Goal: Information Seeking & Learning: Learn about a topic

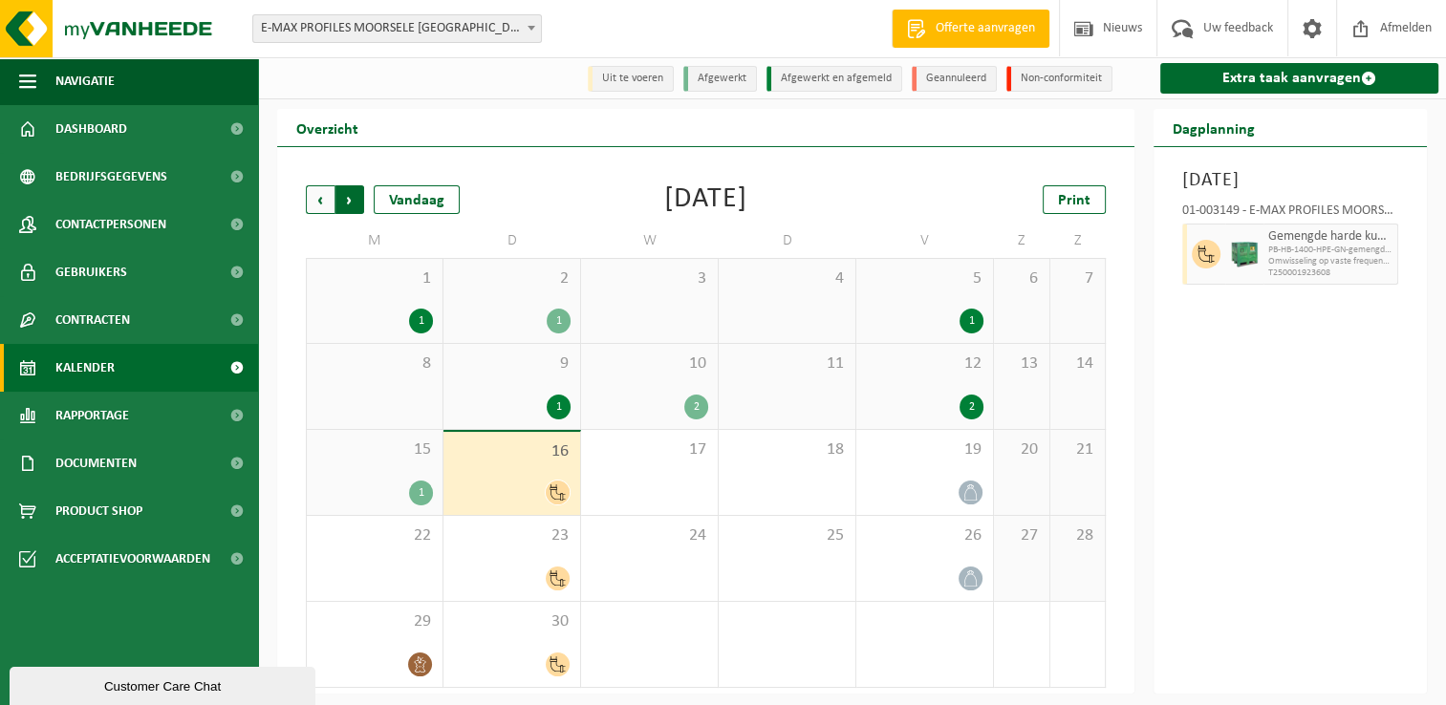
click at [326, 203] on span "Vorige" at bounding box center [320, 199] width 29 height 29
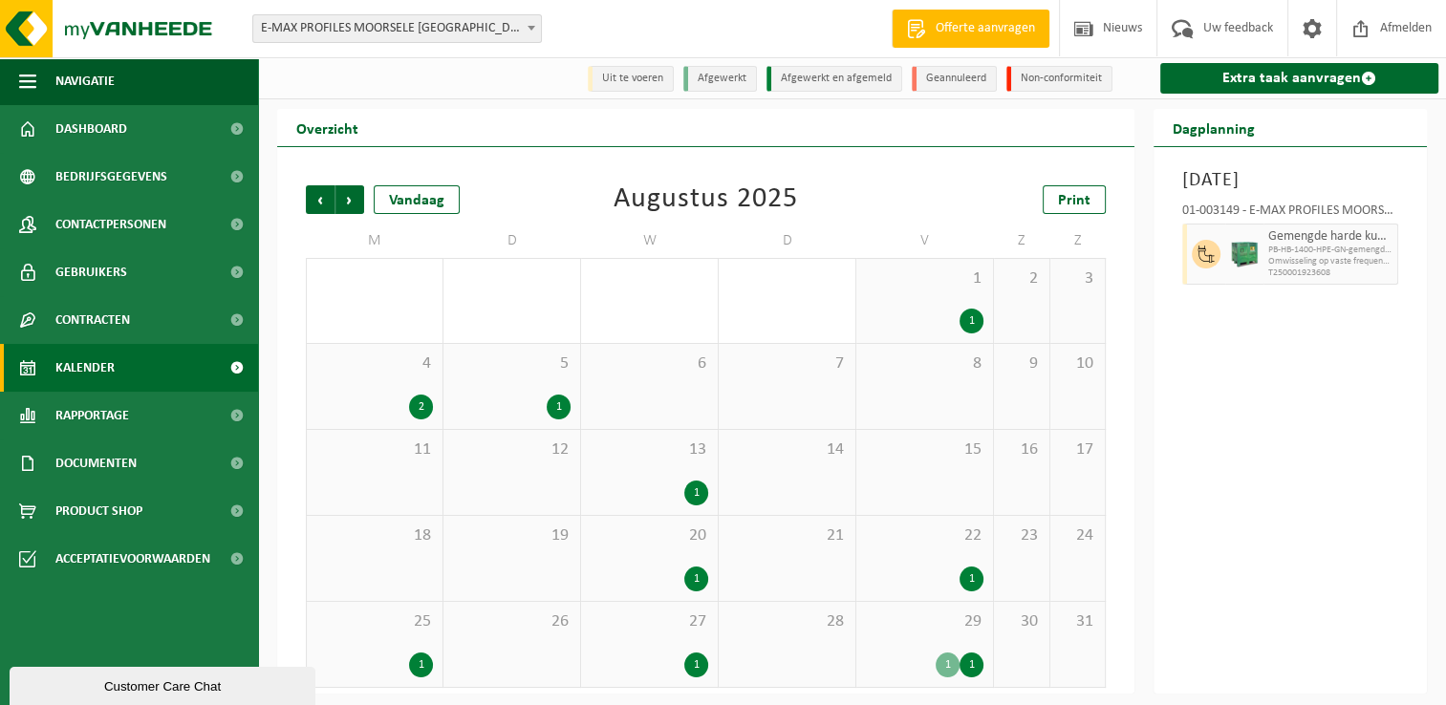
click at [394, 633] on span "25" at bounding box center [374, 622] width 117 height 21
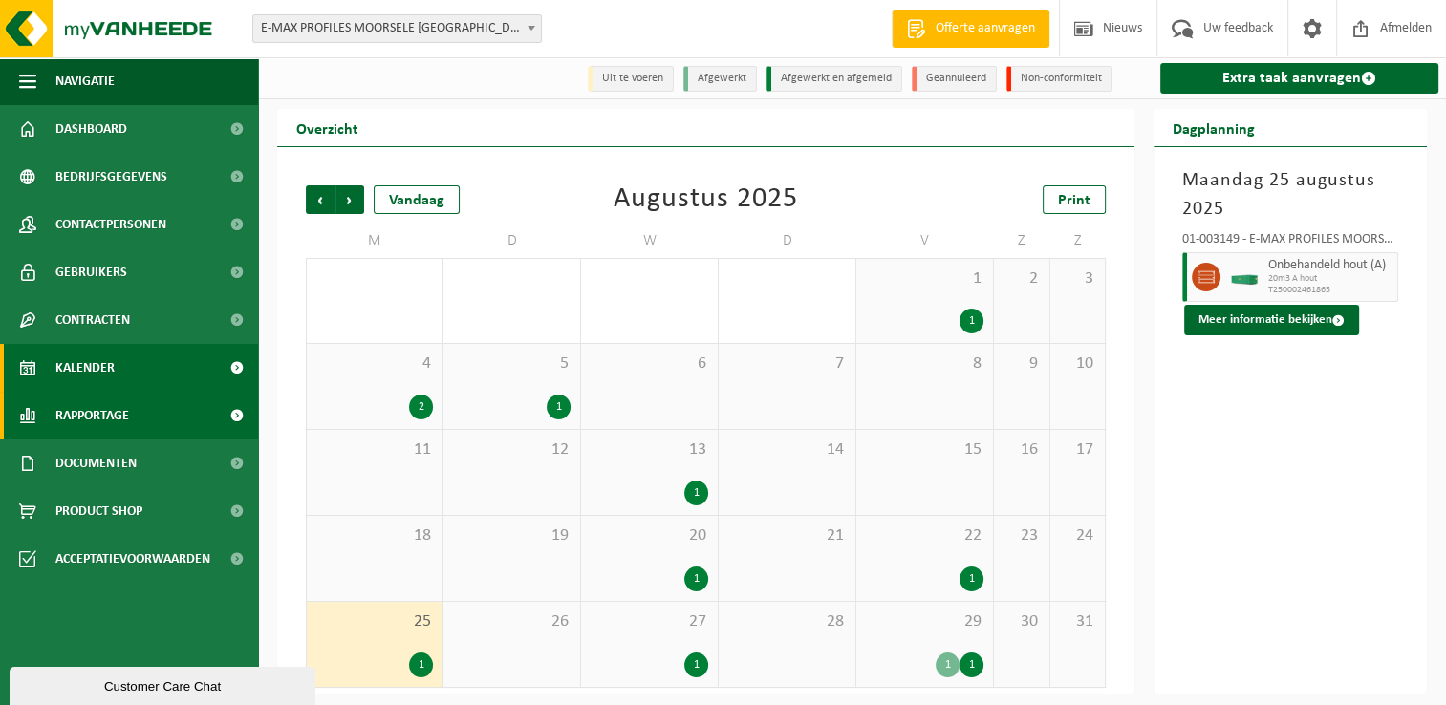
click at [117, 411] on span "Rapportage" at bounding box center [92, 416] width 74 height 48
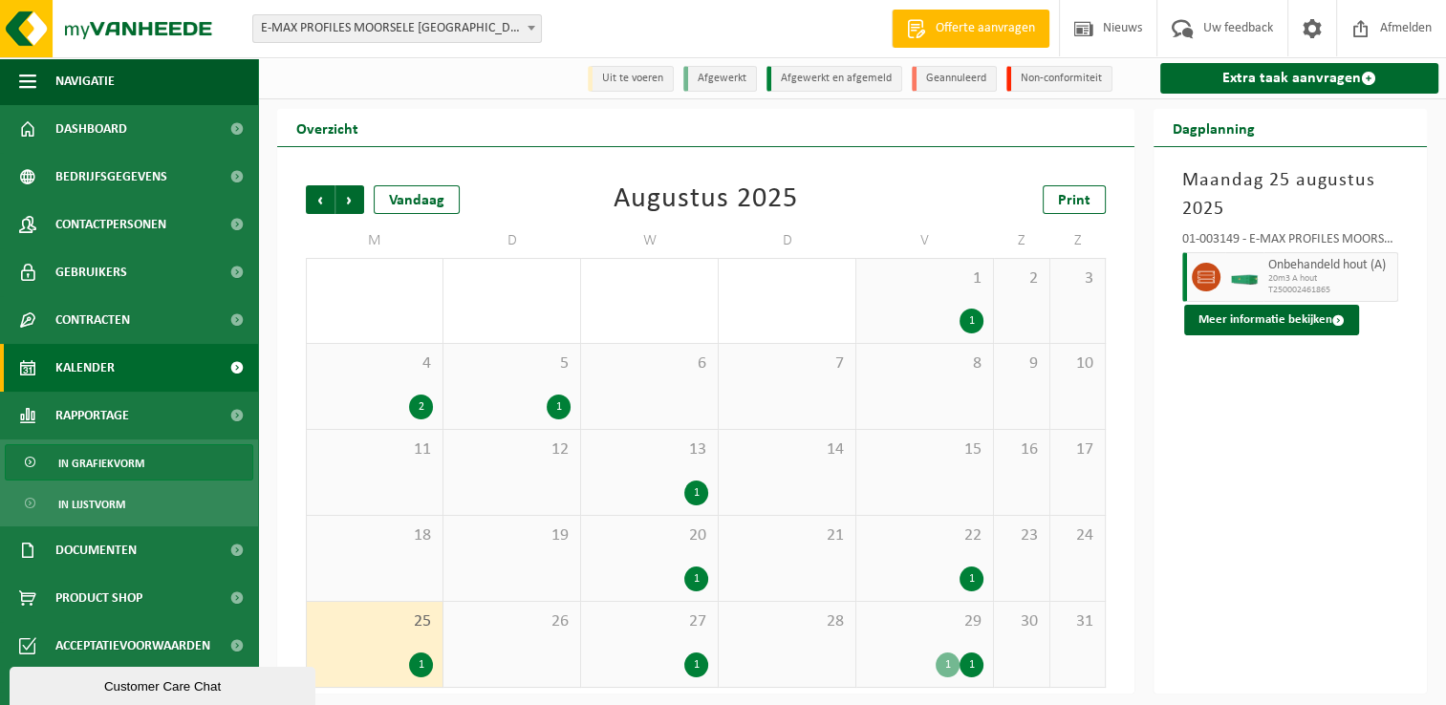
click at [129, 461] on span "In grafiekvorm" at bounding box center [101, 463] width 86 height 36
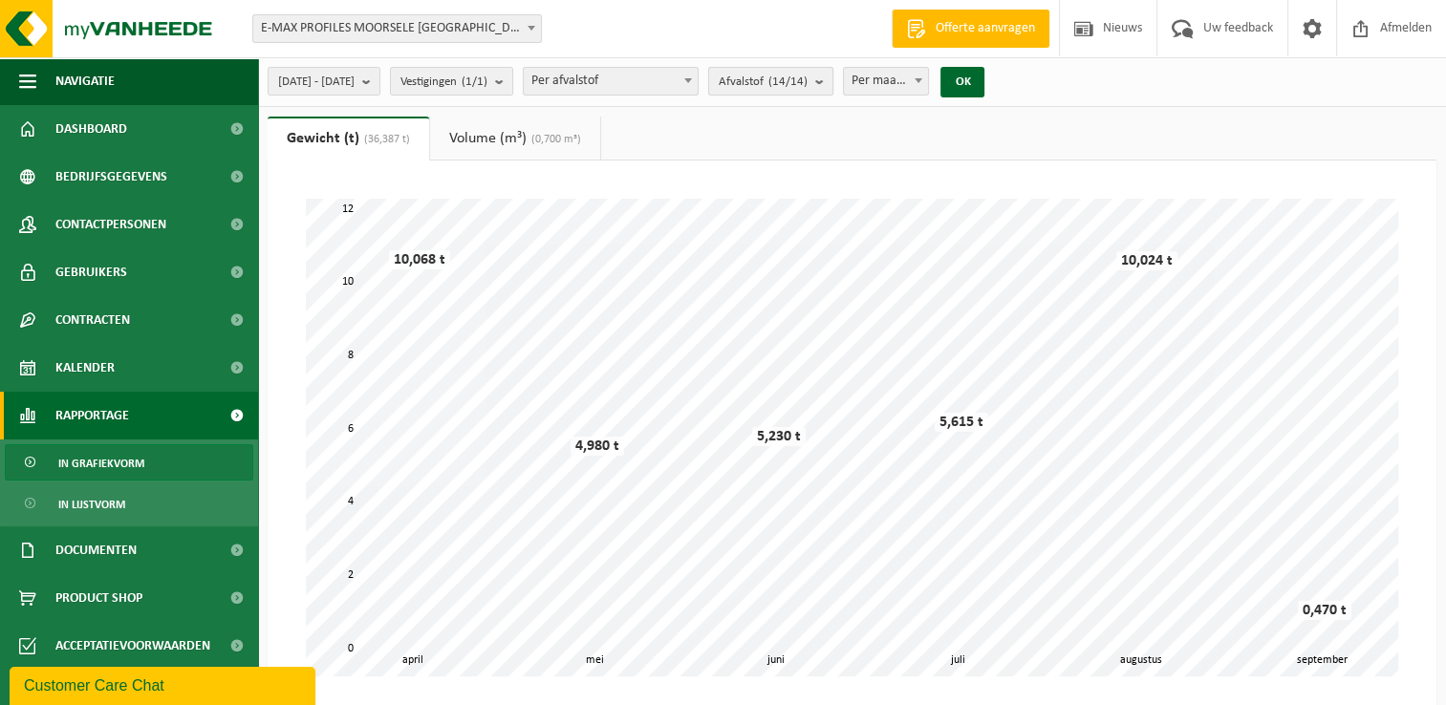
click at [832, 85] on b "submit" at bounding box center [823, 81] width 17 height 27
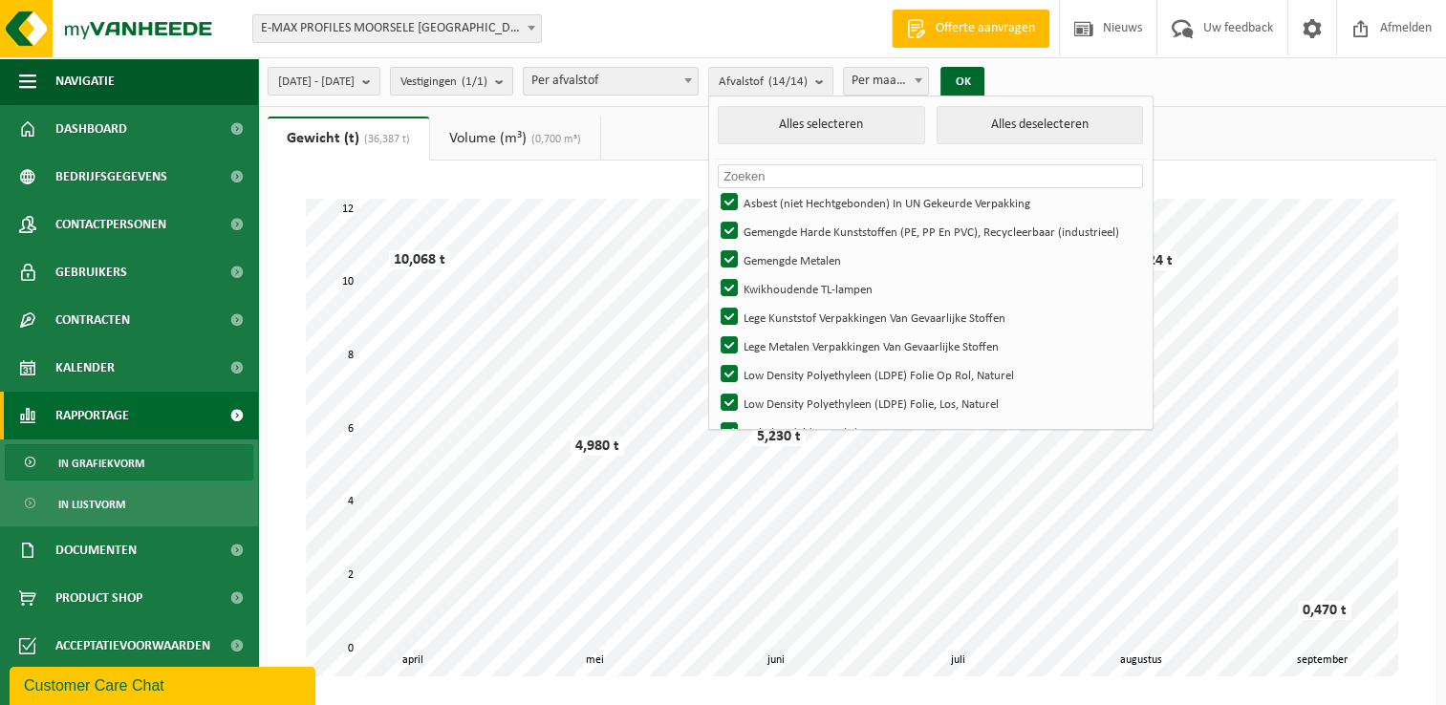
click at [854, 173] on input "text" at bounding box center [930, 176] width 425 height 24
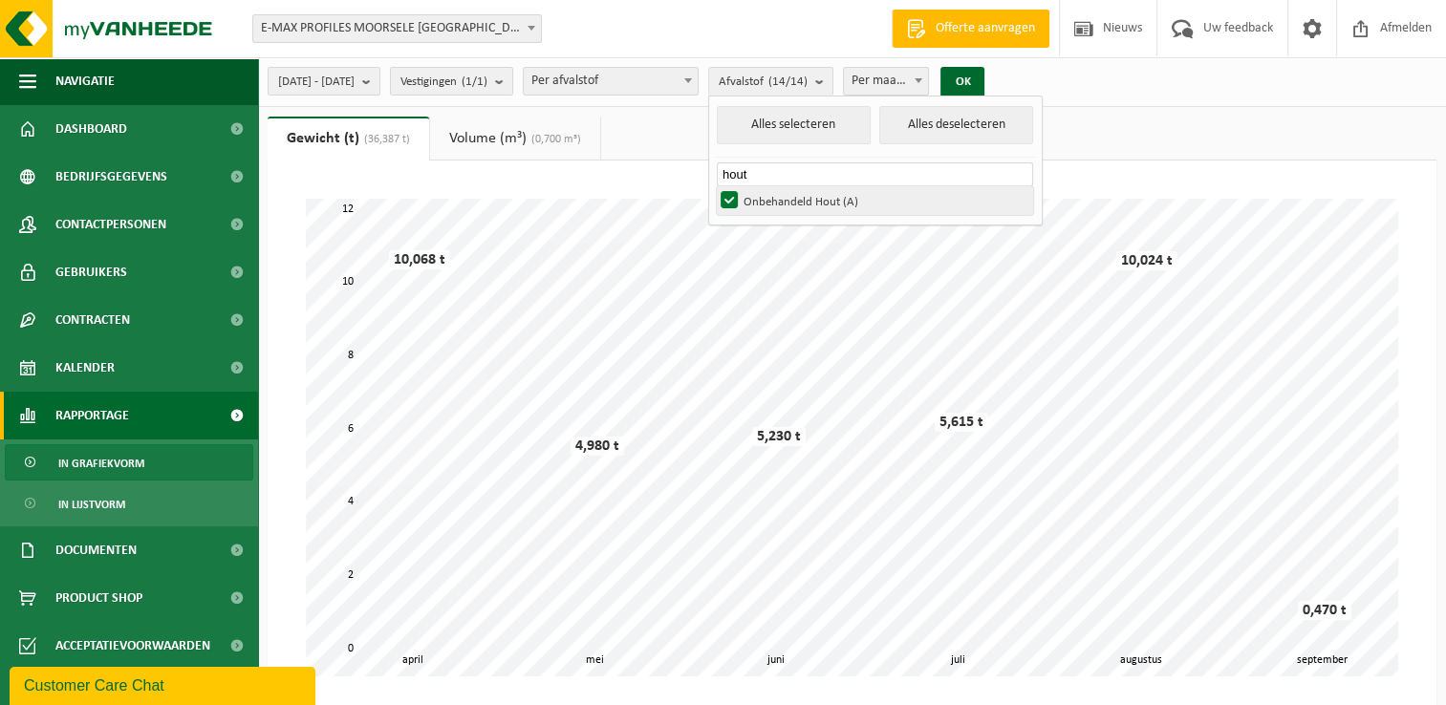
type input "hout"
click at [877, 201] on label "Onbehandeld Hout (A)" at bounding box center [875, 200] width 316 height 29
click at [714, 186] on input "Onbehandeld Hout (A)" at bounding box center [713, 185] width 1 height 1
click at [835, 204] on label "Onbehandeld Hout (A)" at bounding box center [875, 200] width 316 height 29
click at [714, 186] on input "Onbehandeld Hout (A)" at bounding box center [713, 185] width 1 height 1
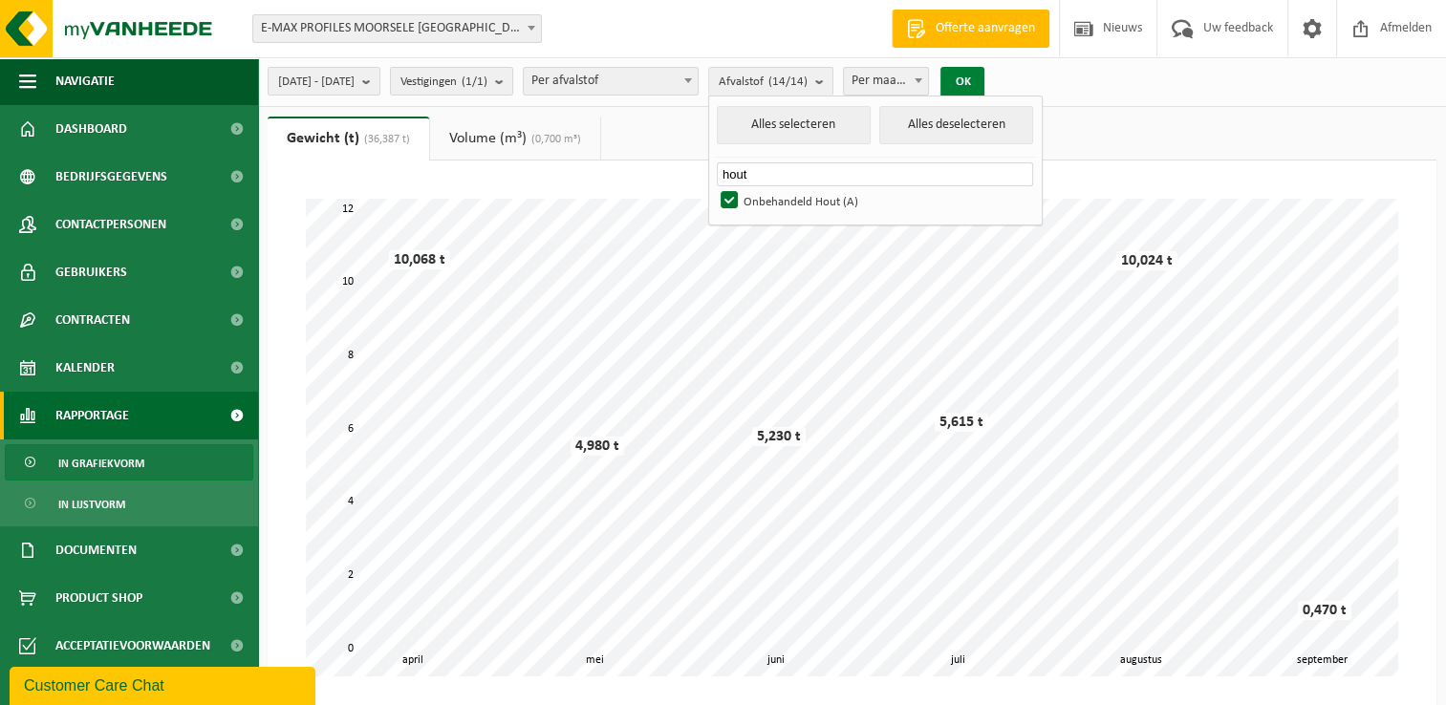
click at [984, 80] on button "OK" at bounding box center [962, 82] width 44 height 31
click at [807, 85] on count "(14/14)" at bounding box center [787, 81] width 39 height 12
click at [945, 131] on button "Alles deselecteren" at bounding box center [956, 125] width 154 height 38
click at [845, 164] on input "text" at bounding box center [875, 174] width 316 height 24
click at [787, 199] on label "Onbehandeld Hout (A)" at bounding box center [875, 200] width 316 height 29
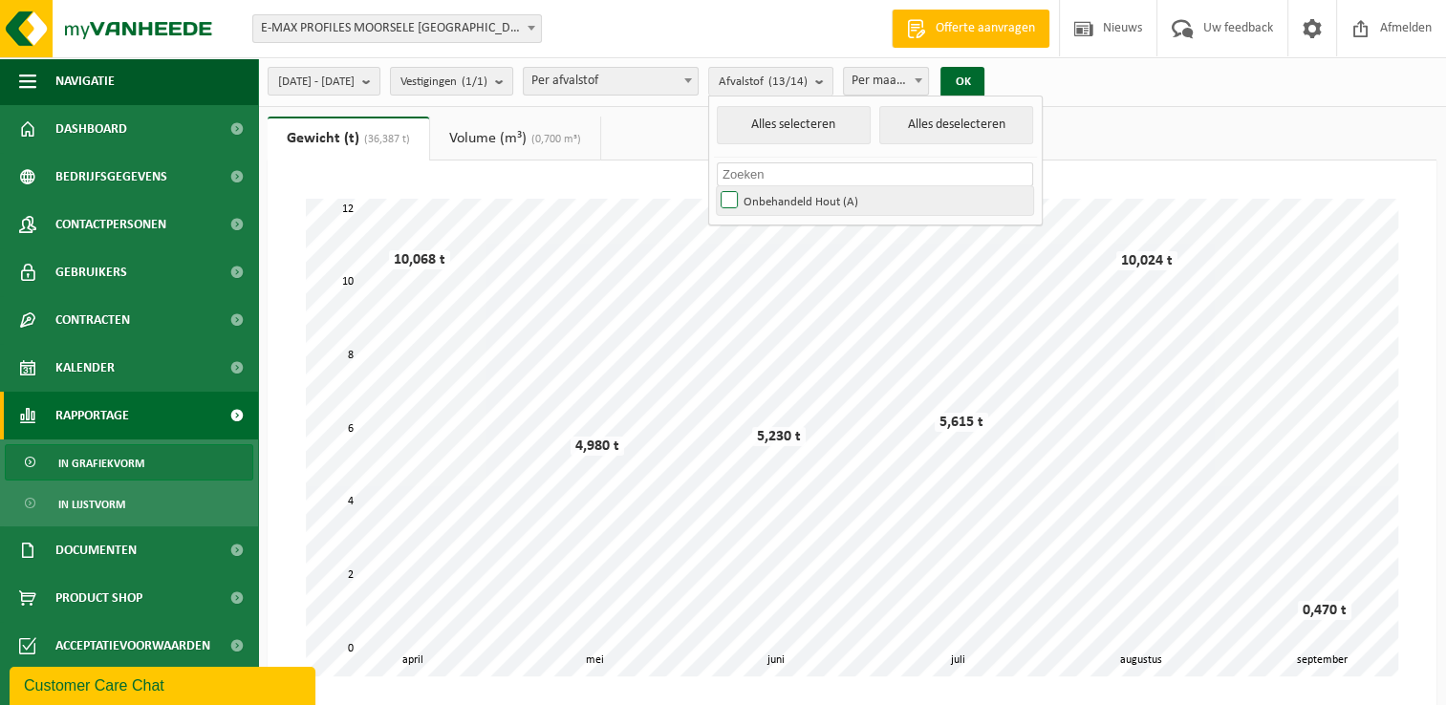
click at [714, 186] on input "Onbehandeld Hout (A)" at bounding box center [713, 185] width 1 height 1
click at [984, 75] on button "OK" at bounding box center [962, 82] width 44 height 31
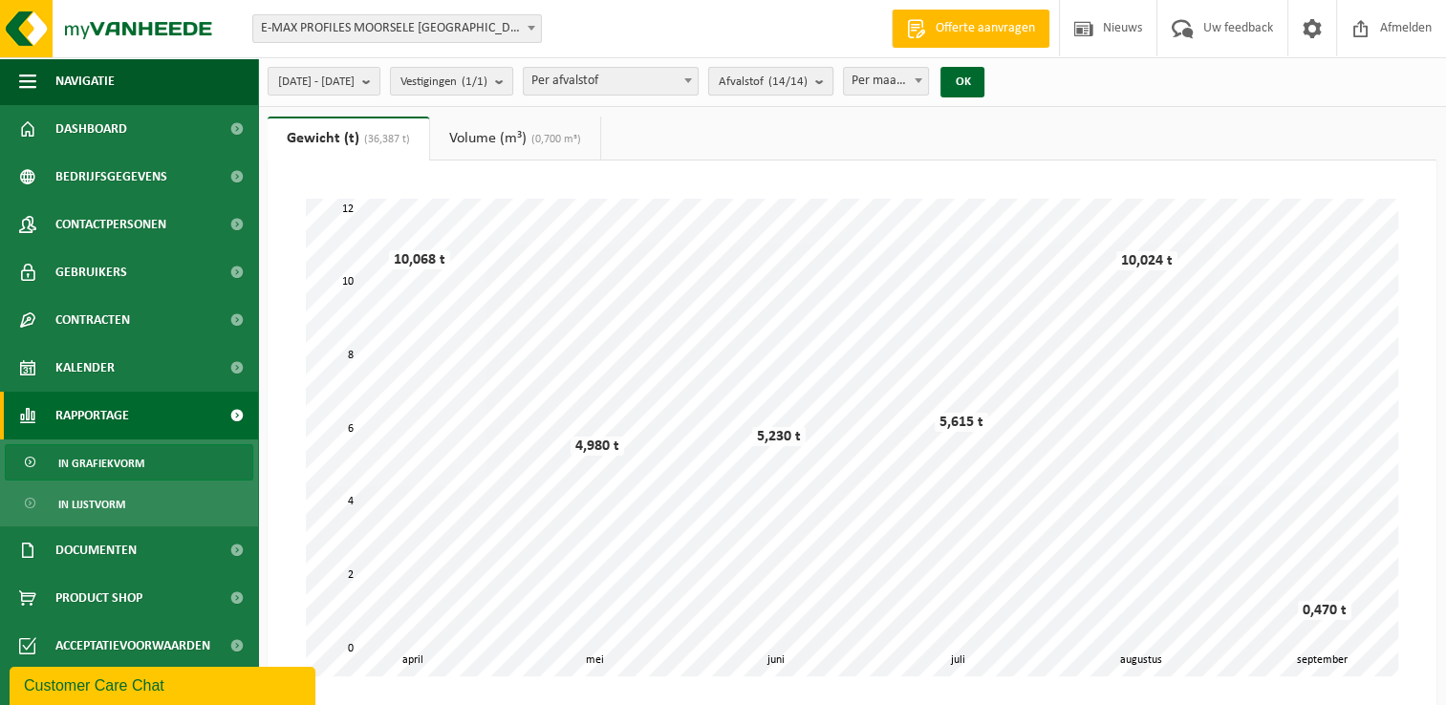
click at [833, 83] on button "Afvalstof (14/14)" at bounding box center [770, 81] width 125 height 29
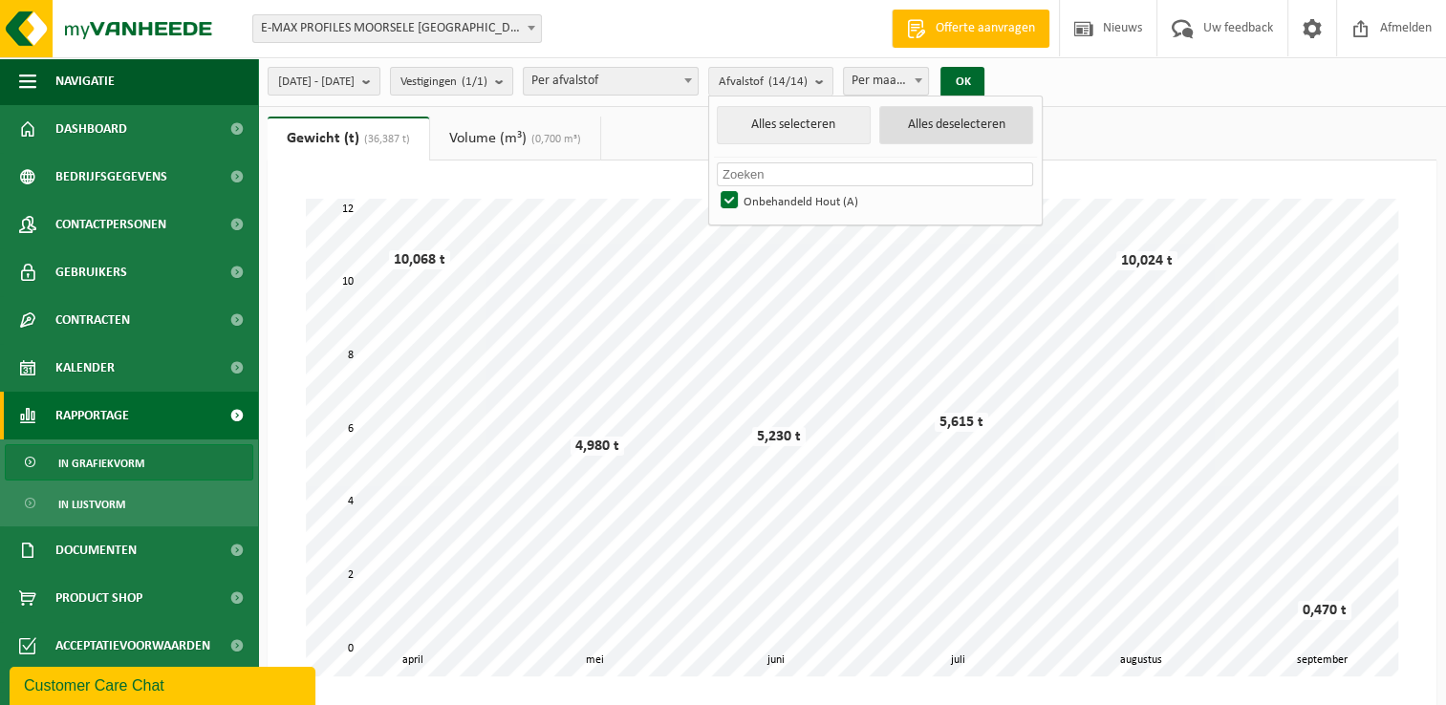
click at [988, 120] on button "Alles deselecteren" at bounding box center [956, 125] width 154 height 38
checkbox input "false"
click at [889, 170] on input "text" at bounding box center [875, 174] width 316 height 24
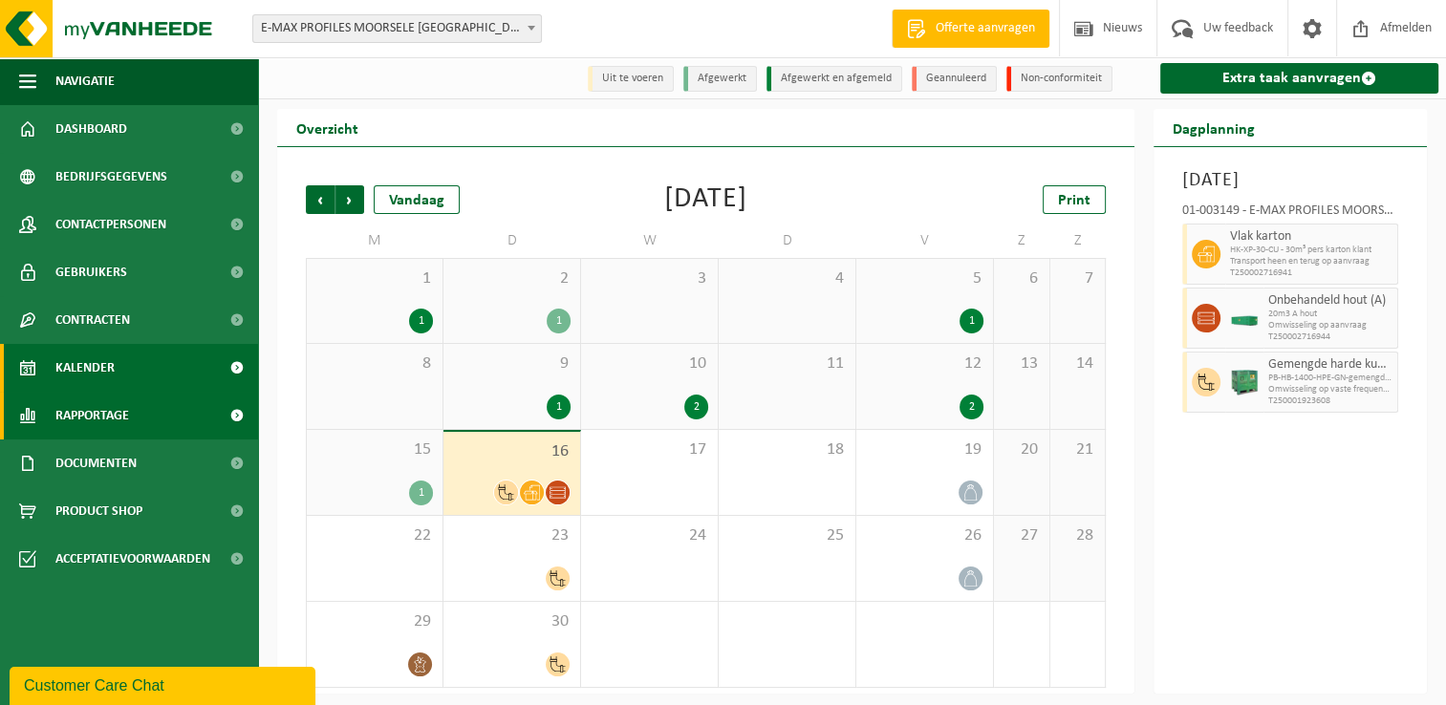
click at [154, 411] on link "Rapportage" at bounding box center [129, 416] width 258 height 48
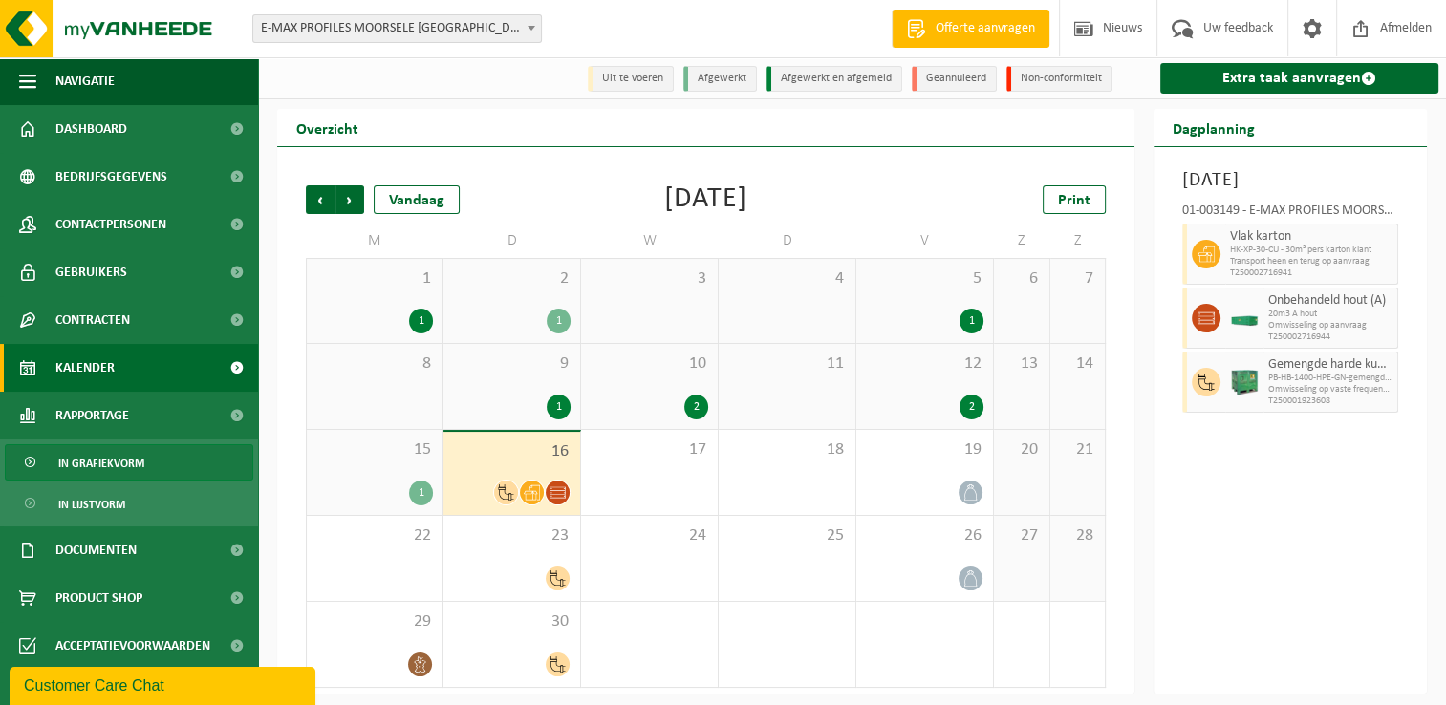
click at [115, 468] on span "In grafiekvorm" at bounding box center [101, 463] width 86 height 36
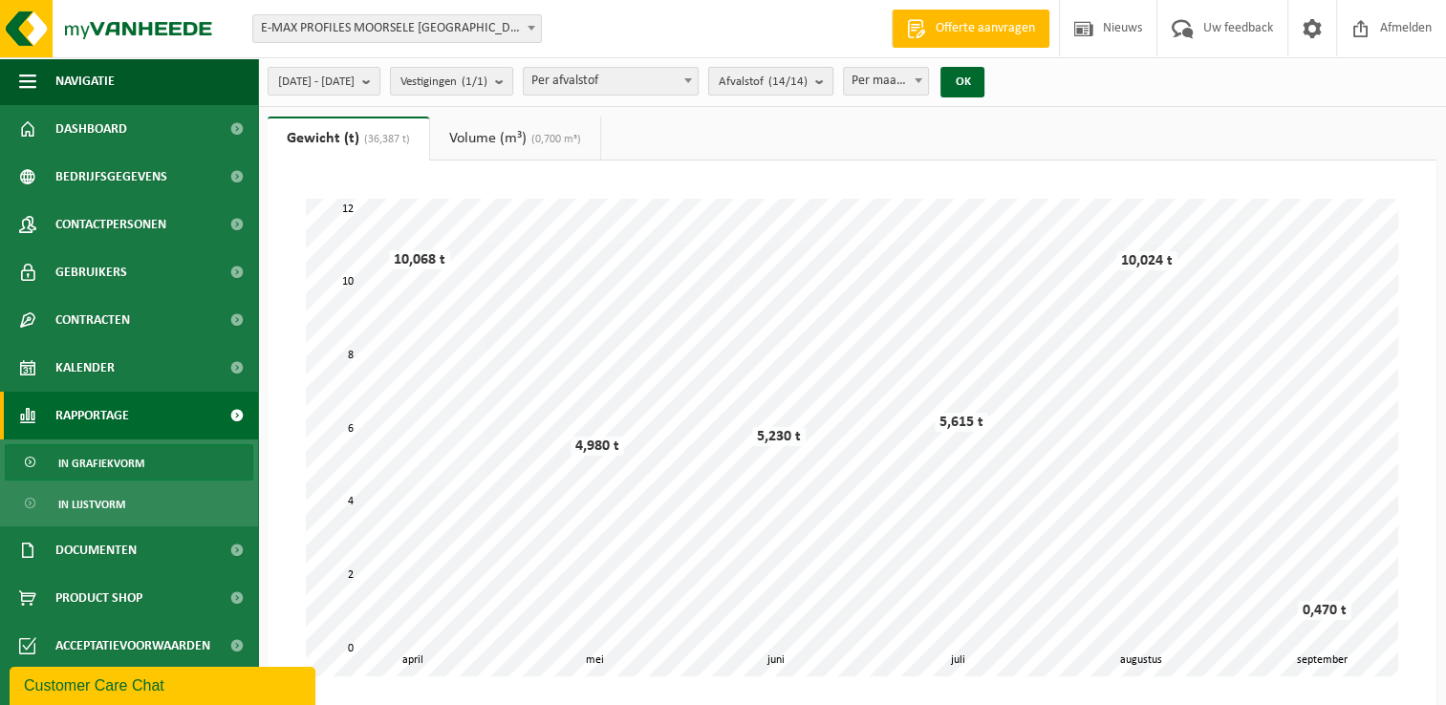
click at [807, 83] on count "(14/14)" at bounding box center [787, 81] width 39 height 12
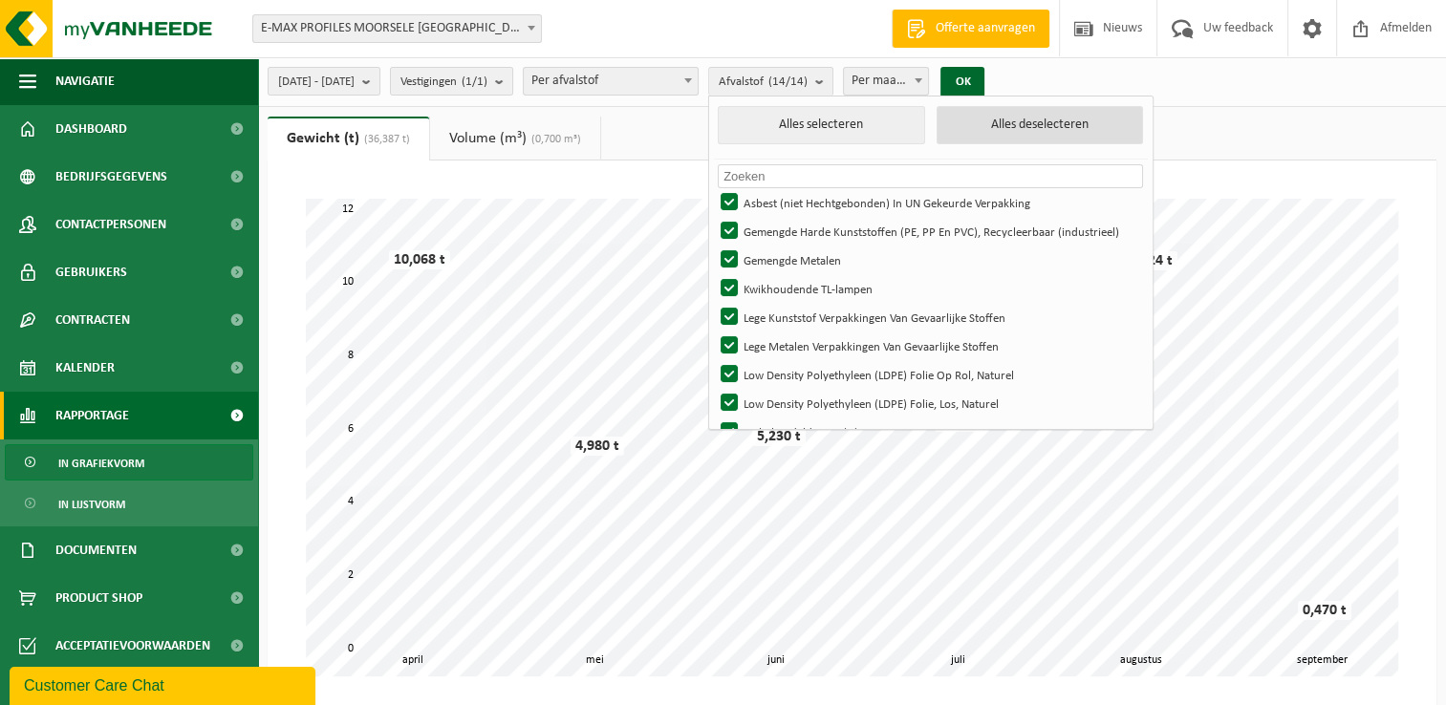
click at [1043, 125] on button "Alles deselecteren" at bounding box center [1039, 125] width 206 height 38
checkbox input "false"
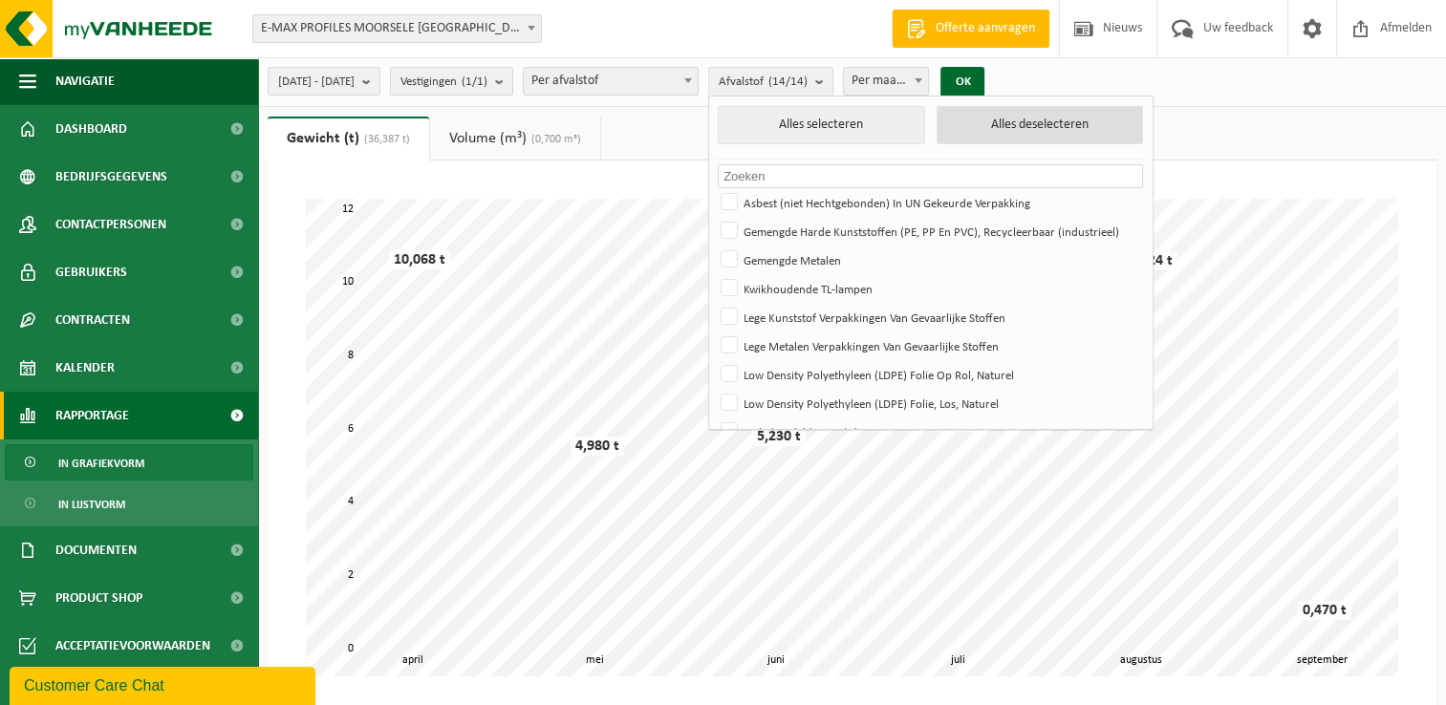
checkbox input "false"
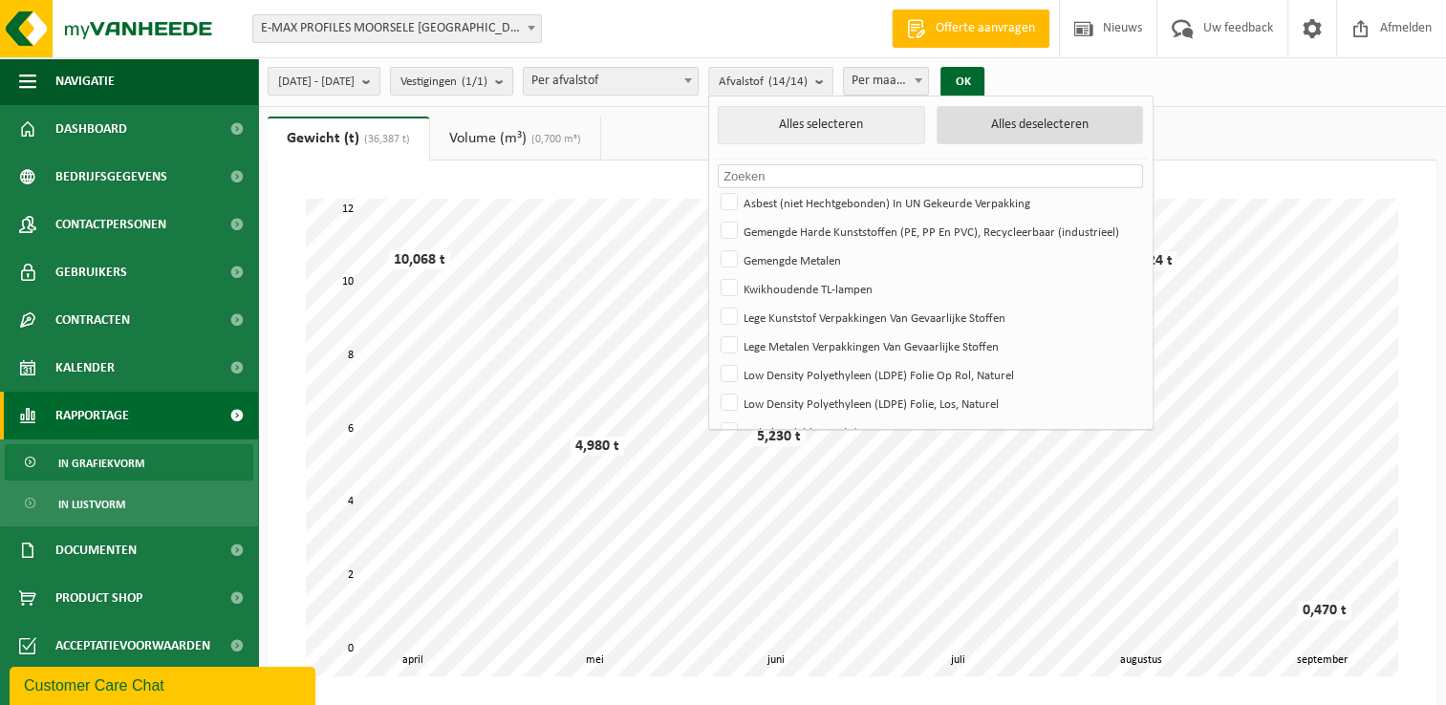
checkbox input "false"
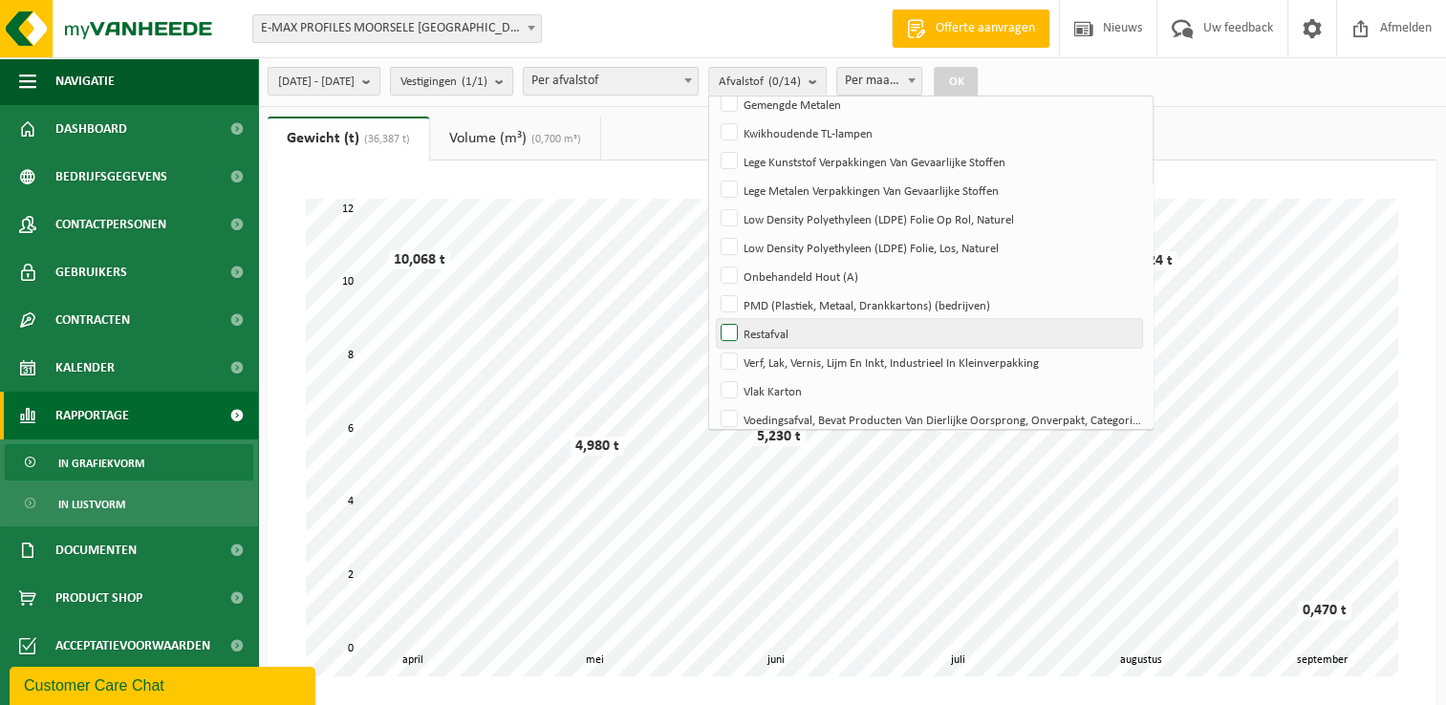
scroll to position [167, 0]
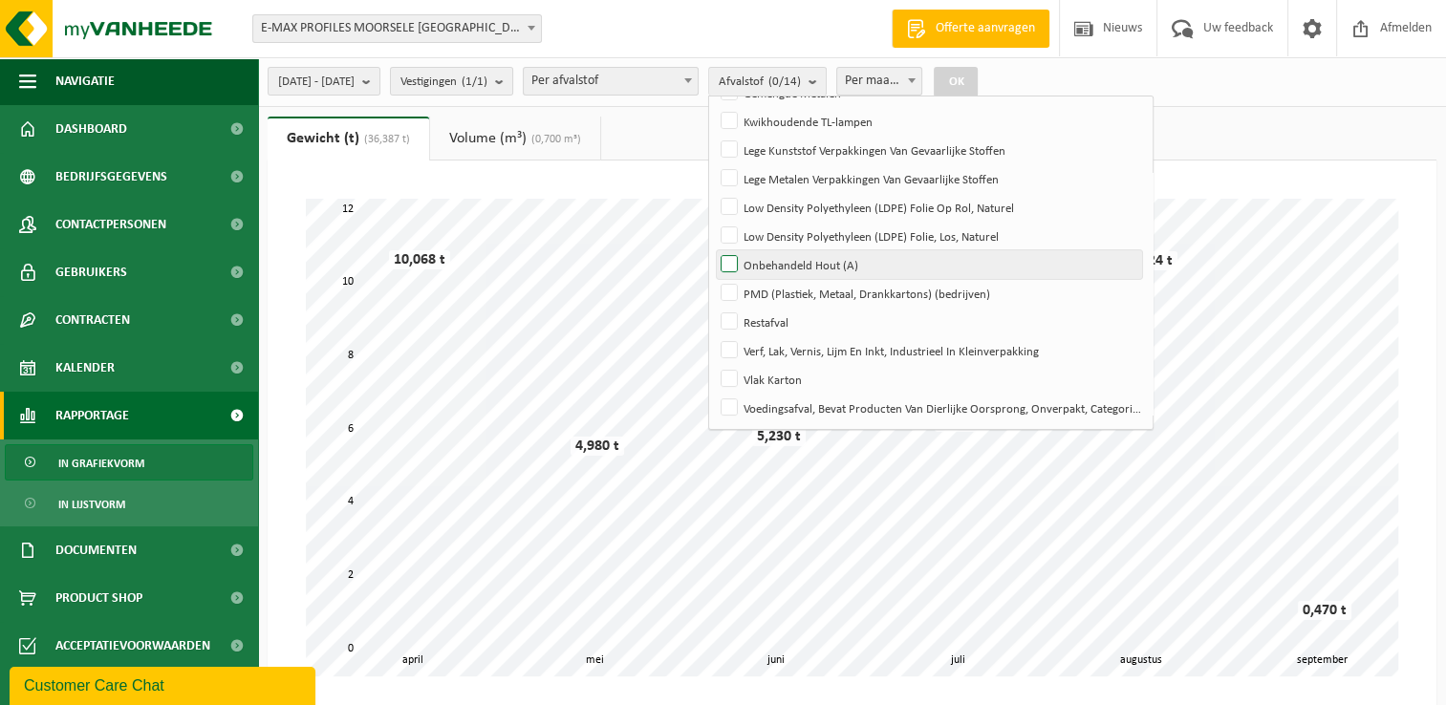
click at [822, 266] on label "Onbehandeld Hout (A)" at bounding box center [929, 264] width 425 height 29
click at [714, 250] on input "Onbehandeld Hout (A)" at bounding box center [713, 249] width 1 height 1
checkbox input "true"
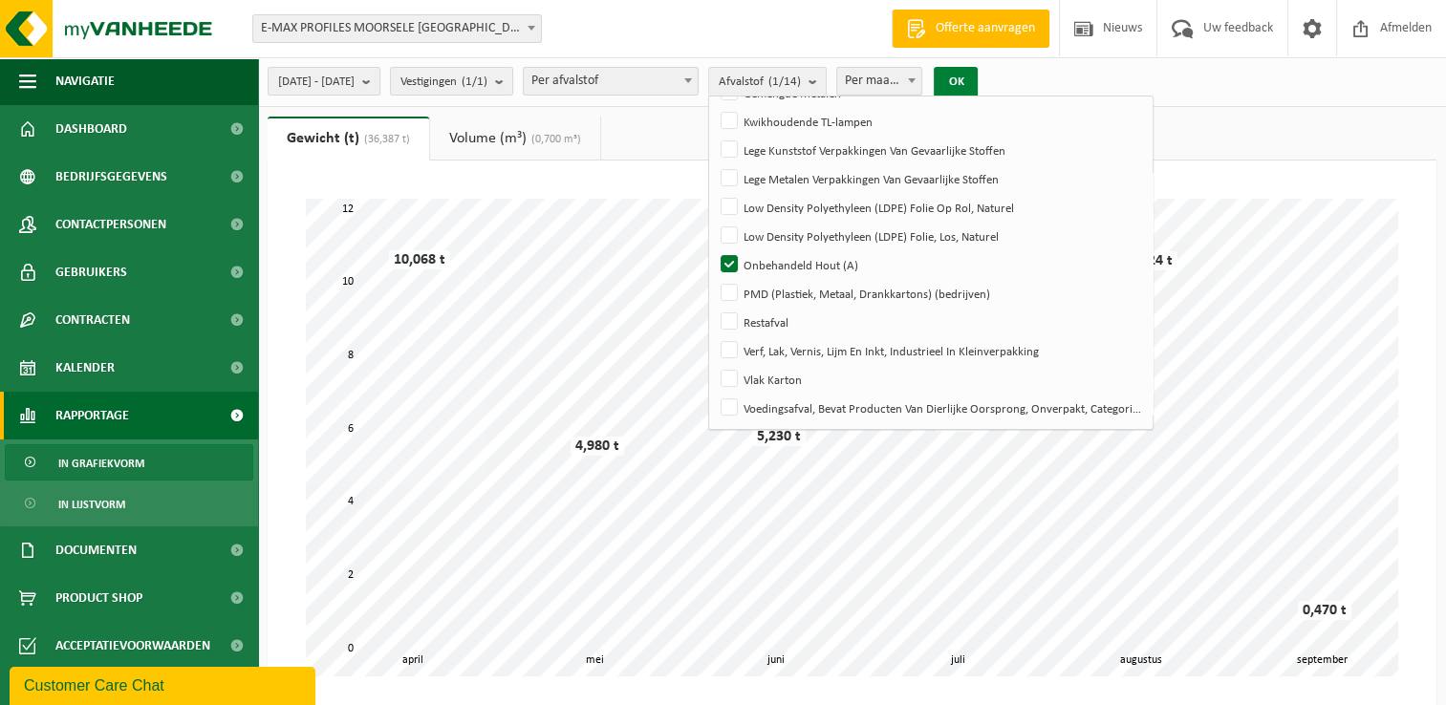
click at [978, 86] on button "OK" at bounding box center [956, 82] width 44 height 31
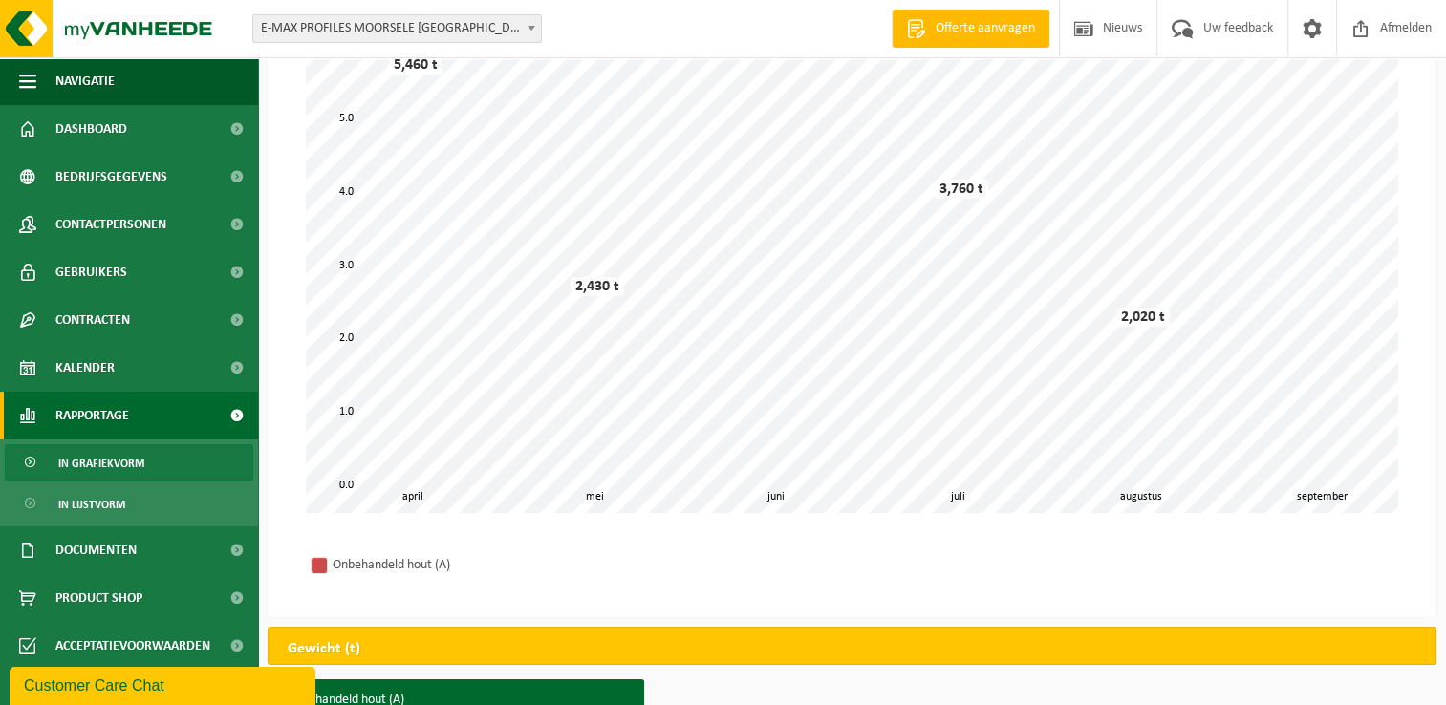
scroll to position [191, 0]
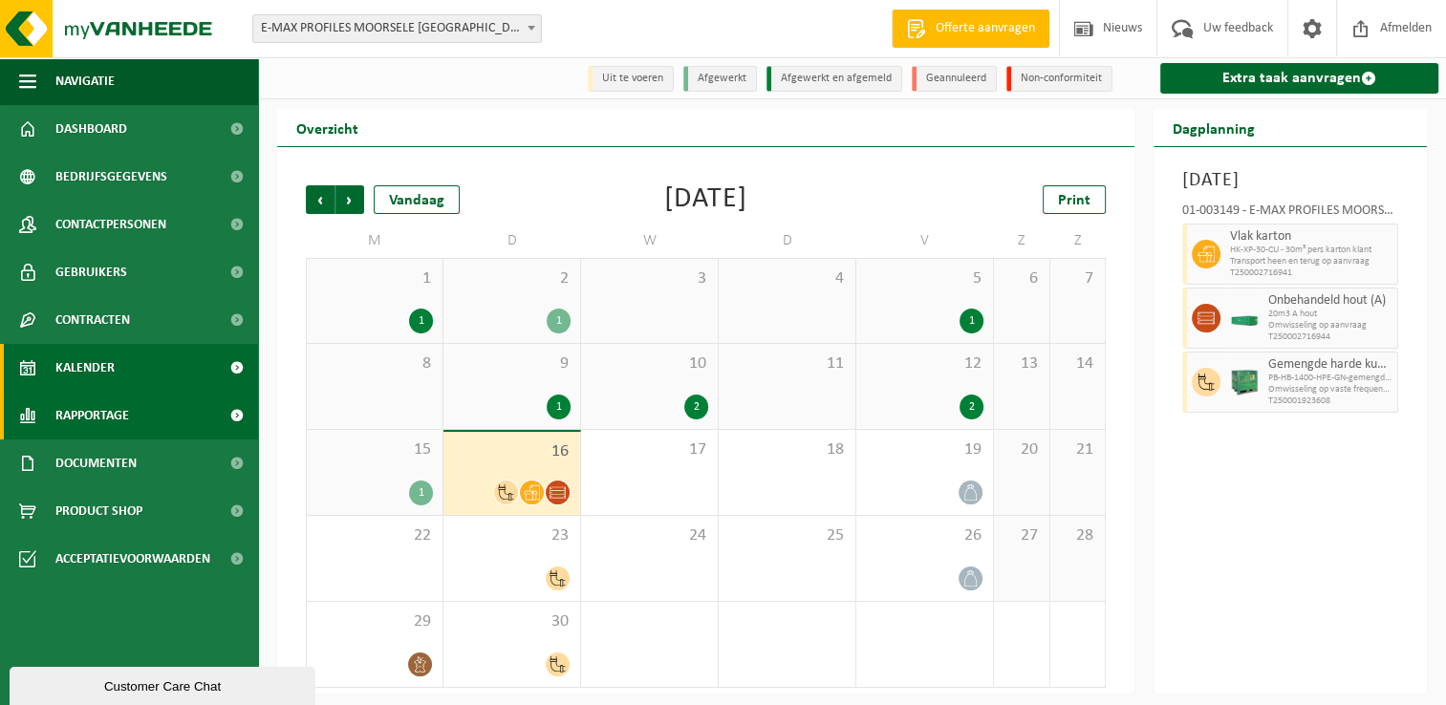
click at [118, 420] on span "Rapportage" at bounding box center [92, 416] width 74 height 48
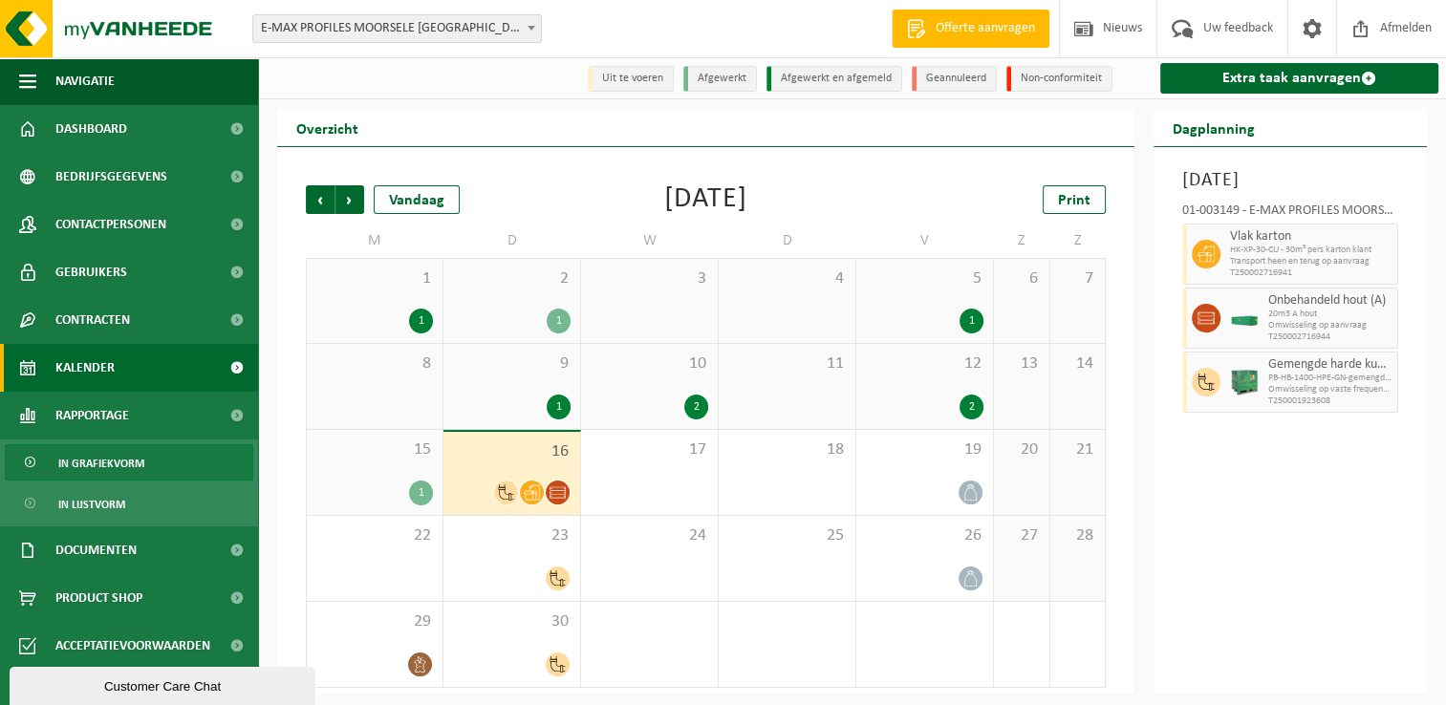
click at [133, 463] on span "In grafiekvorm" at bounding box center [101, 463] width 86 height 36
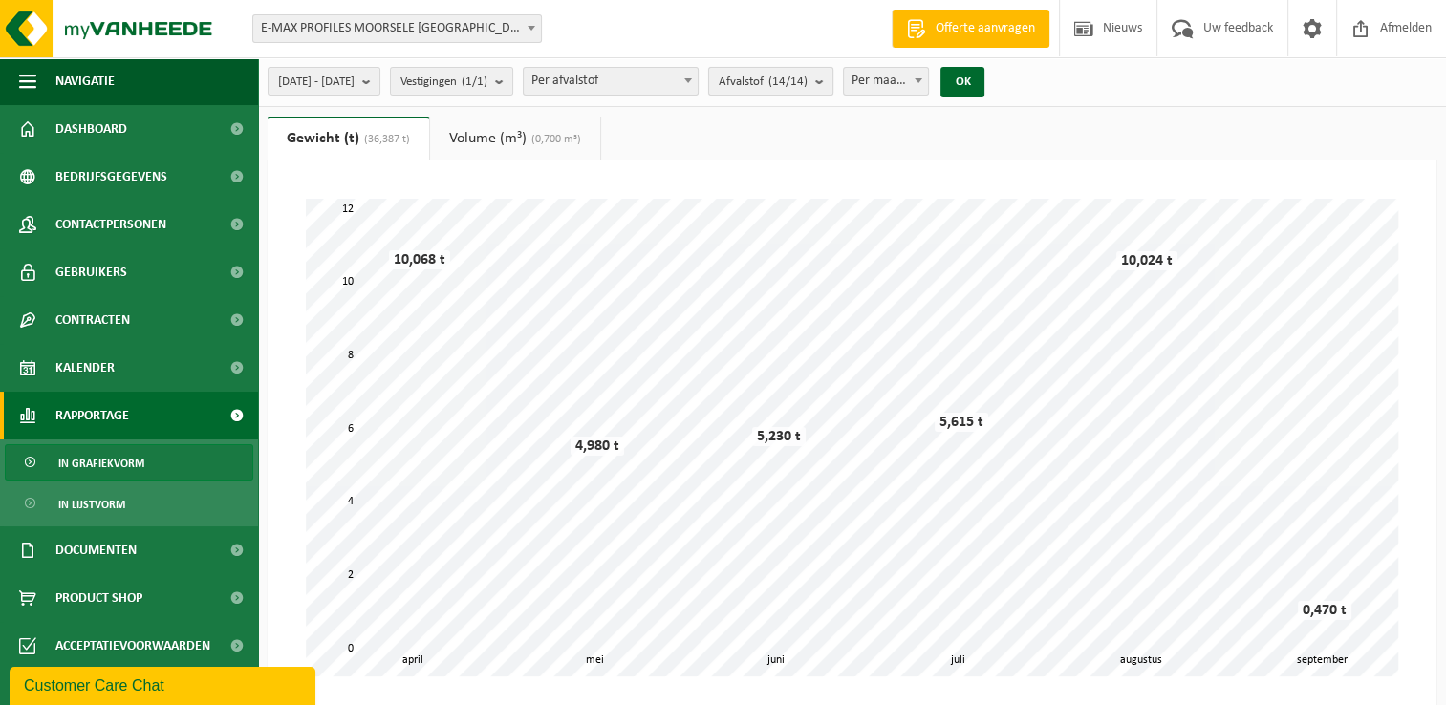
click at [832, 90] on b "submit" at bounding box center [823, 81] width 17 height 27
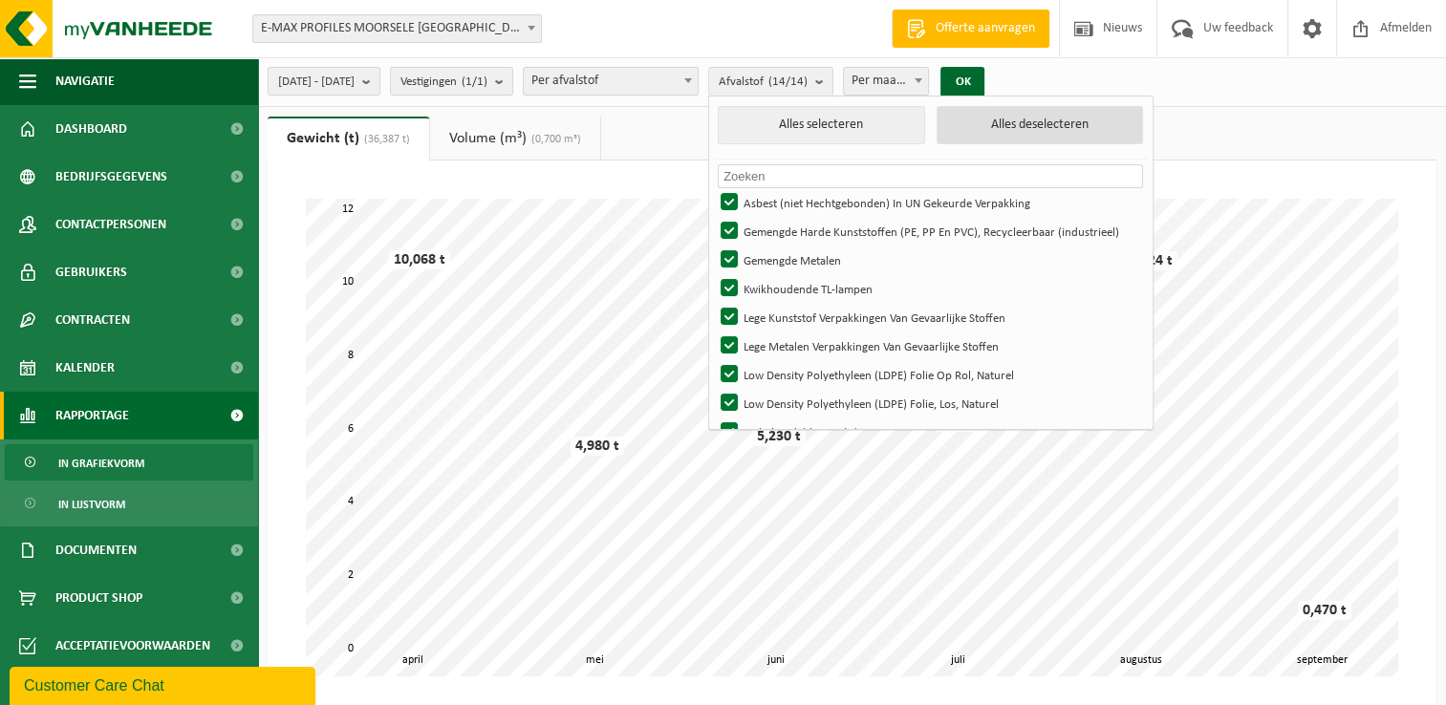
click at [1064, 129] on button "Alles deselecteren" at bounding box center [1039, 125] width 206 height 38
checkbox input "false"
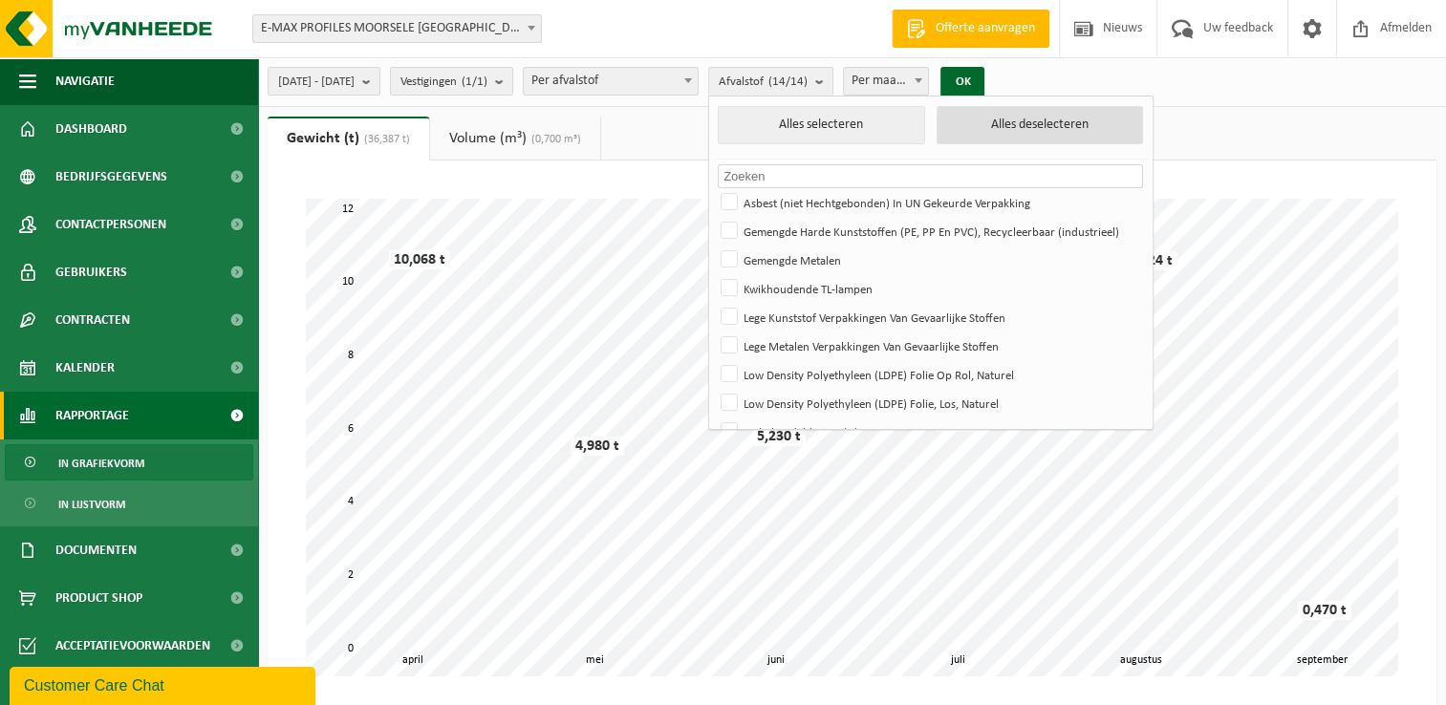
checkbox input "false"
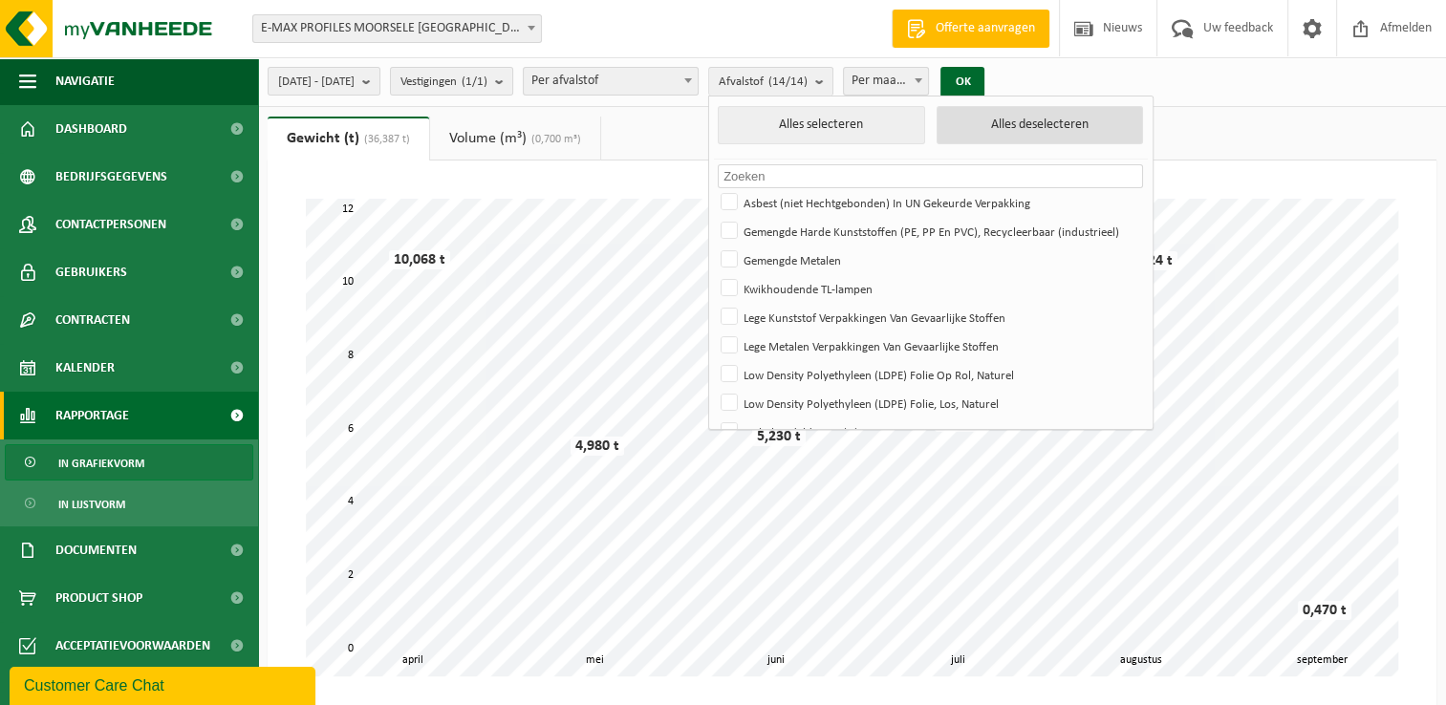
checkbox input "false"
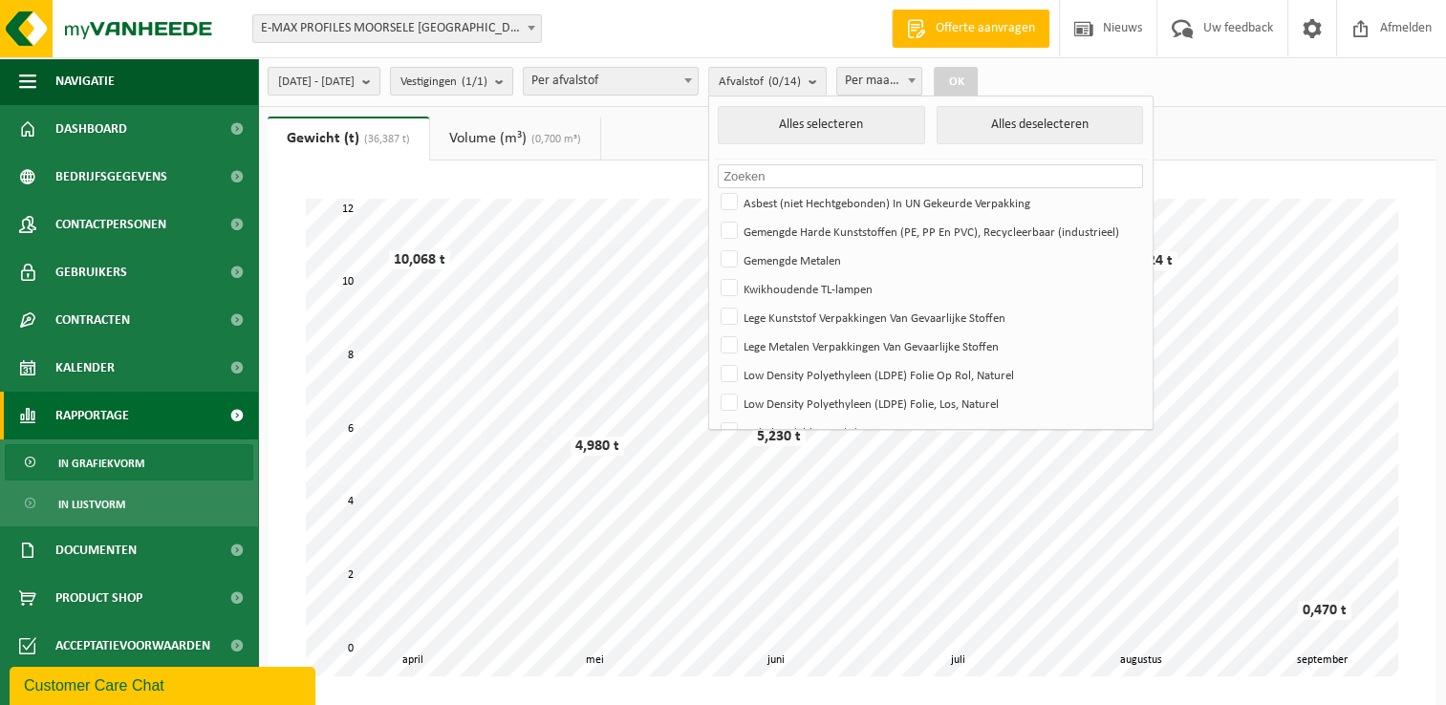
click at [877, 172] on input "text" at bounding box center [930, 176] width 425 height 24
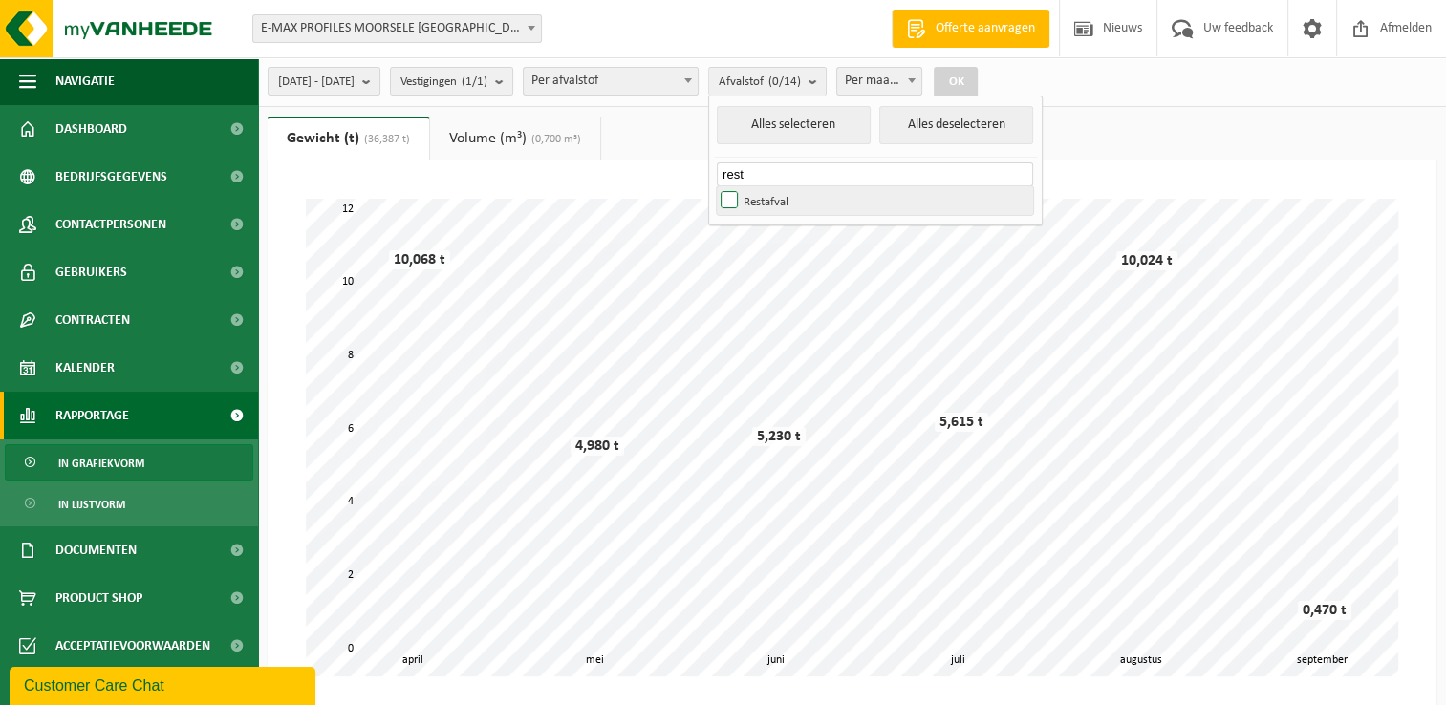
type input "rest"
click at [807, 194] on label "Restafval" at bounding box center [875, 200] width 316 height 29
click at [714, 186] on input "Restafval" at bounding box center [713, 185] width 1 height 1
checkbox input "true"
click at [978, 86] on button "OK" at bounding box center [956, 82] width 44 height 31
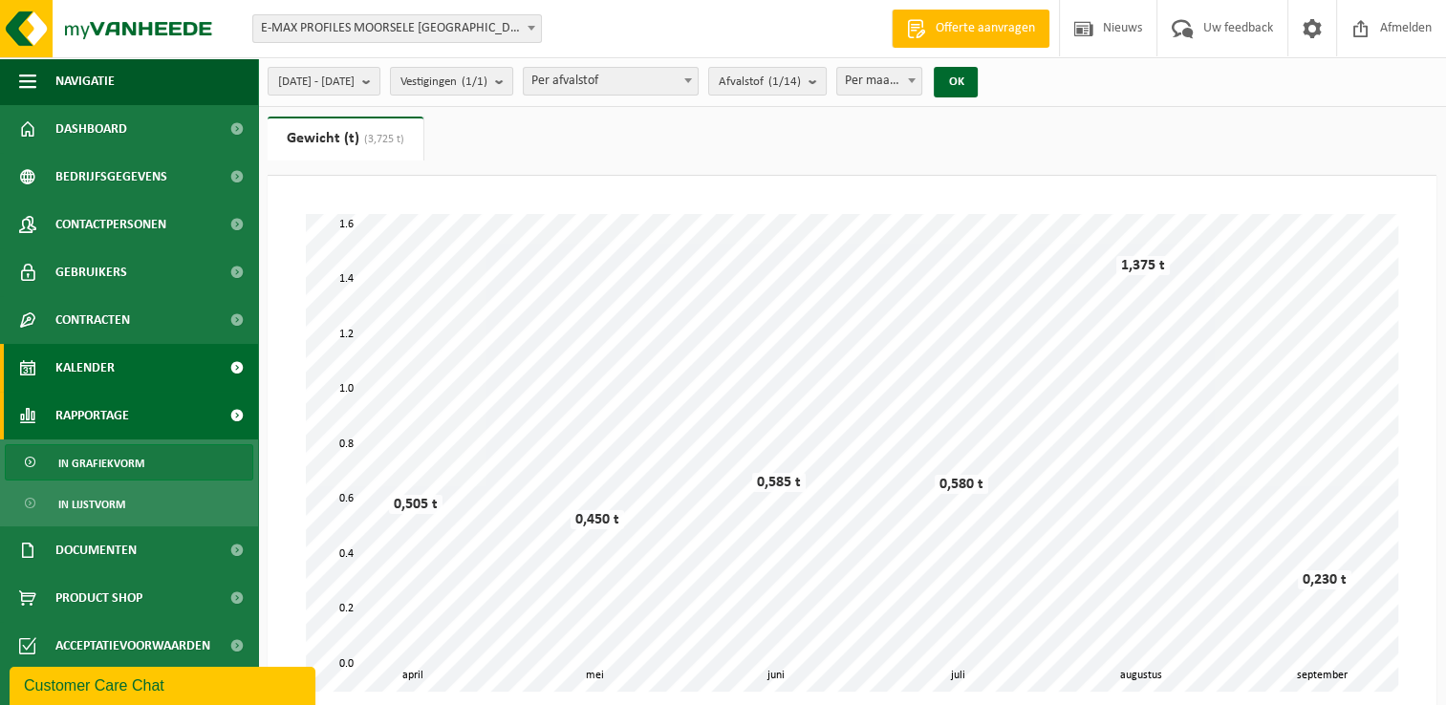
click at [117, 366] on link "Kalender" at bounding box center [129, 368] width 258 height 48
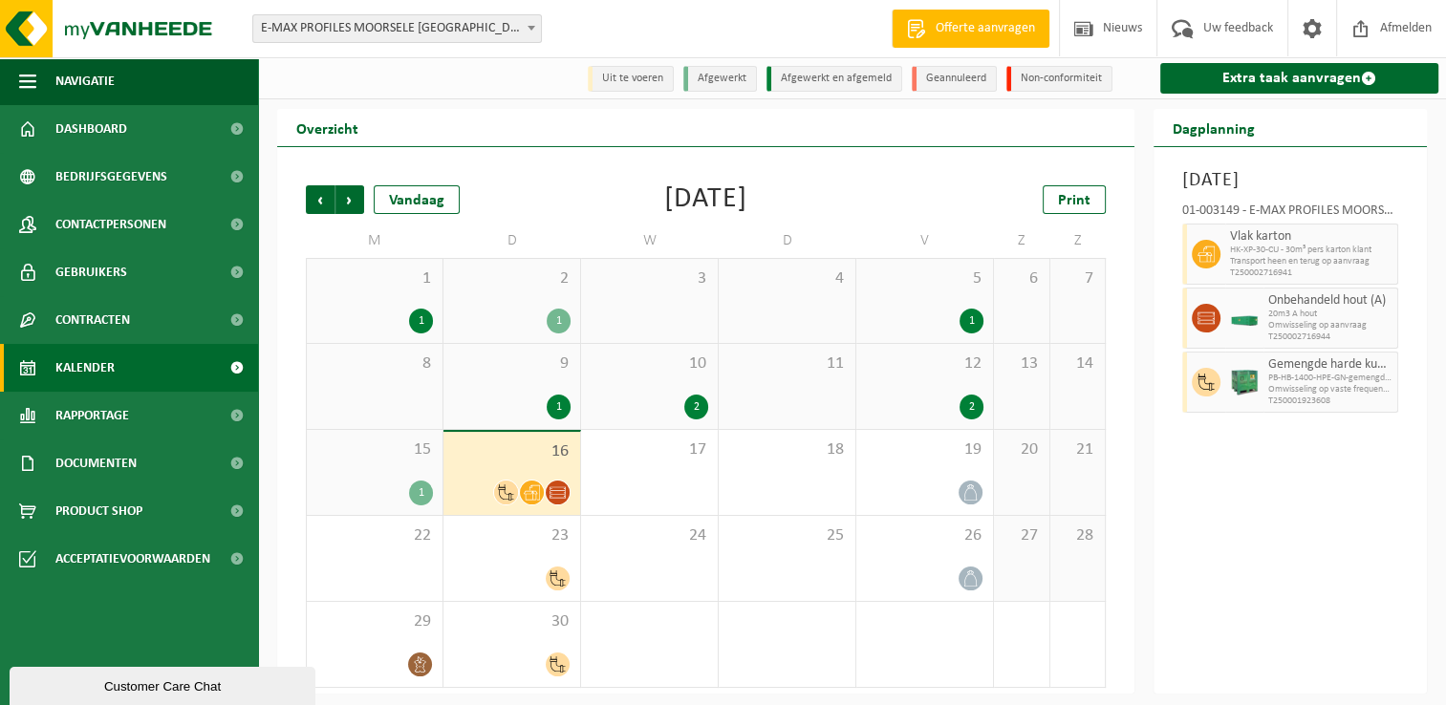
click at [917, 390] on div "12 2" at bounding box center [924, 386] width 137 height 85
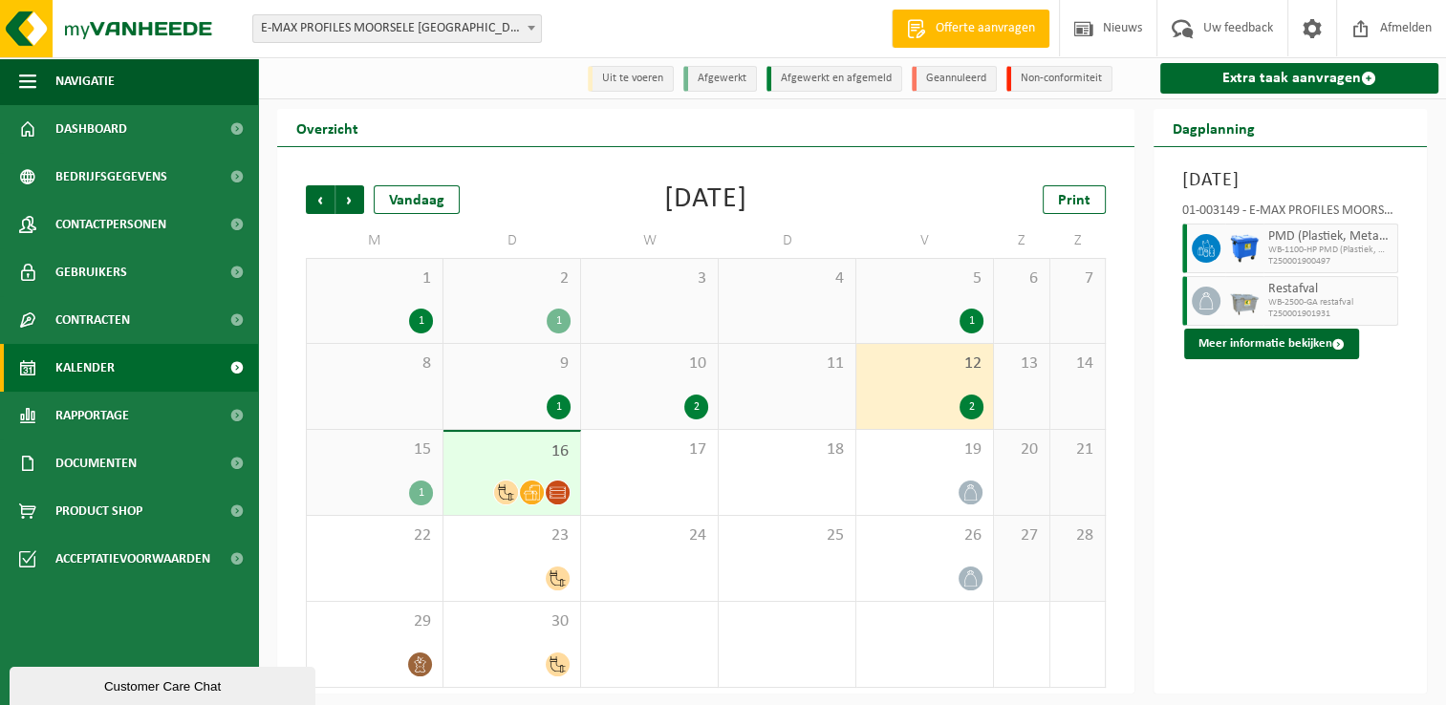
click at [929, 305] on div "5 1" at bounding box center [924, 301] width 137 height 84
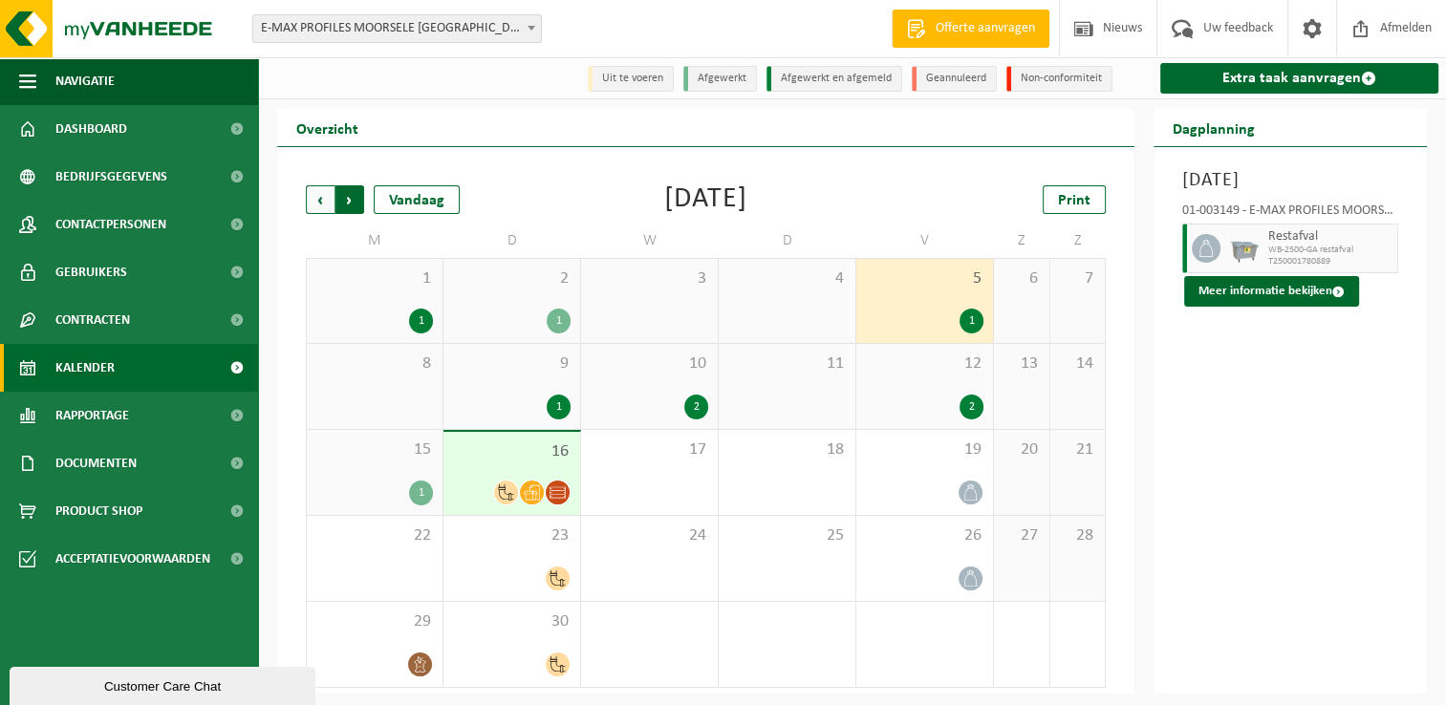
click at [309, 197] on span "Vorige" at bounding box center [320, 199] width 29 height 29
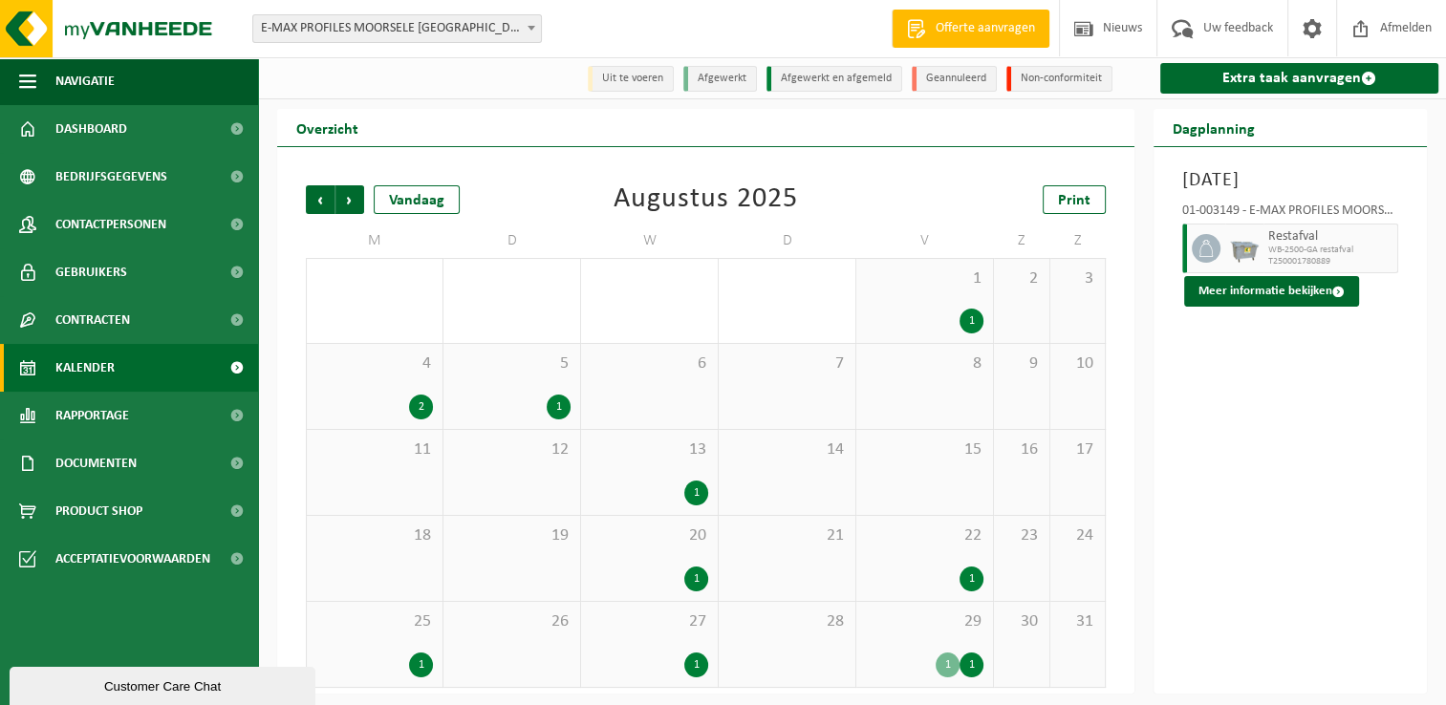
click at [936, 295] on div "1 1" at bounding box center [924, 301] width 137 height 84
click at [938, 398] on div "8" at bounding box center [924, 386] width 137 height 85
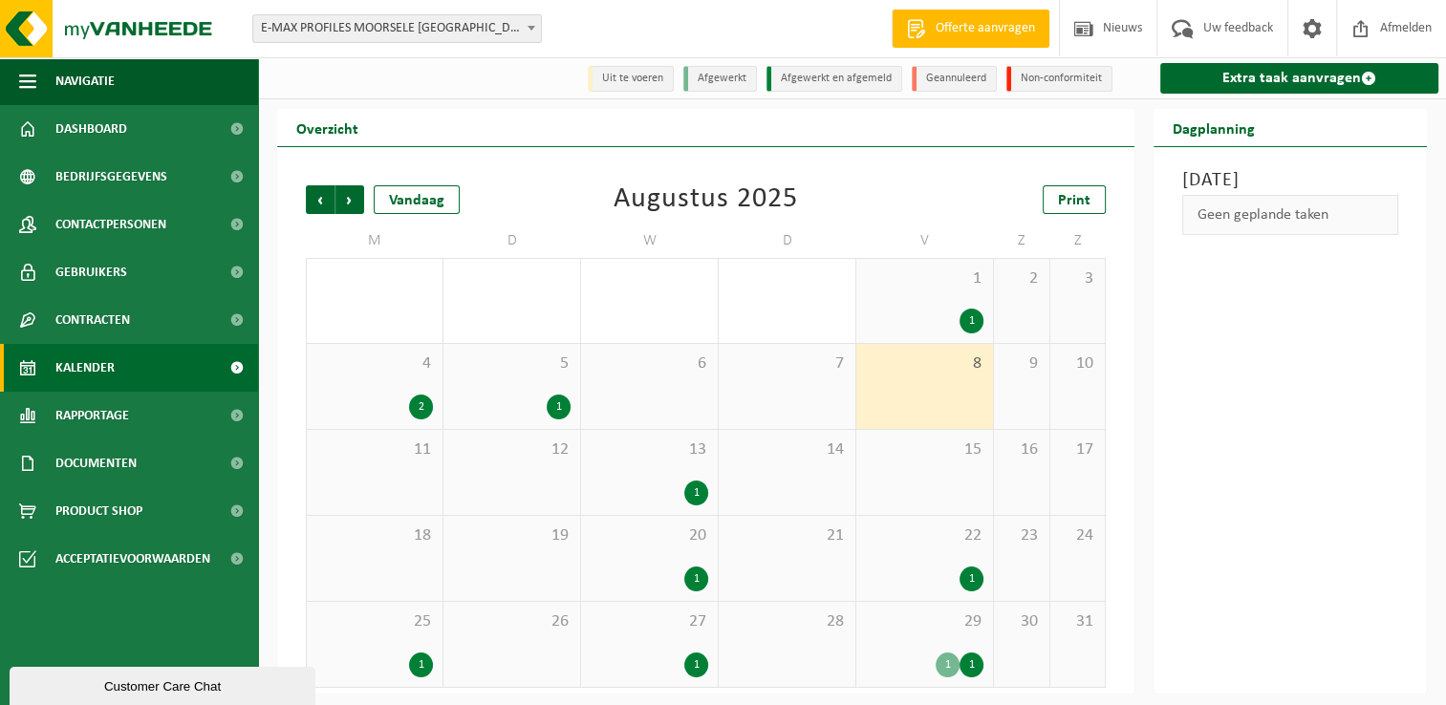
click at [950, 471] on div "15" at bounding box center [924, 472] width 137 height 85
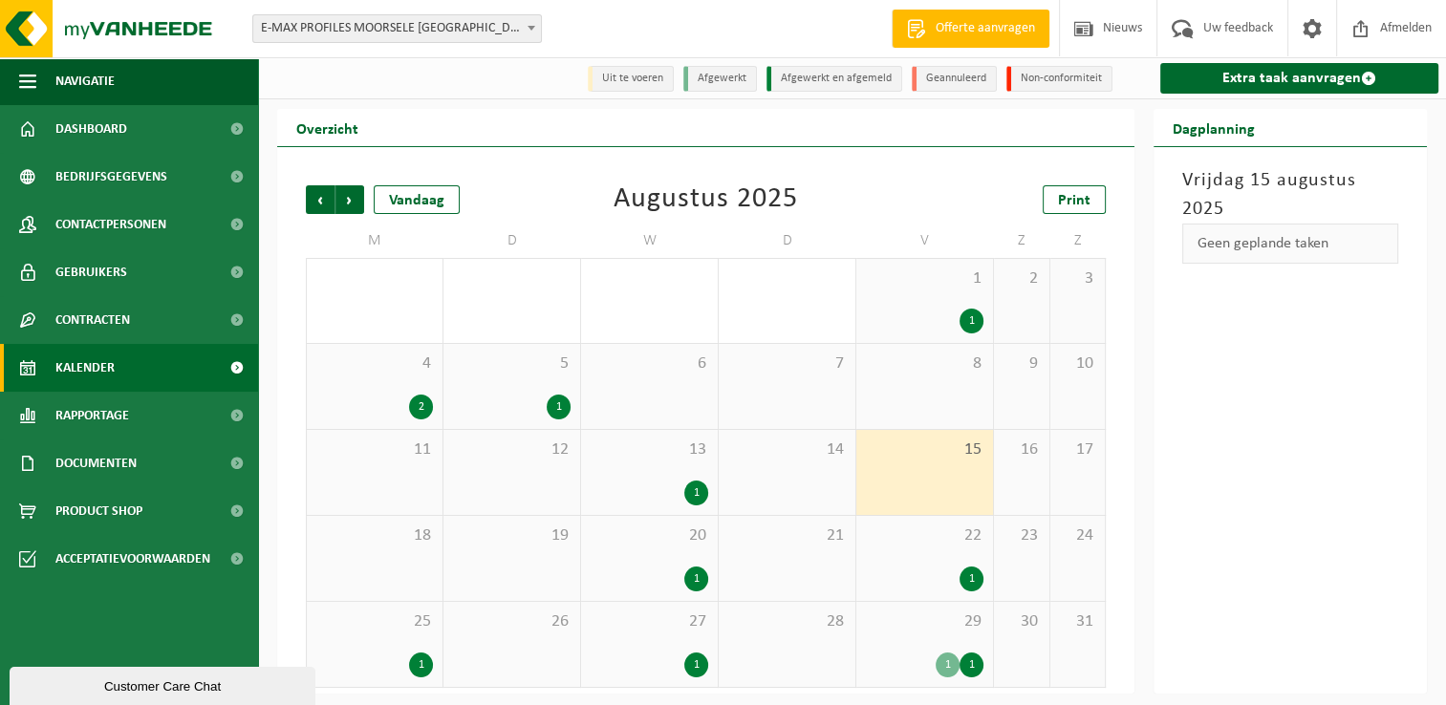
click at [915, 386] on div "8" at bounding box center [924, 386] width 137 height 85
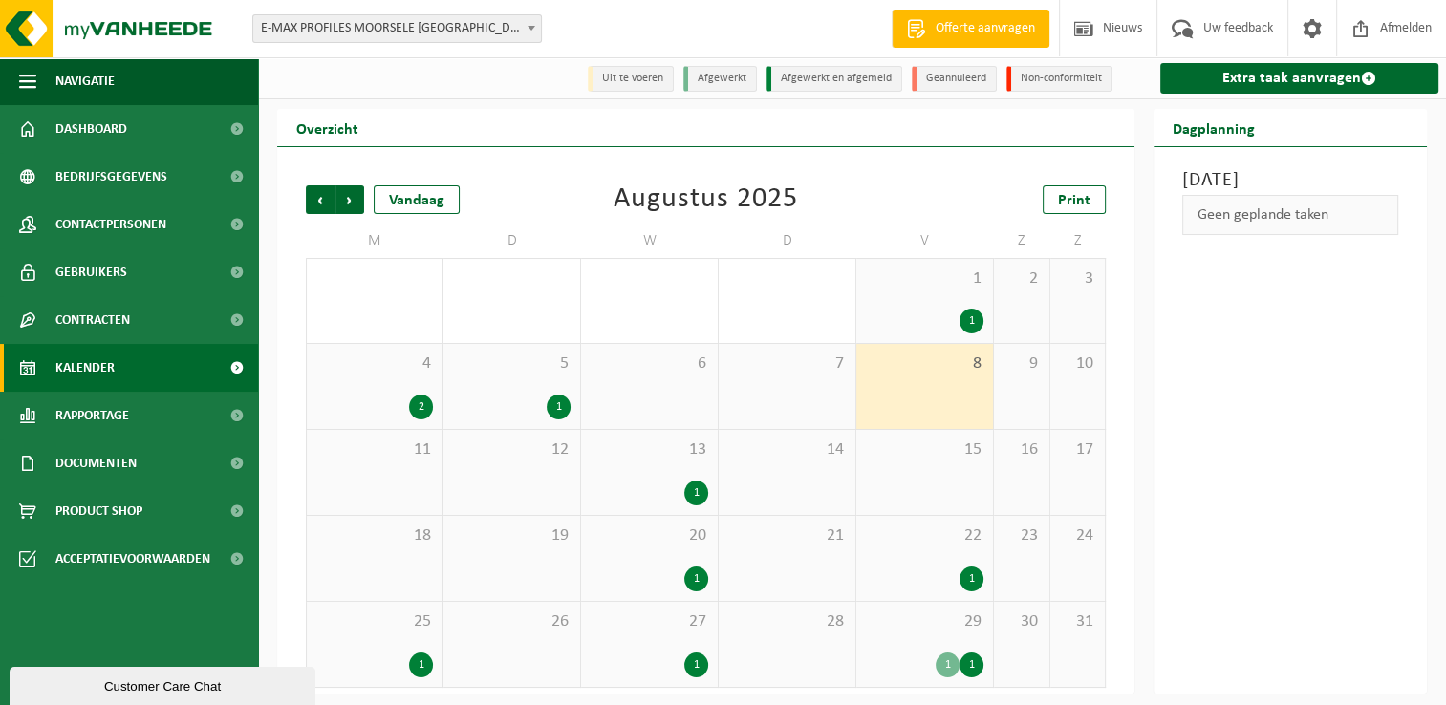
click at [921, 556] on div "22 1" at bounding box center [924, 558] width 137 height 85
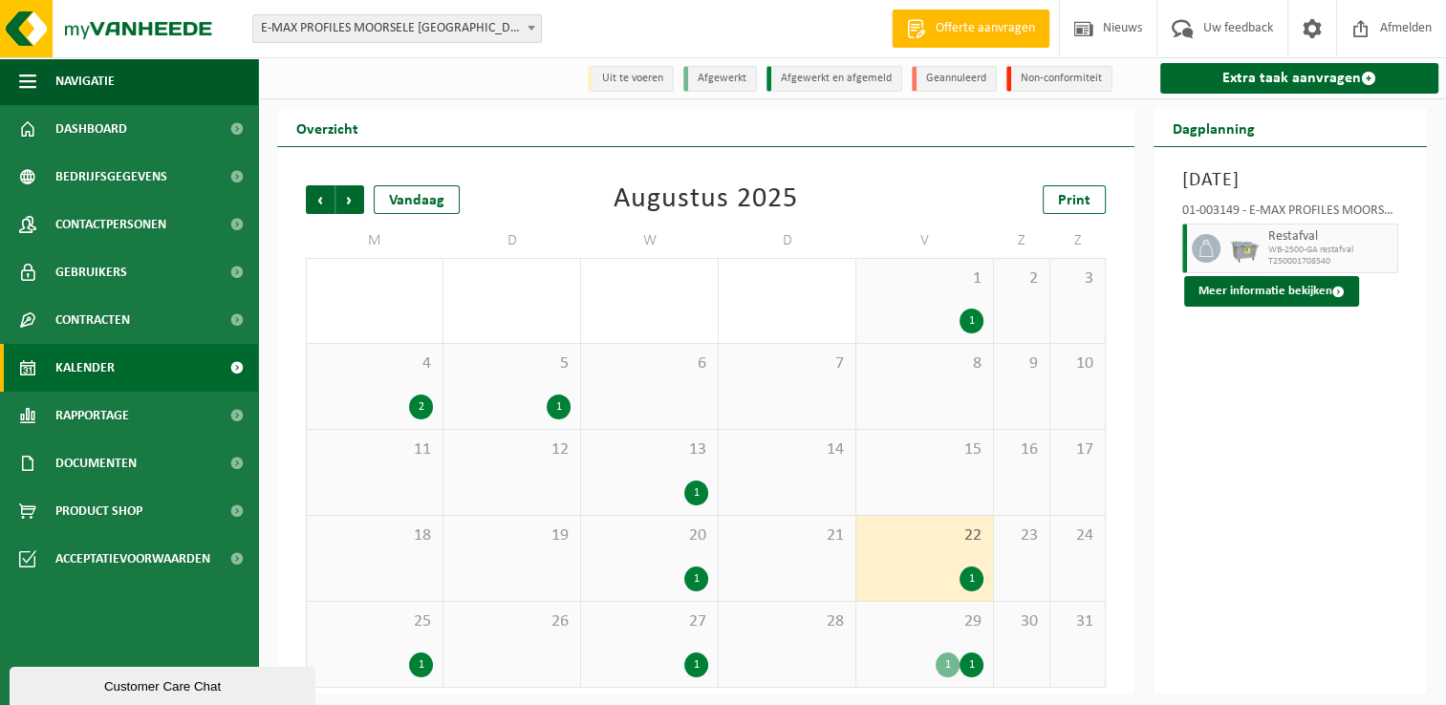
click at [921, 304] on div "1 1" at bounding box center [924, 301] width 137 height 84
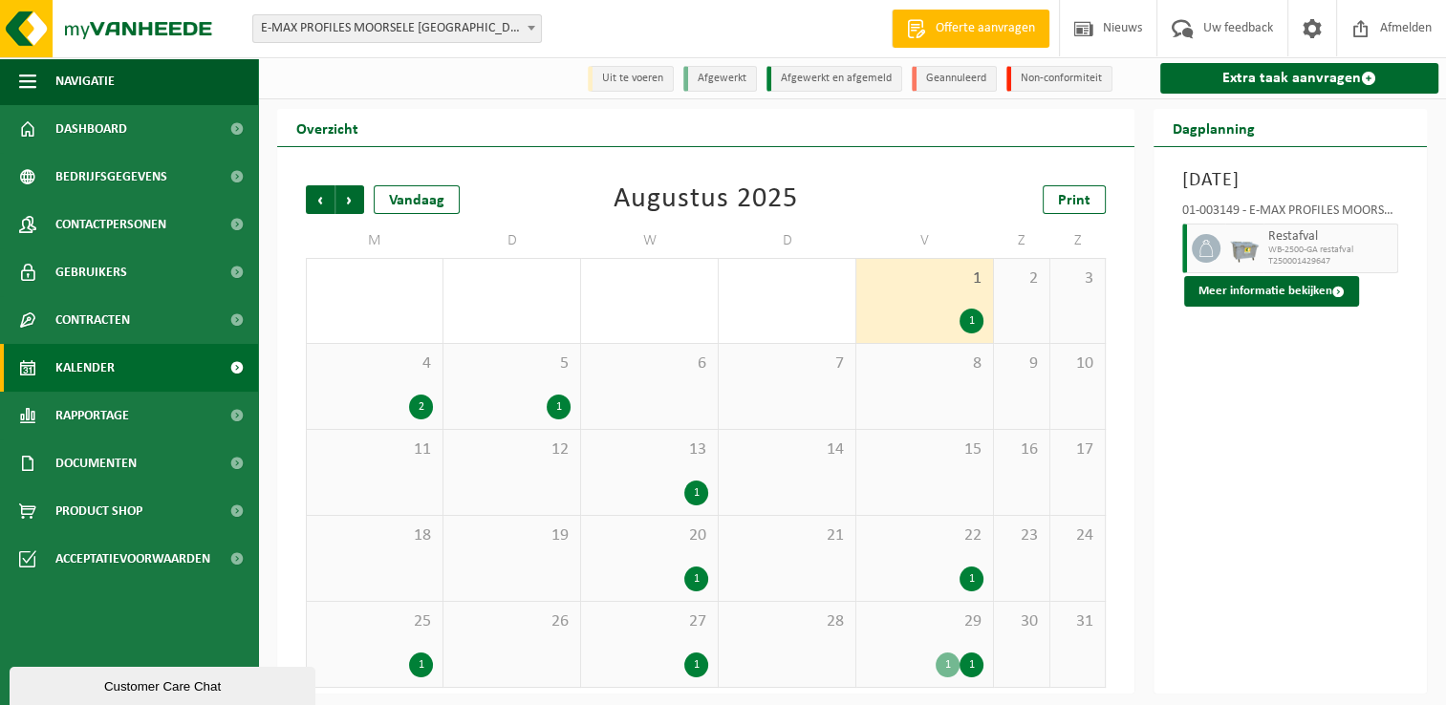
click at [928, 372] on span "8" at bounding box center [925, 364] width 118 height 21
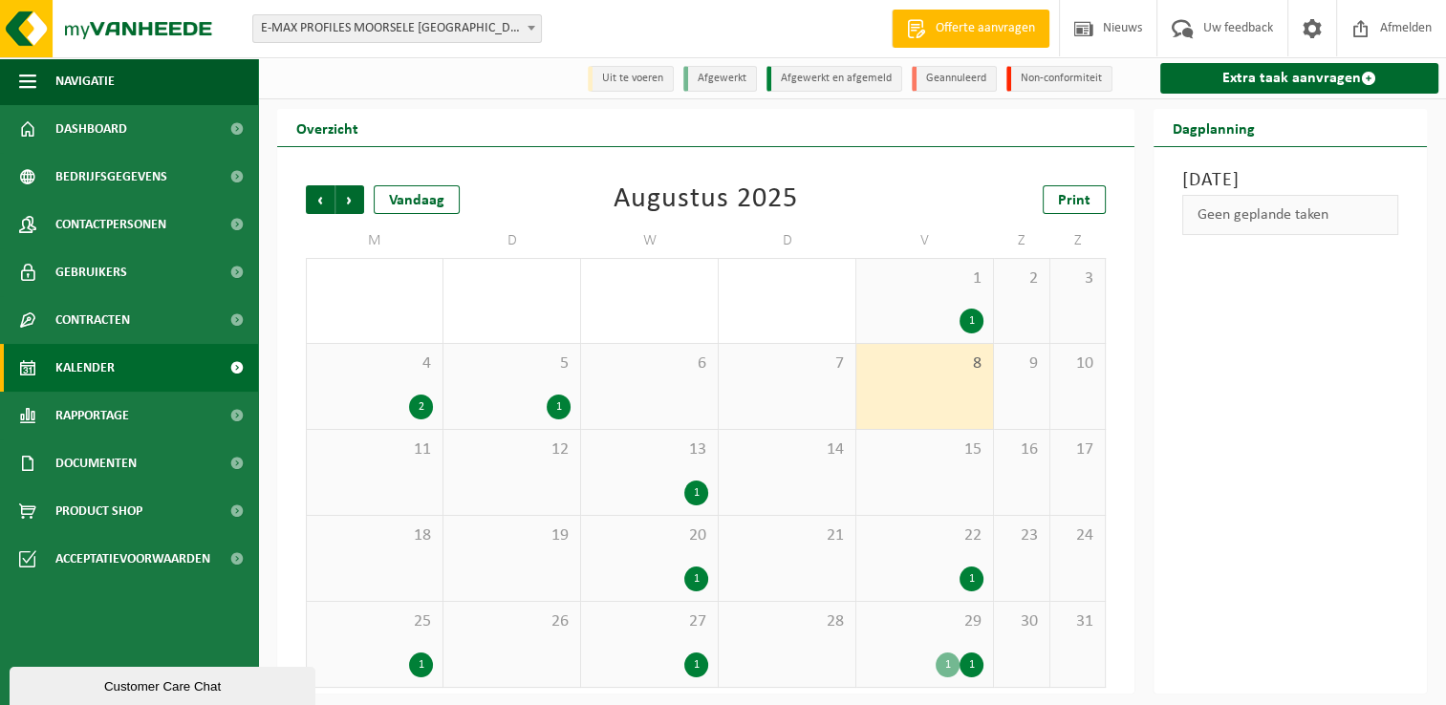
click at [933, 480] on div "15" at bounding box center [924, 472] width 137 height 85
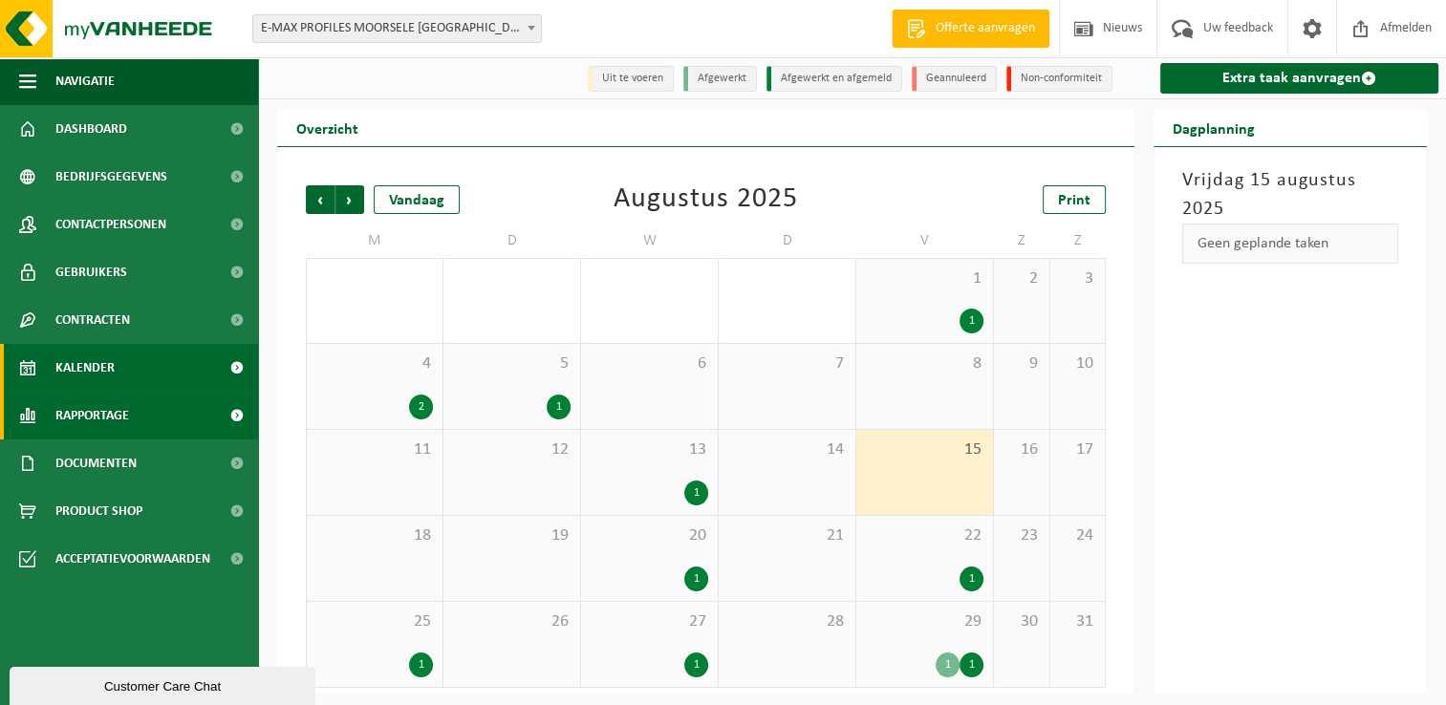
click at [107, 426] on span "Rapportage" at bounding box center [92, 416] width 74 height 48
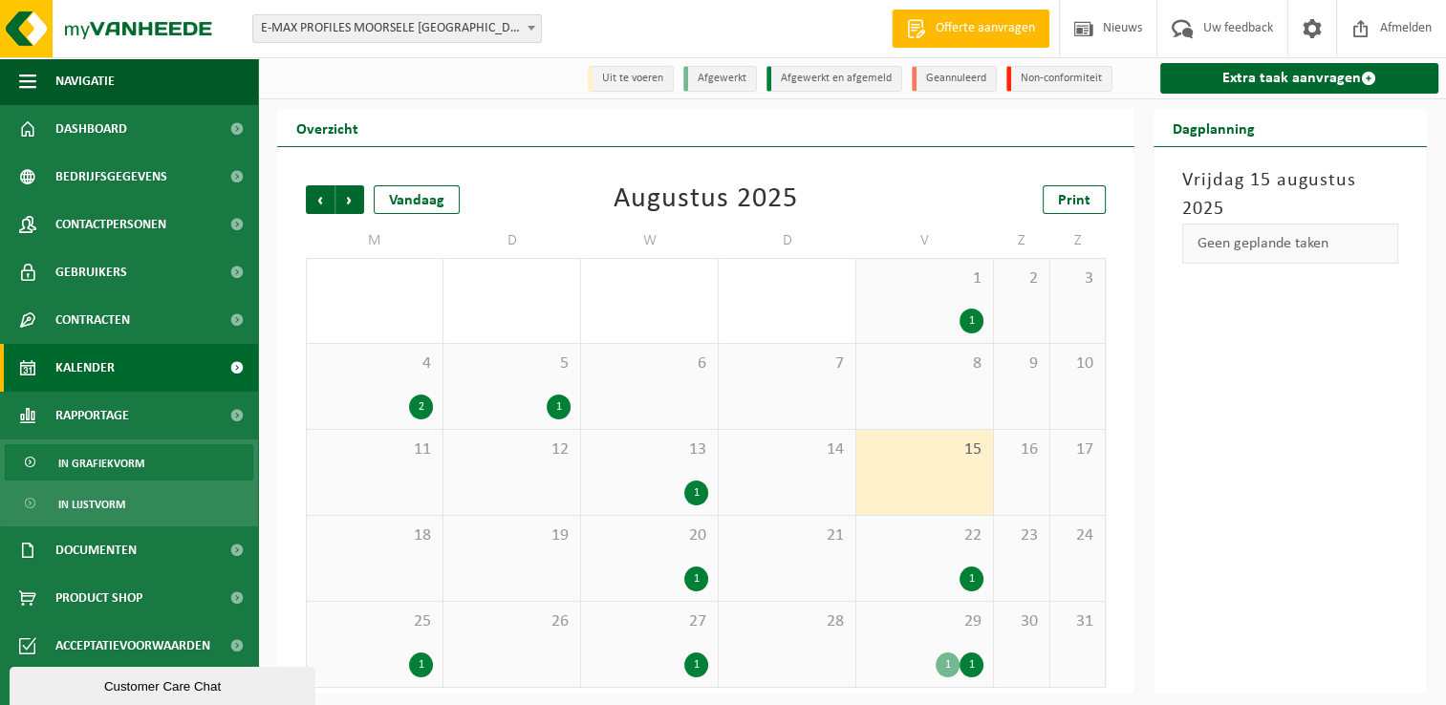
click at [147, 461] on link "In grafiekvorm" at bounding box center [129, 462] width 248 height 36
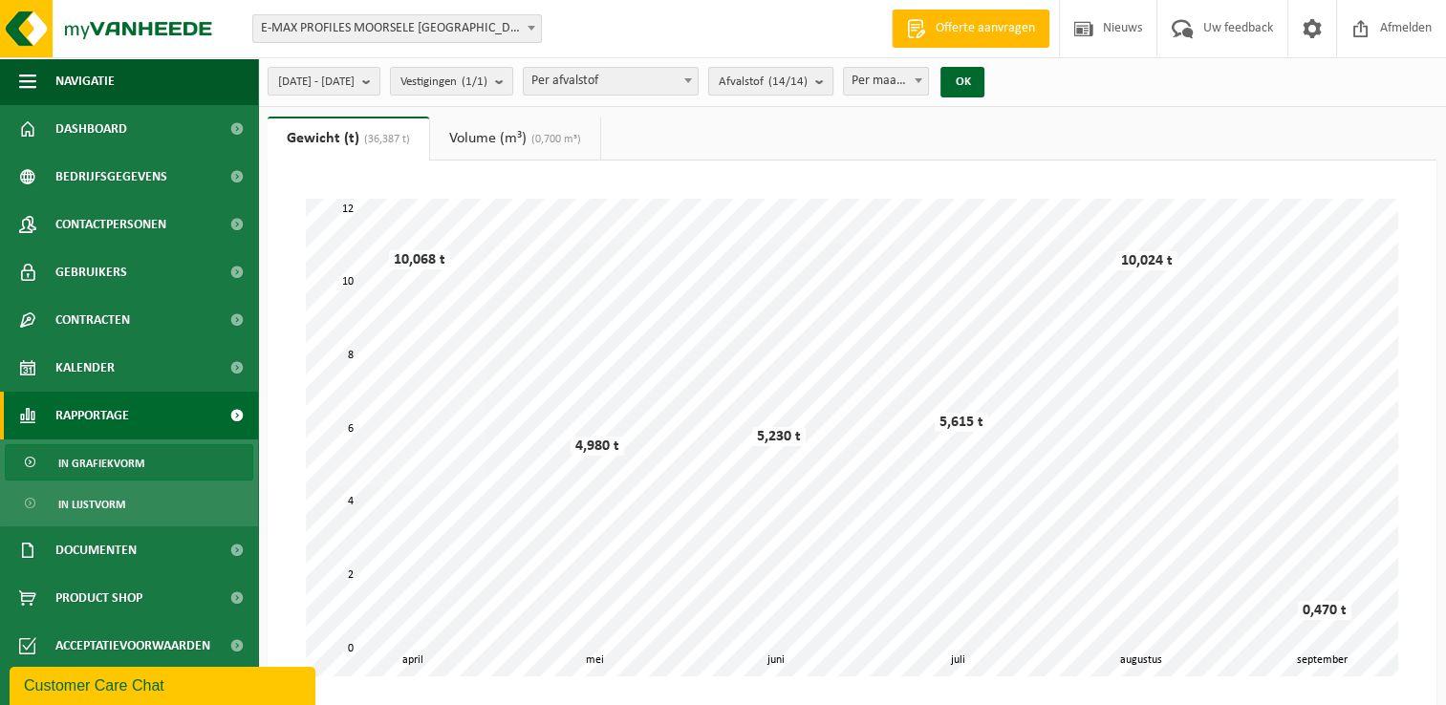
click at [832, 82] on b "submit" at bounding box center [823, 81] width 17 height 27
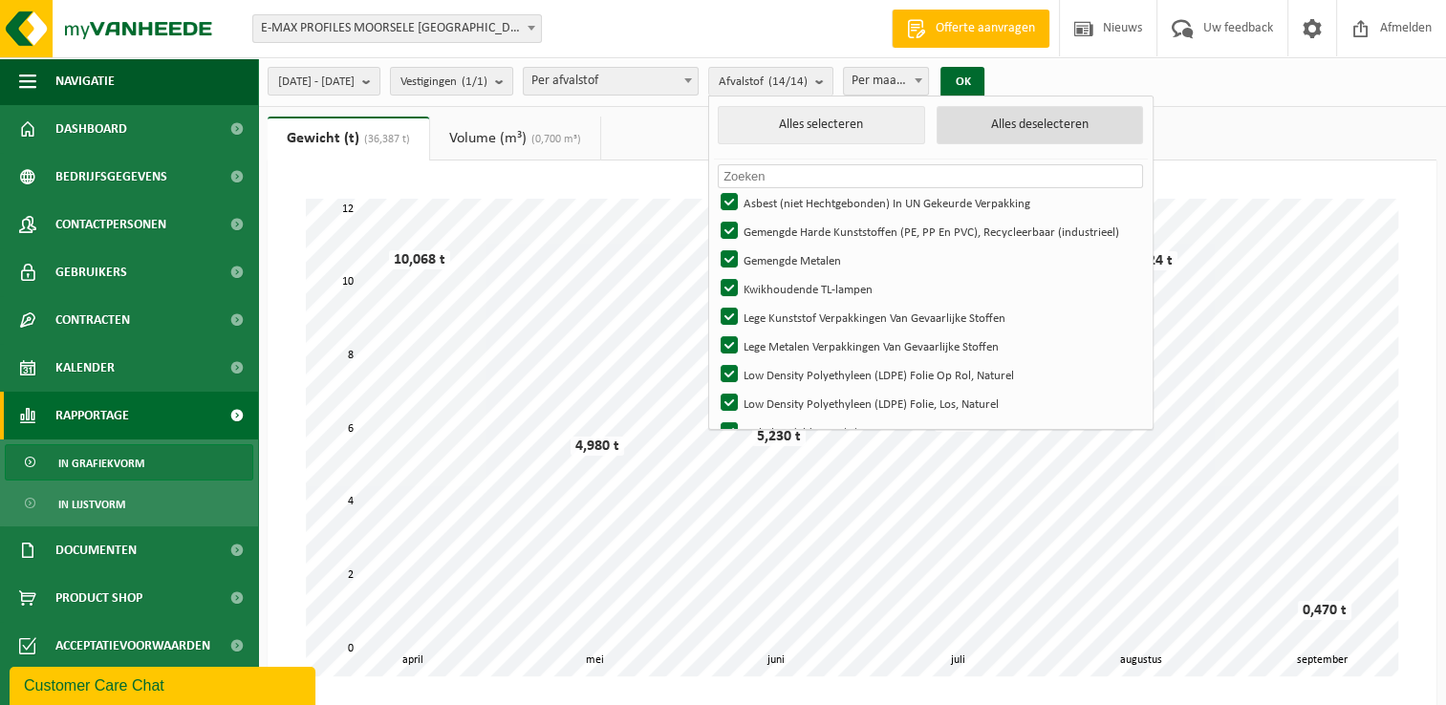
click at [1054, 120] on button "Alles deselecteren" at bounding box center [1039, 125] width 206 height 38
checkbox input "false"
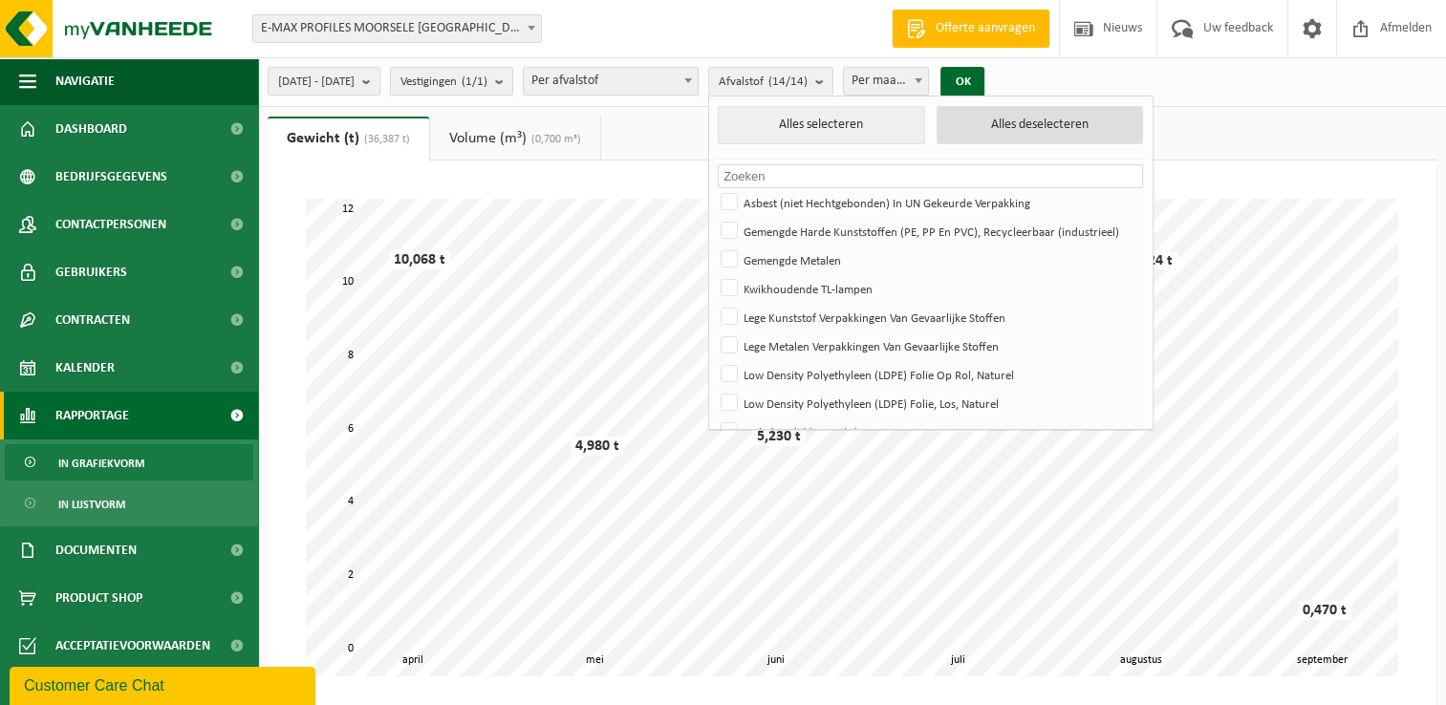
checkbox input "false"
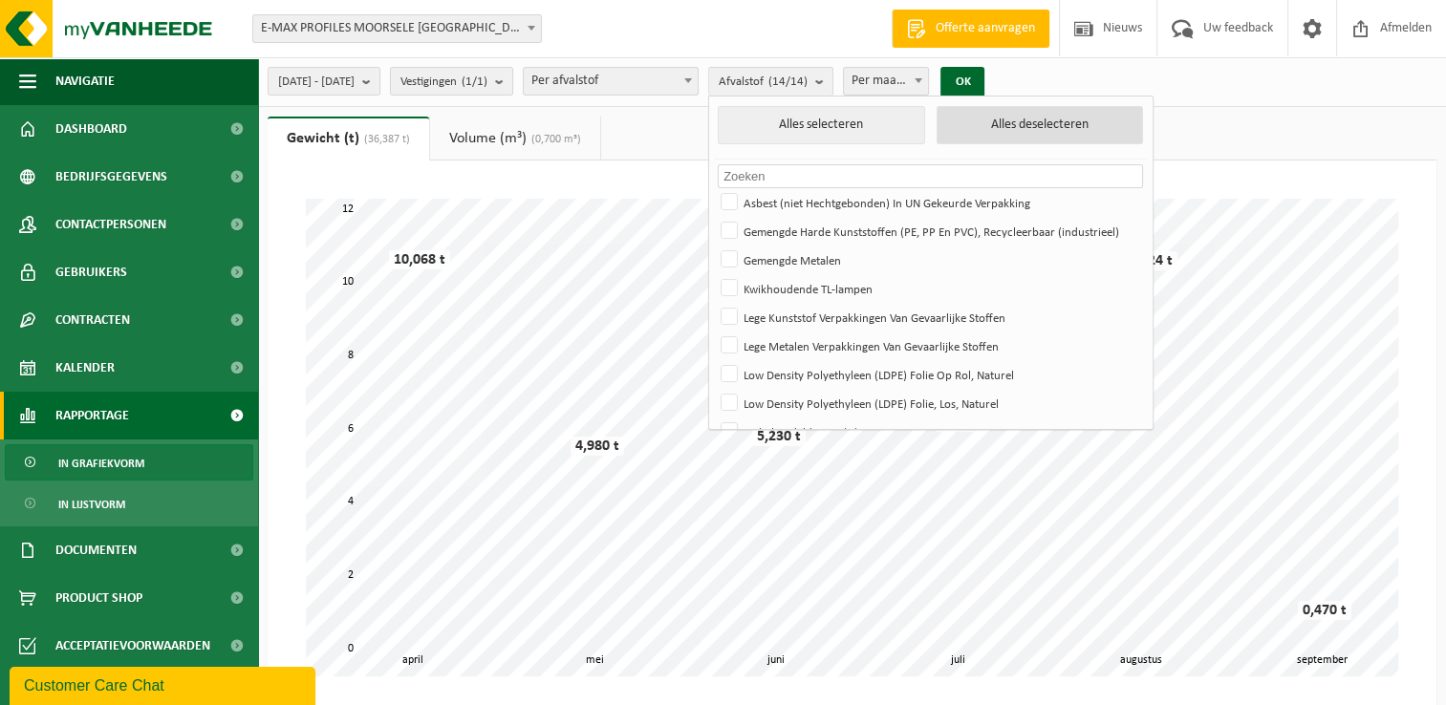
checkbox input "false"
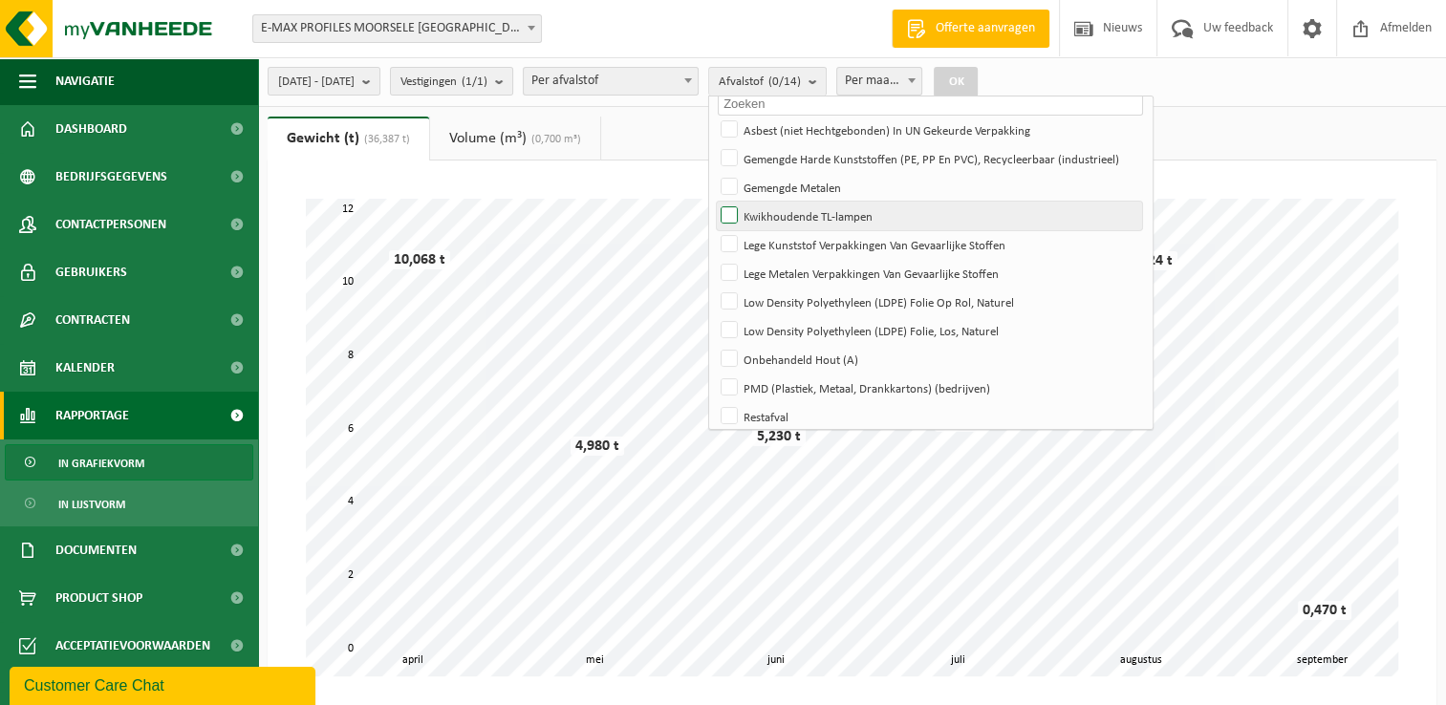
scroll to position [167, 0]
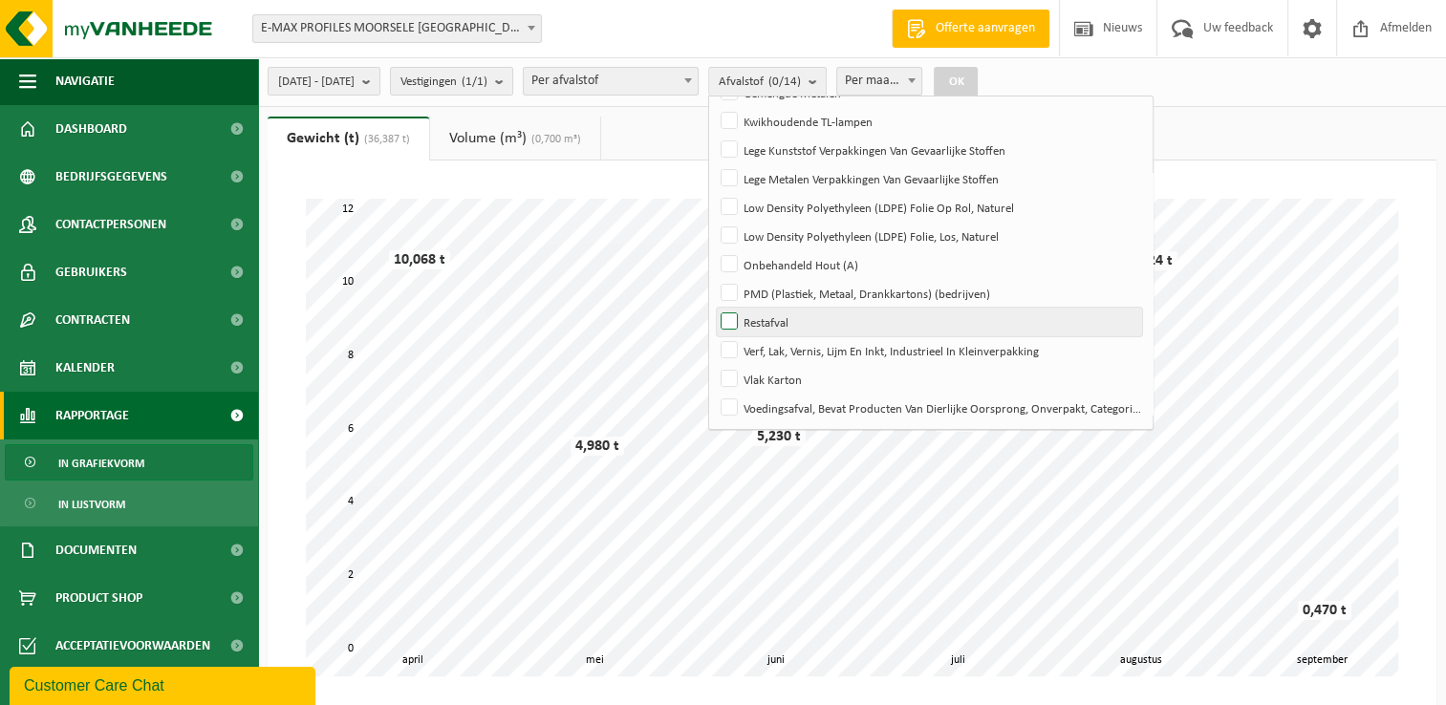
click at [827, 323] on label "Restafval" at bounding box center [929, 322] width 425 height 29
click at [714, 308] on input "Restafval" at bounding box center [713, 307] width 1 height 1
checkbox input "true"
click at [978, 80] on button "OK" at bounding box center [956, 82] width 44 height 31
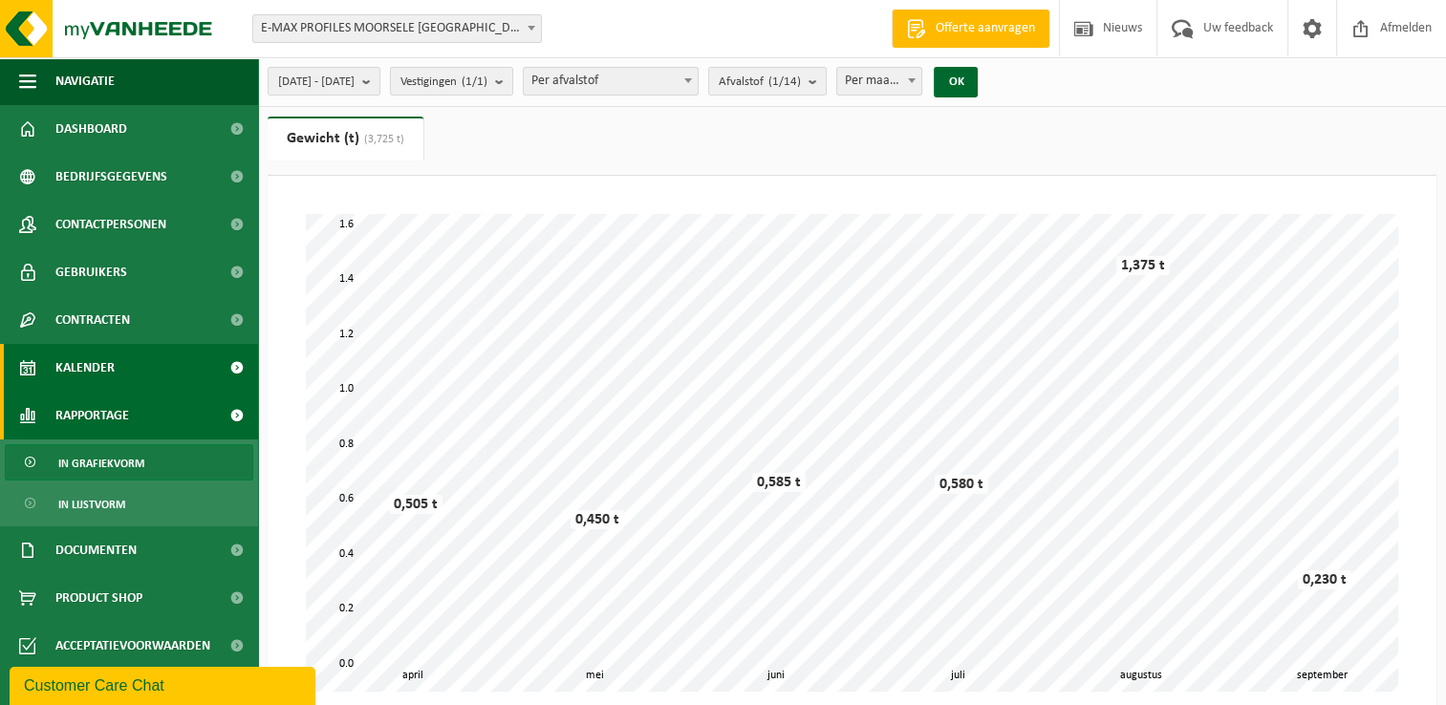
click at [58, 358] on span "Kalender" at bounding box center [84, 368] width 59 height 48
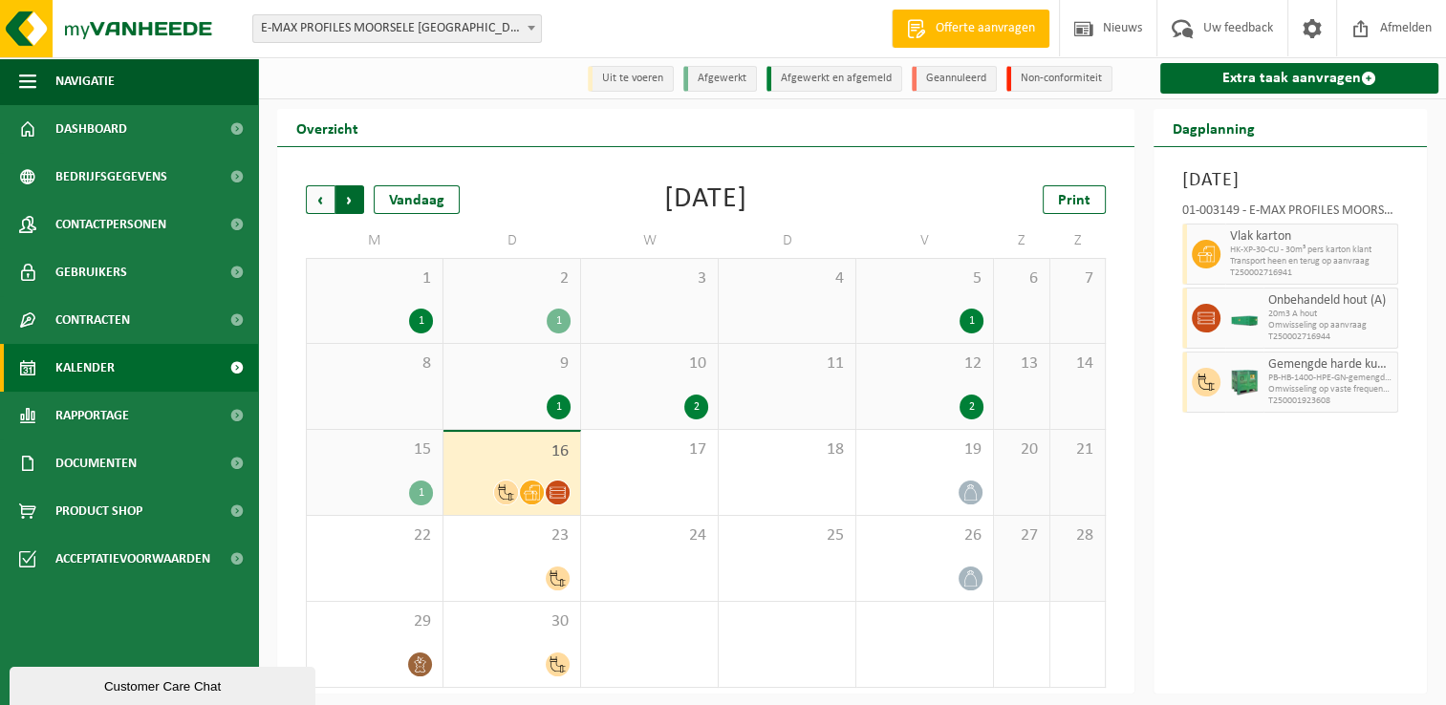
click at [312, 202] on span "Vorige" at bounding box center [320, 199] width 29 height 29
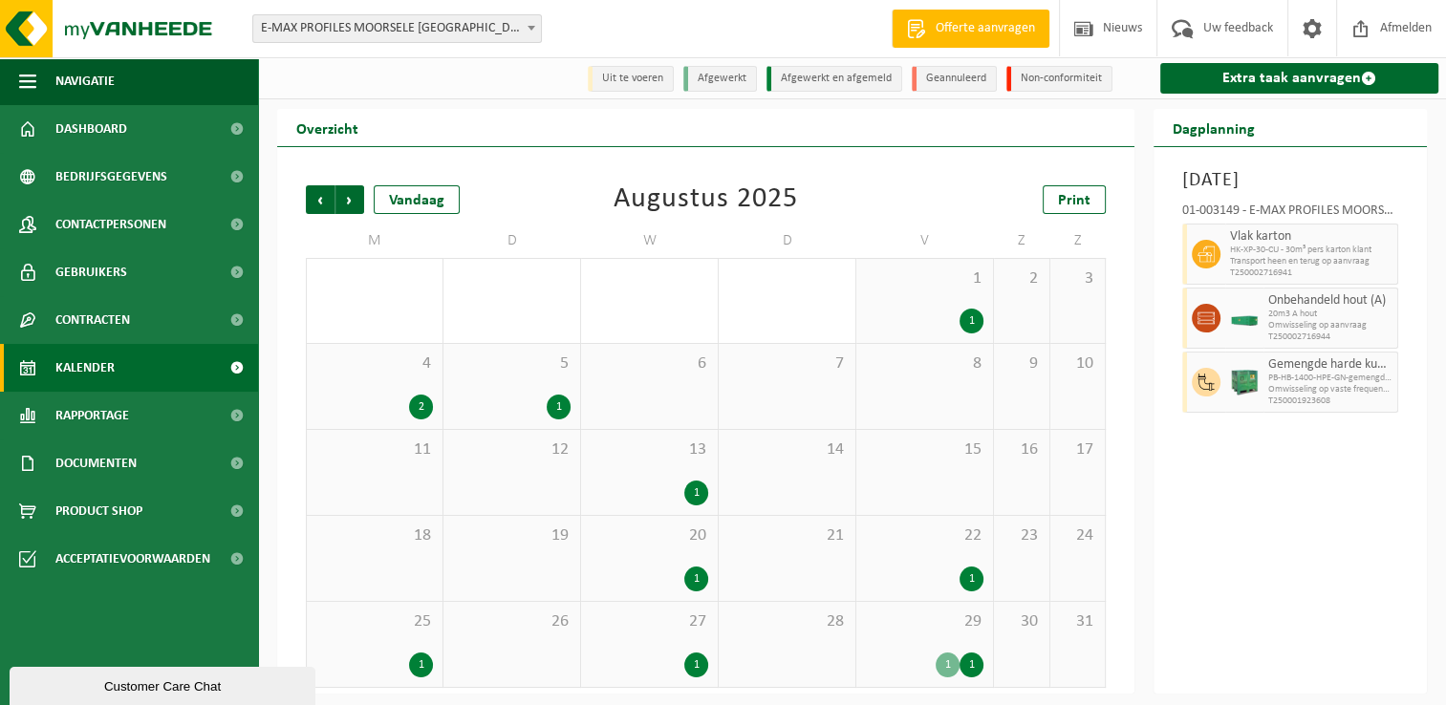
click at [891, 544] on span "22" at bounding box center [925, 536] width 118 height 21
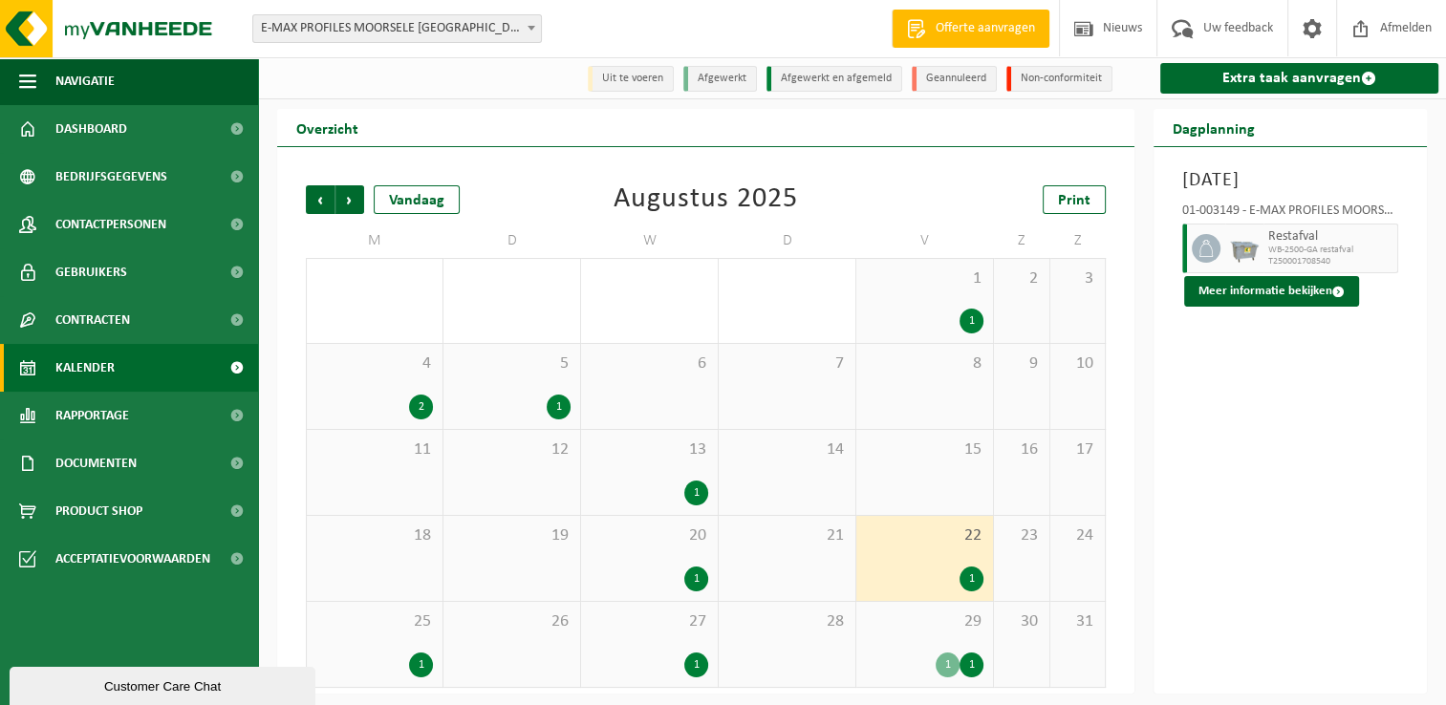
scroll to position [3, 0]
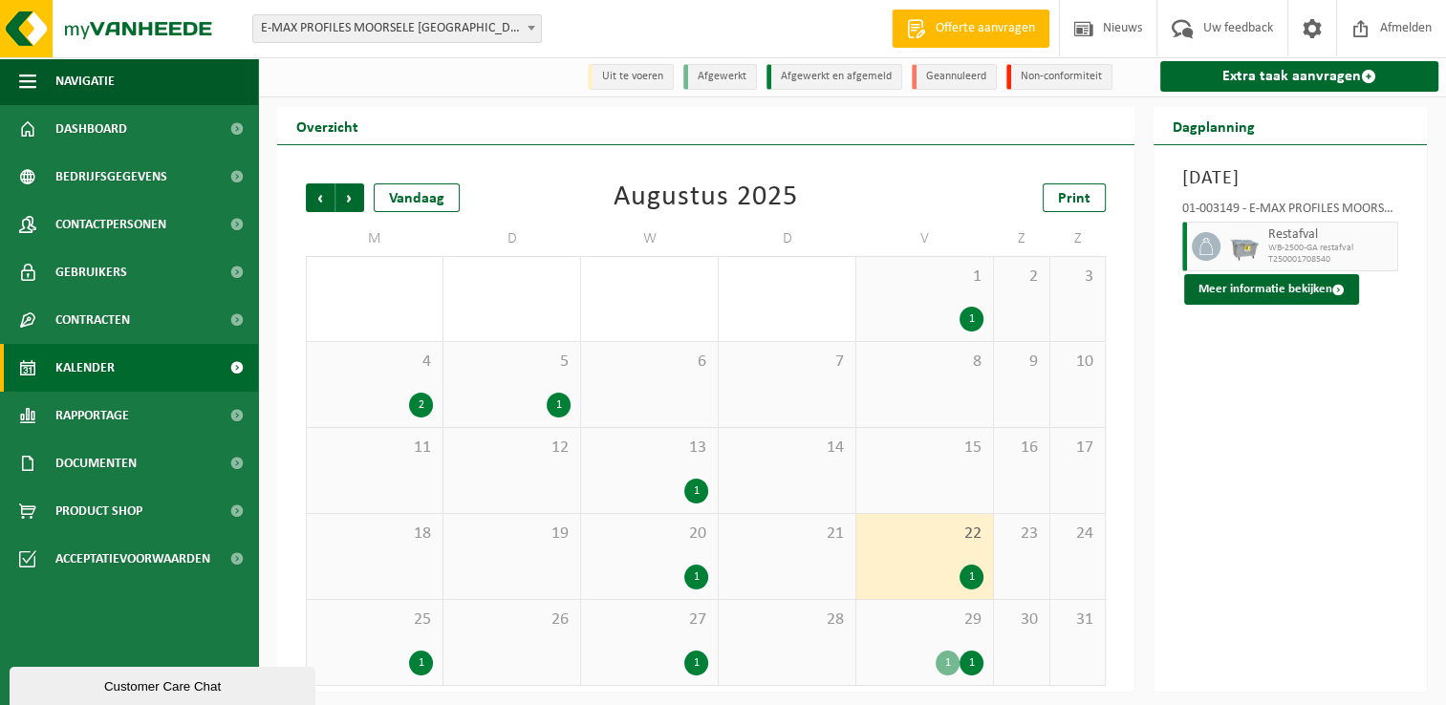
click at [948, 303] on div "1 1" at bounding box center [924, 299] width 137 height 84
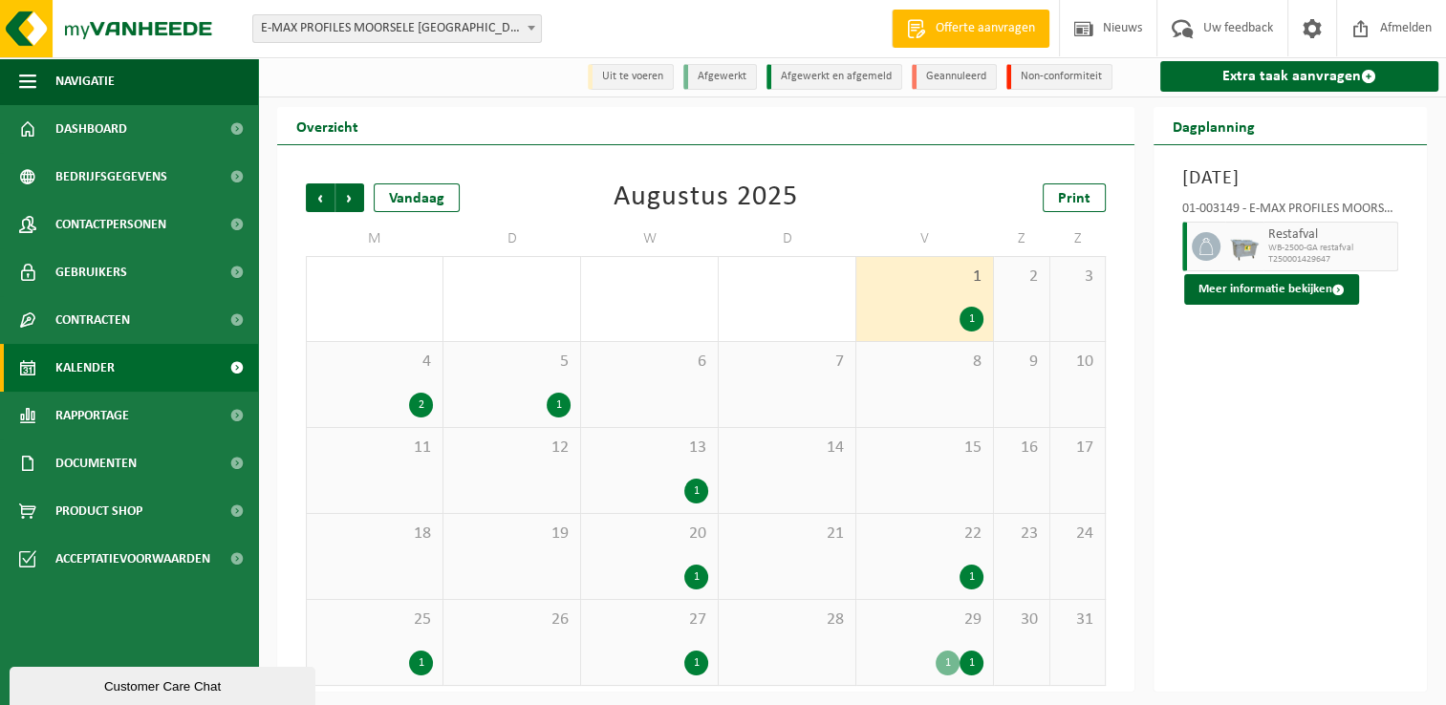
click at [539, 372] on span "5" at bounding box center [512, 362] width 118 height 21
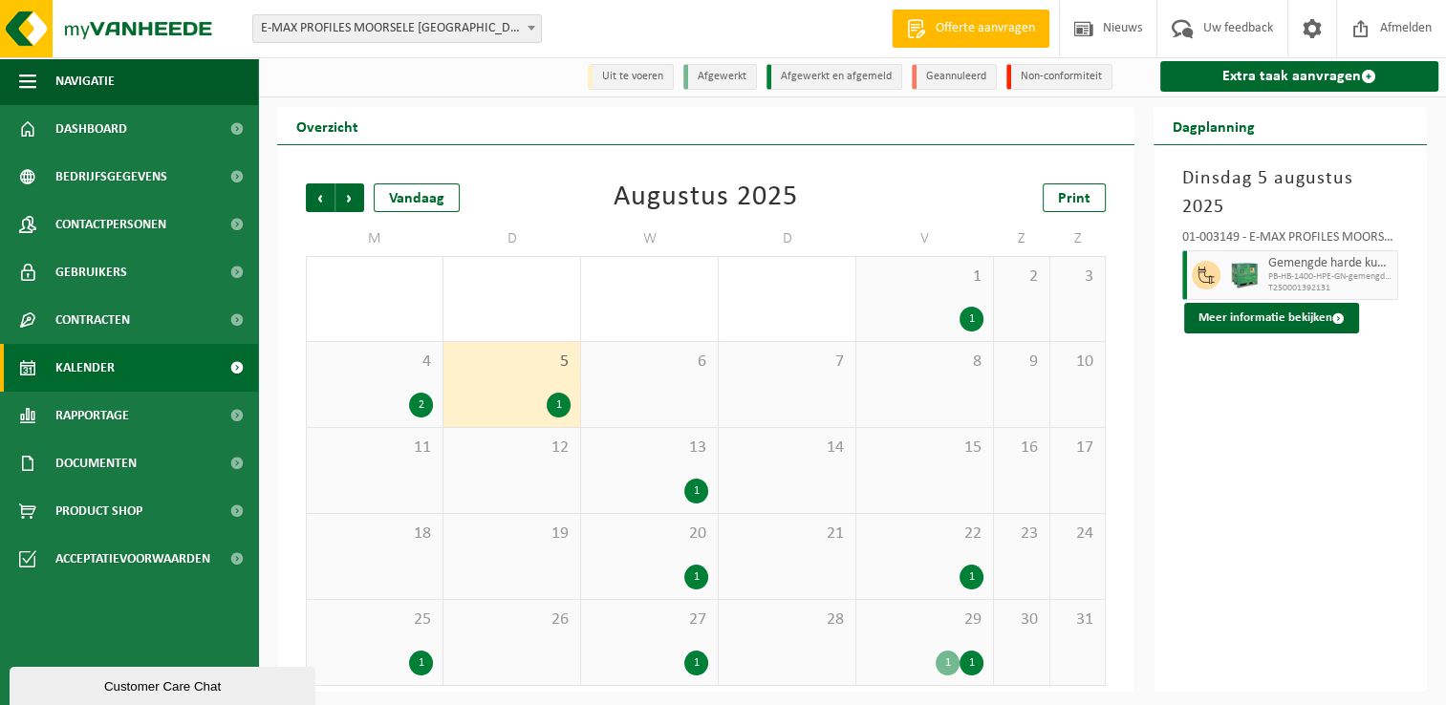
click at [390, 369] on span "4" at bounding box center [374, 362] width 117 height 21
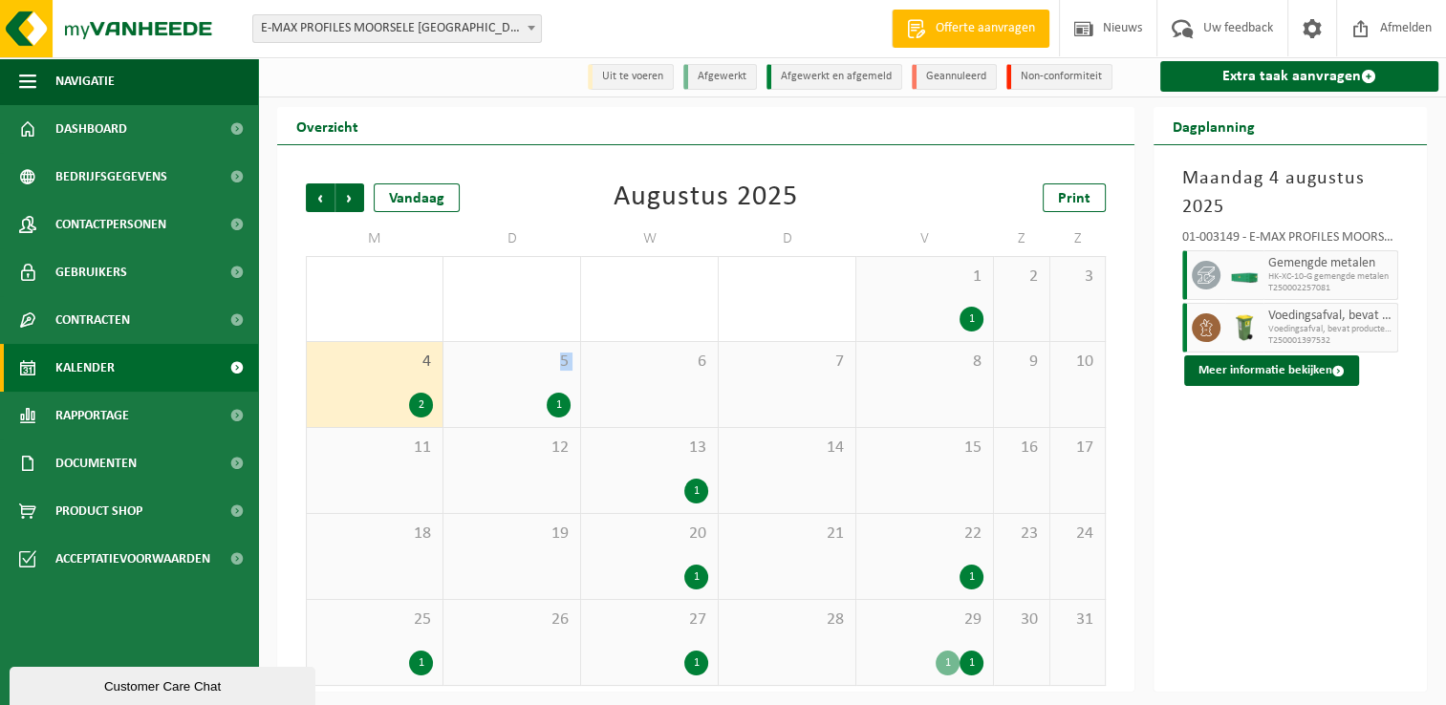
click at [516, 382] on div "5 1" at bounding box center [511, 384] width 137 height 85
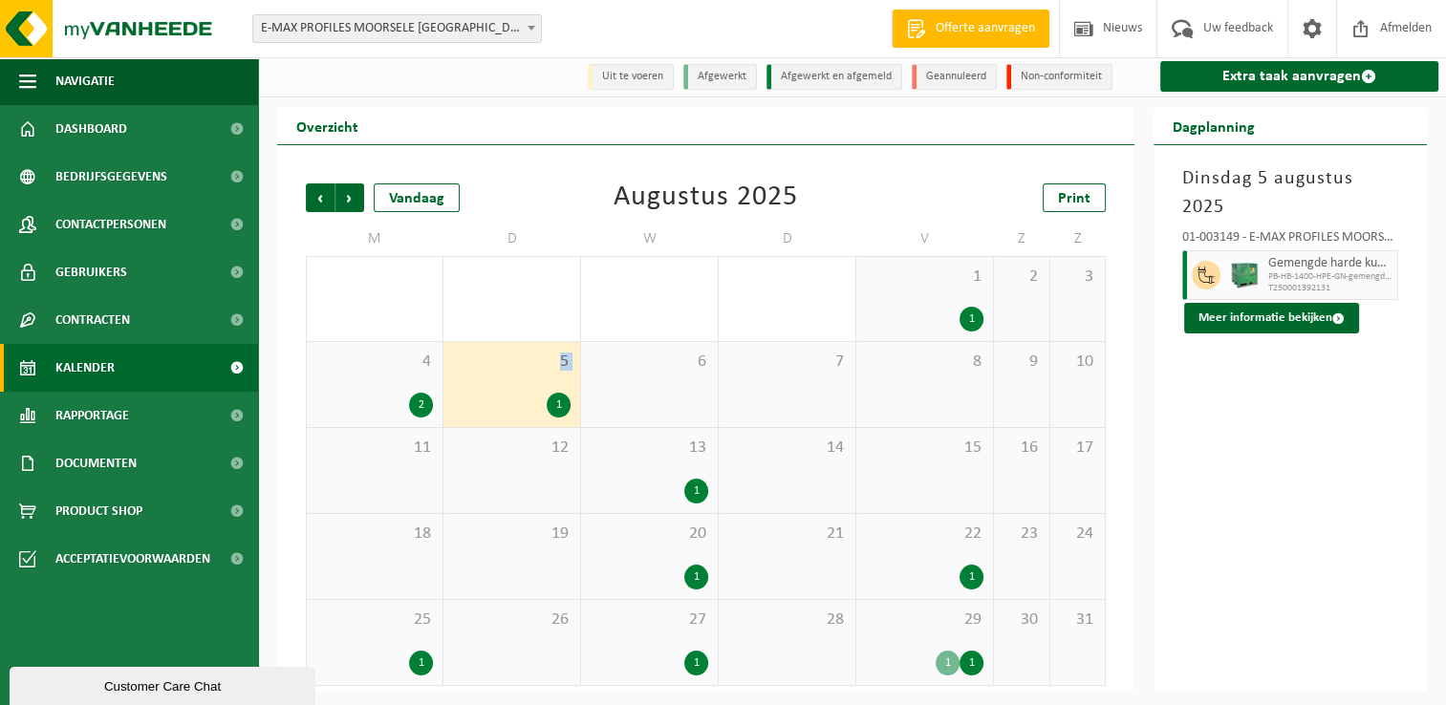
drag, startPoint x: 516, startPoint y: 382, endPoint x: 501, endPoint y: 386, distance: 15.8
click at [501, 386] on div "5 1" at bounding box center [511, 384] width 137 height 85
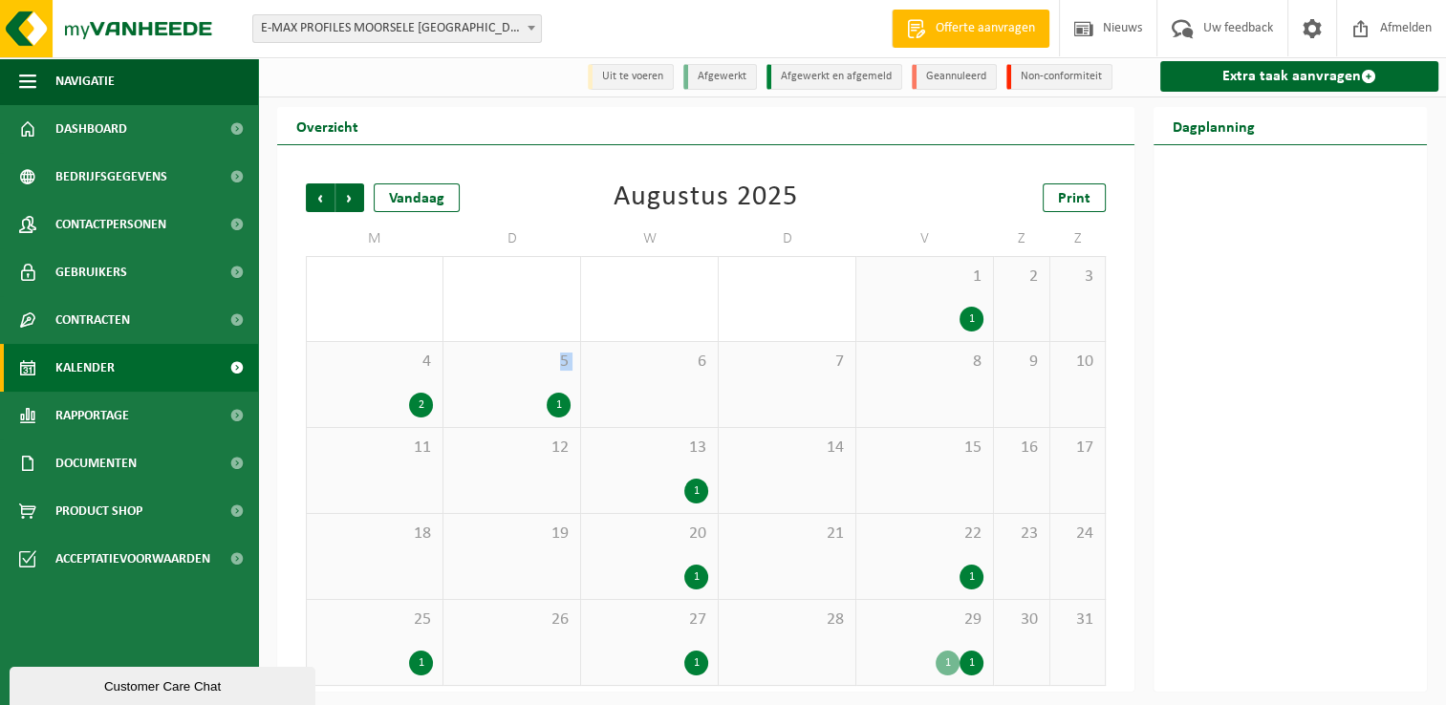
click at [503, 407] on div "1" at bounding box center [512, 405] width 118 height 25
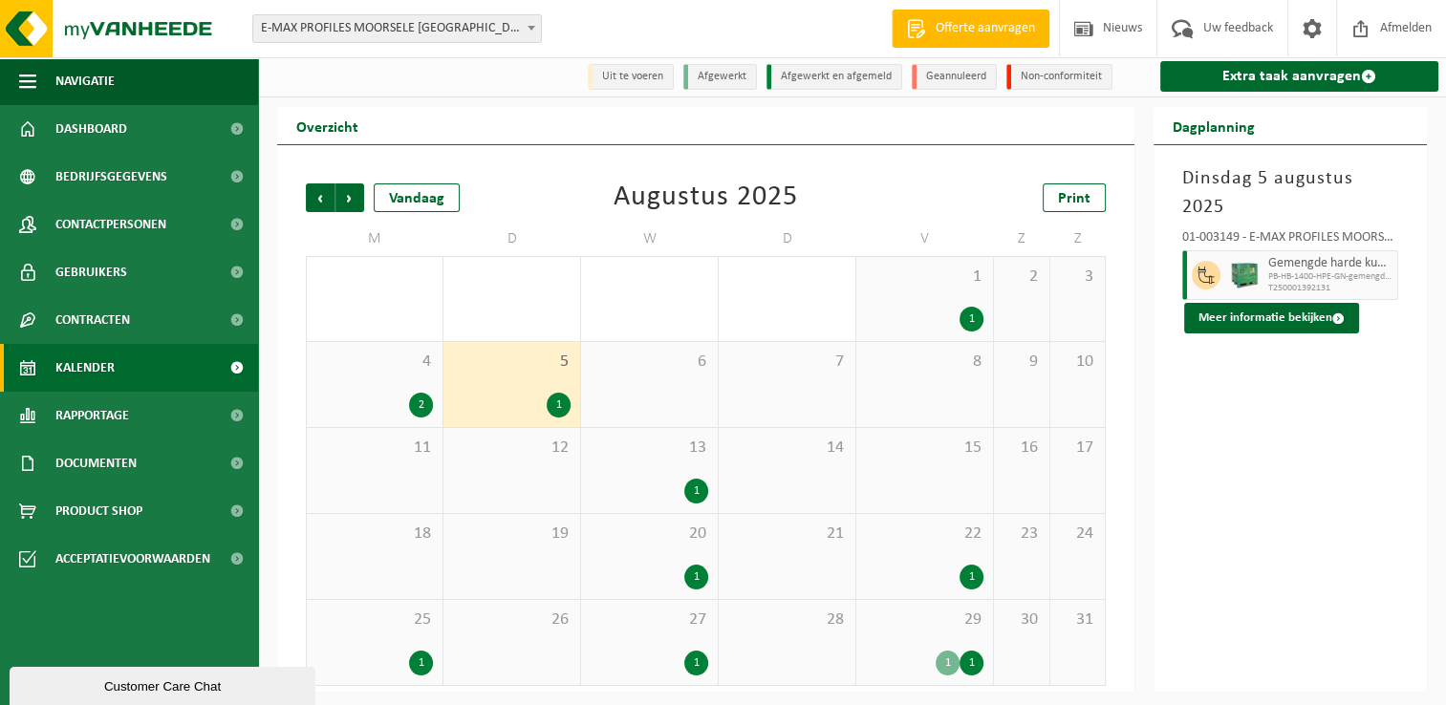
click at [653, 475] on div "13 1" at bounding box center [649, 470] width 137 height 85
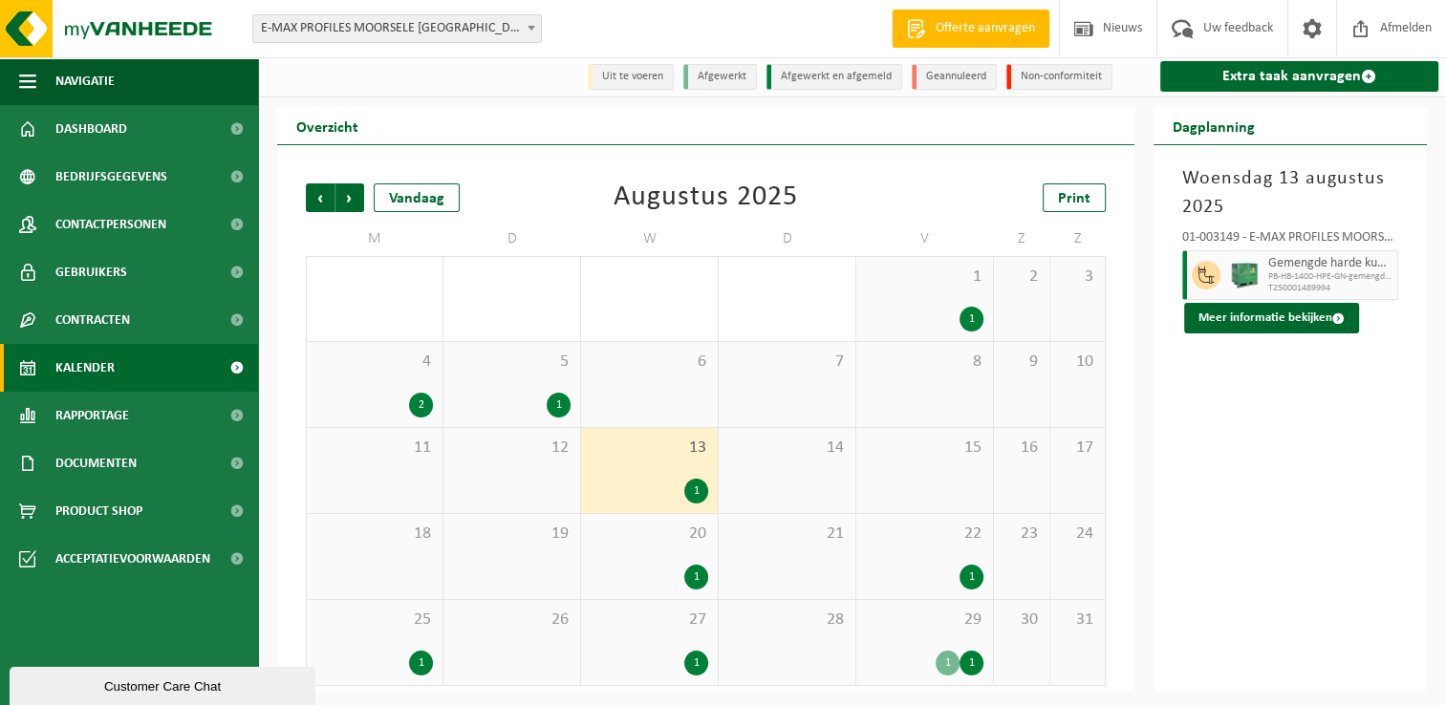
click at [659, 551] on div "20 1" at bounding box center [649, 556] width 137 height 85
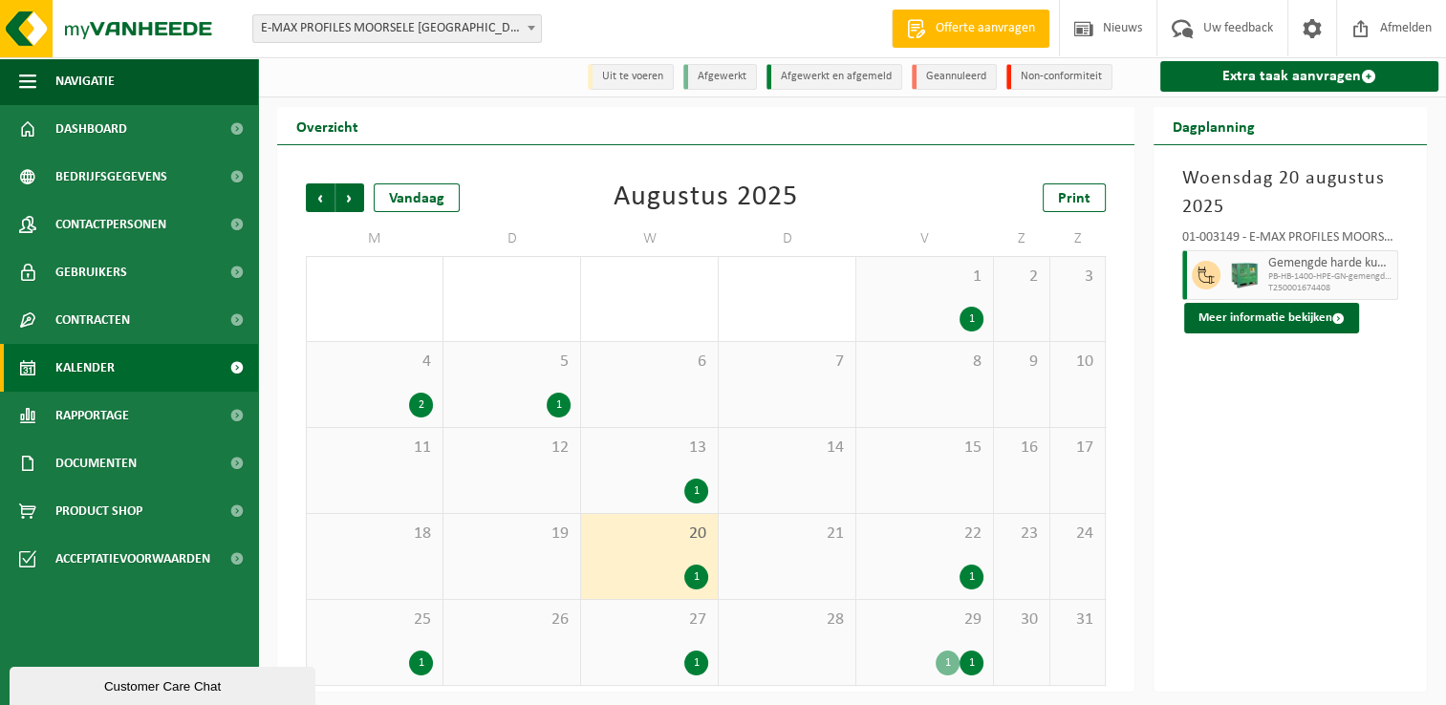
click at [665, 614] on span "27" at bounding box center [650, 620] width 118 height 21
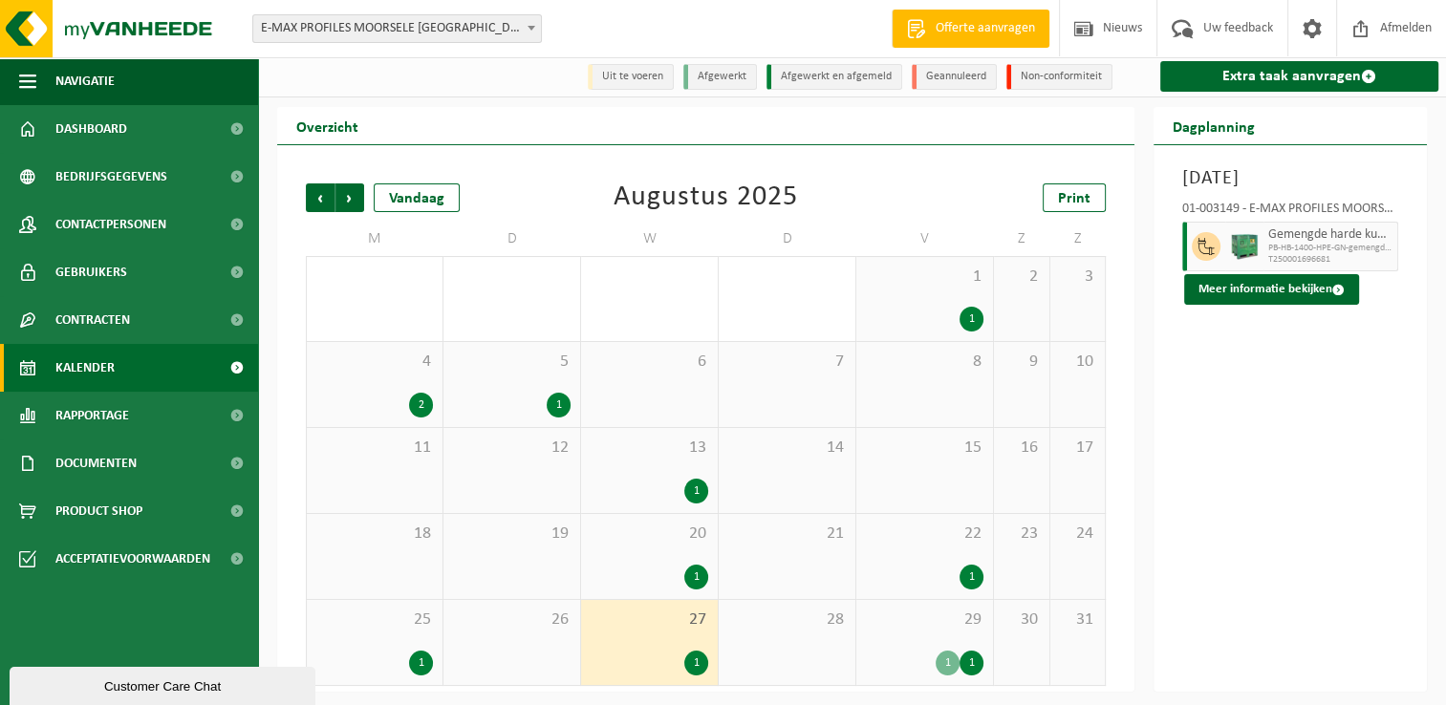
click at [620, 615] on span "27" at bounding box center [650, 620] width 118 height 21
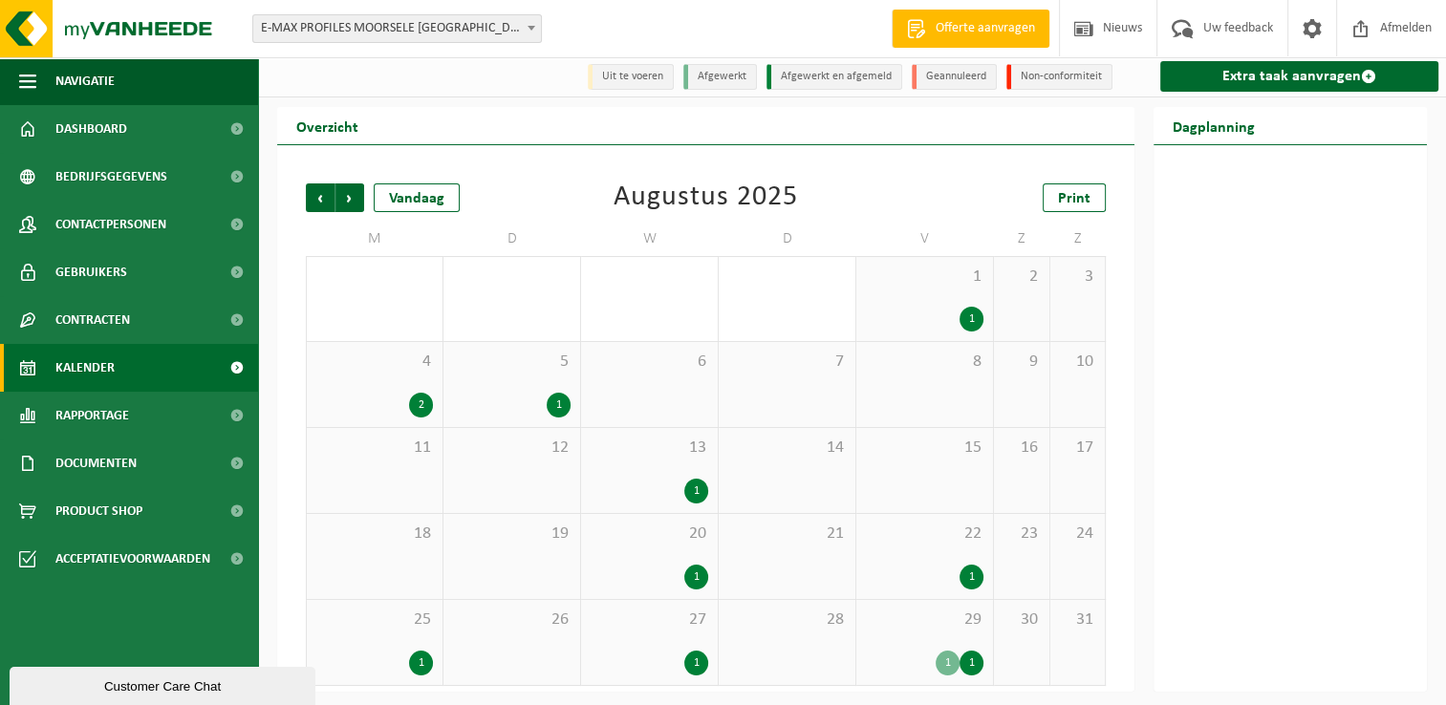
click at [667, 607] on div "27 1" at bounding box center [649, 642] width 137 height 85
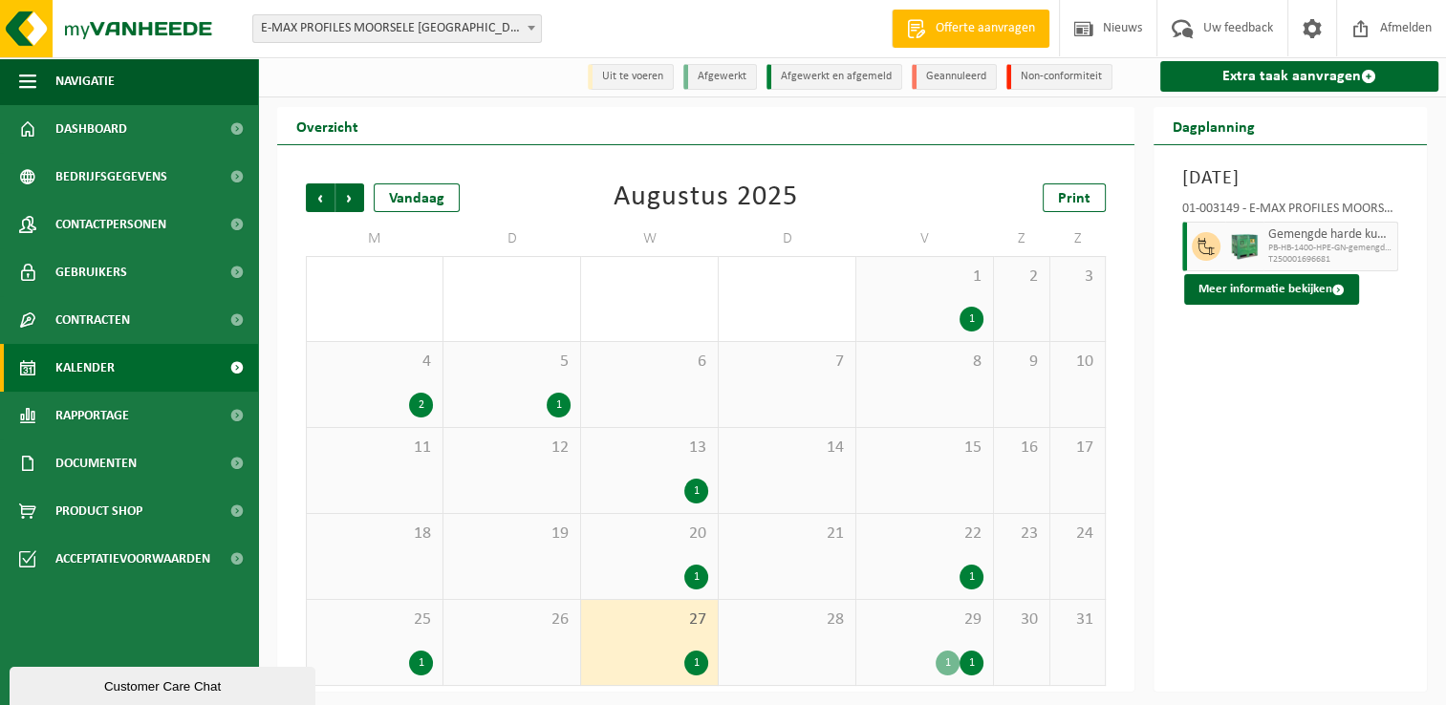
click at [671, 613] on span "27" at bounding box center [650, 620] width 118 height 21
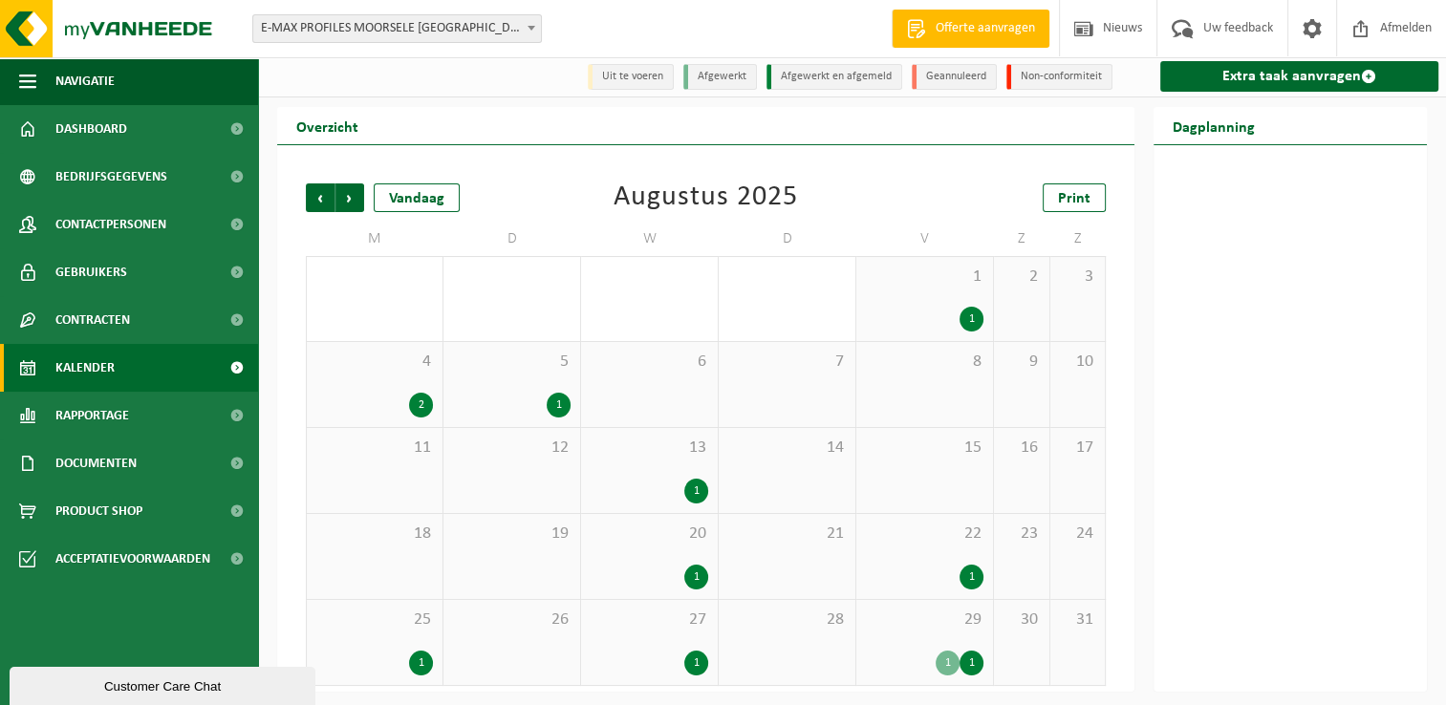
click at [662, 616] on span "27" at bounding box center [650, 620] width 118 height 21
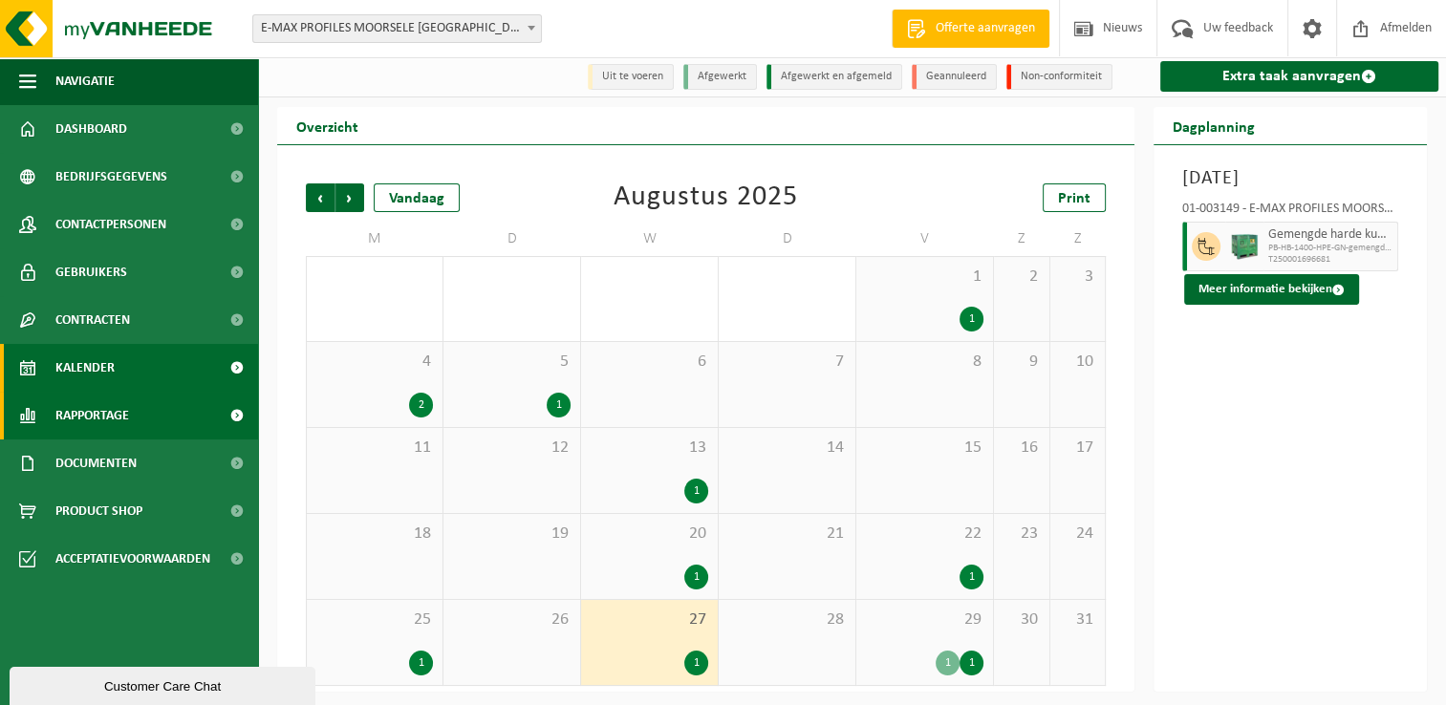
click at [141, 409] on link "Rapportage" at bounding box center [129, 416] width 258 height 48
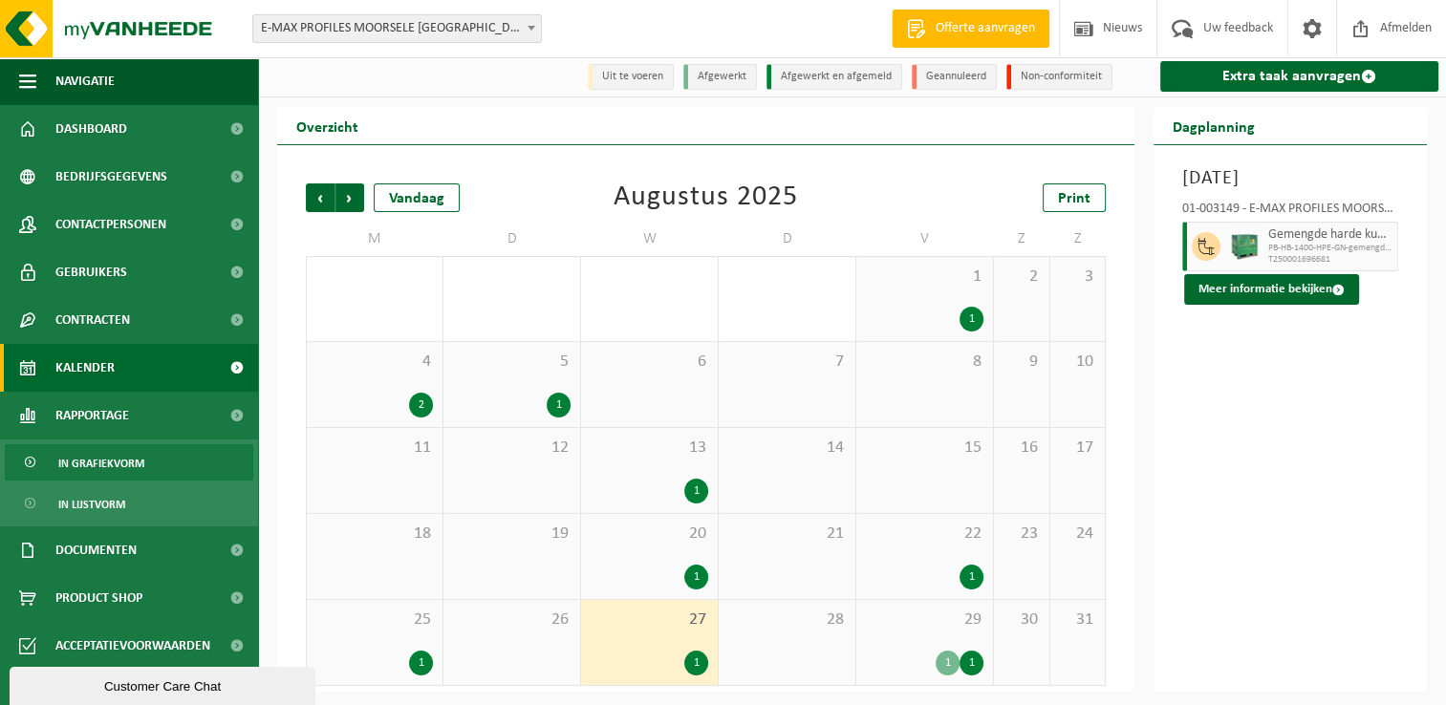
click at [108, 464] on span "In grafiekvorm" at bounding box center [101, 463] width 86 height 36
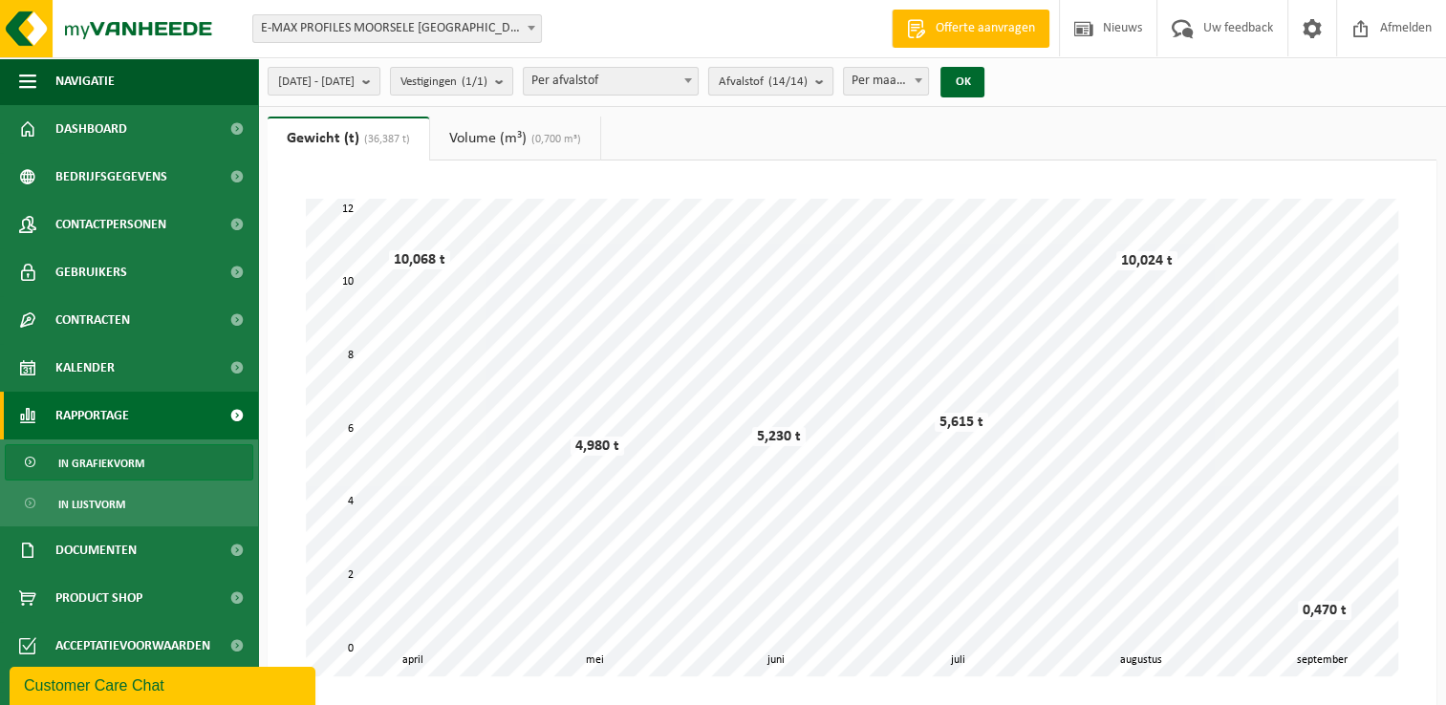
click at [832, 82] on b "submit" at bounding box center [823, 81] width 17 height 27
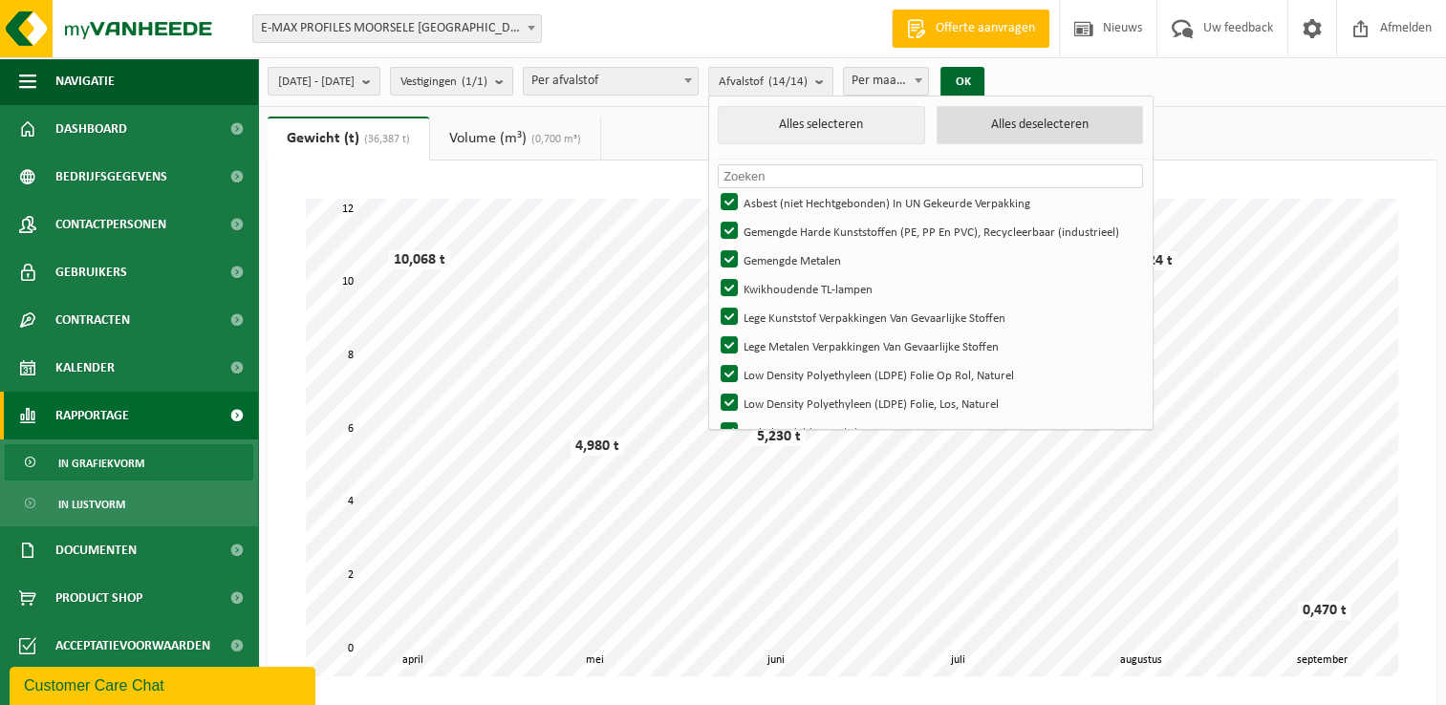
click at [1039, 140] on button "Alles deselecteren" at bounding box center [1039, 125] width 206 height 38
checkbox input "false"
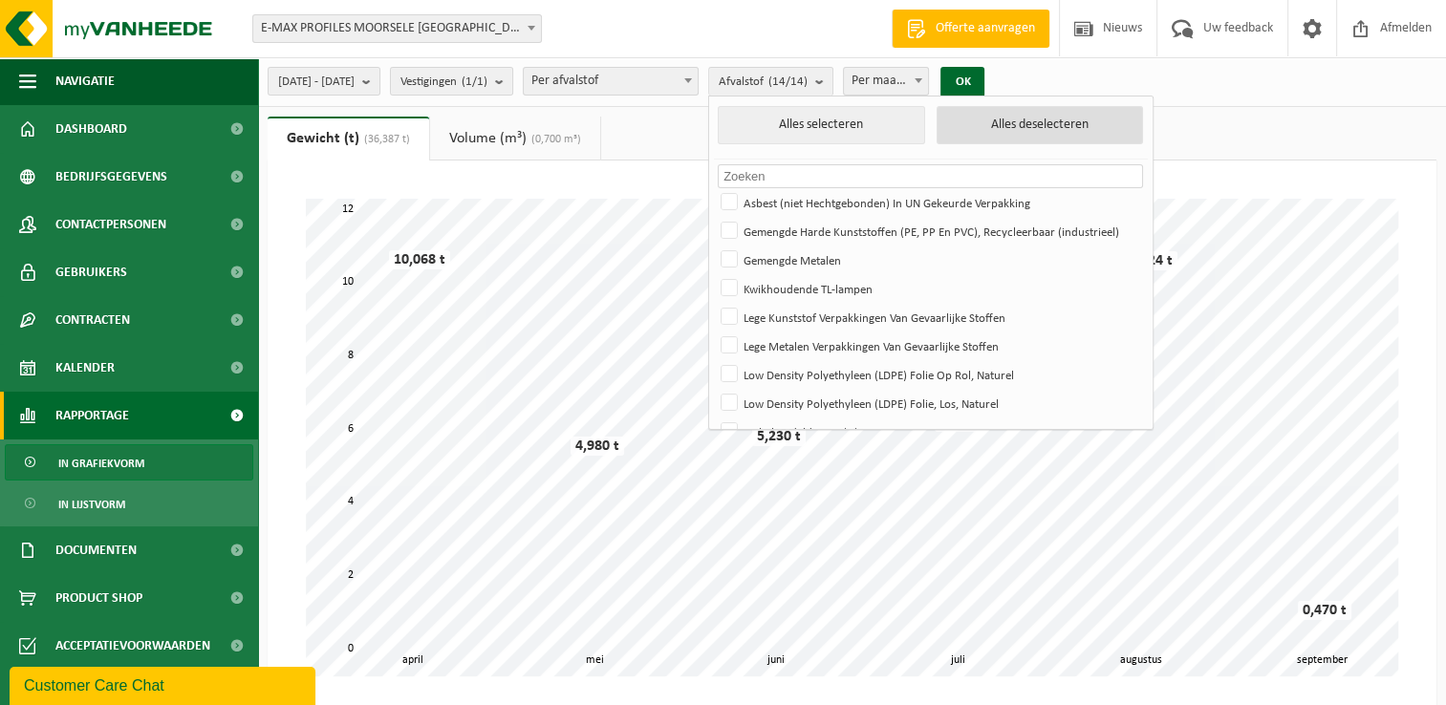
checkbox input "false"
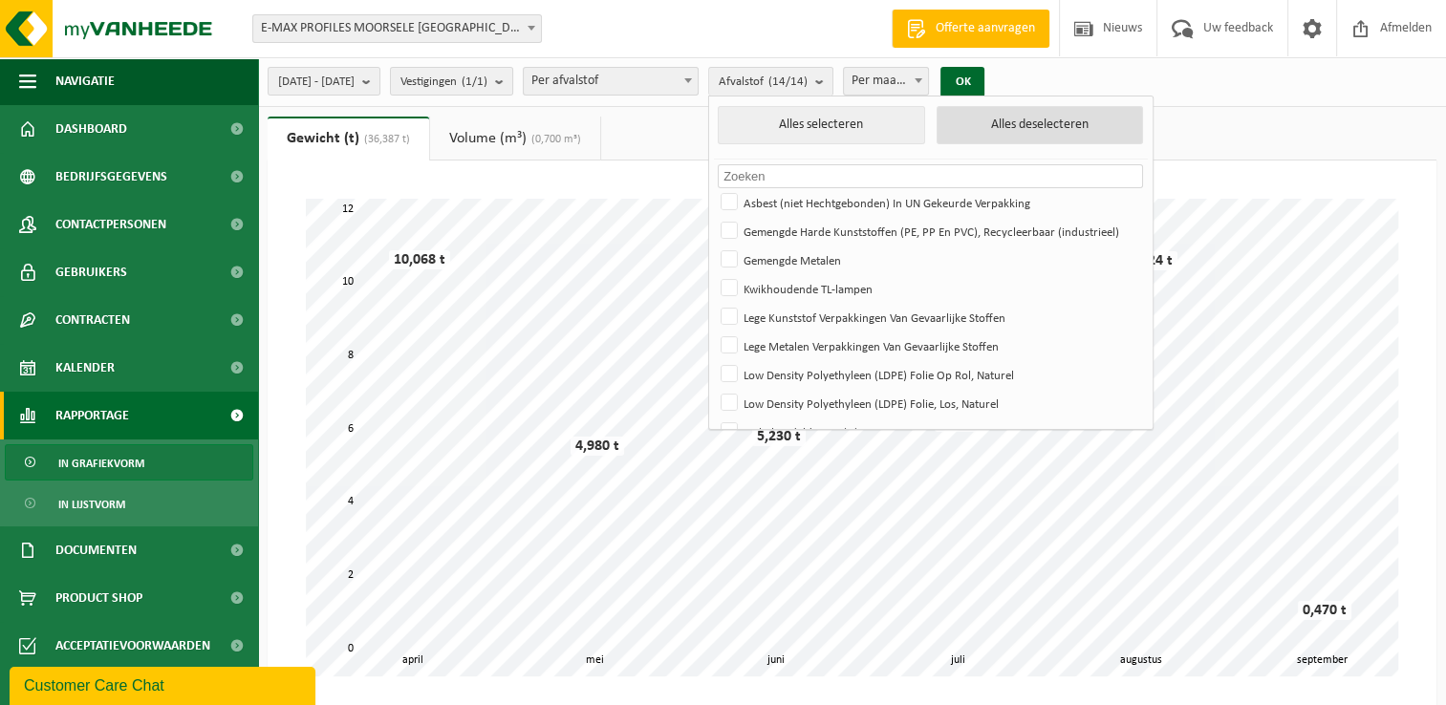
checkbox input "false"
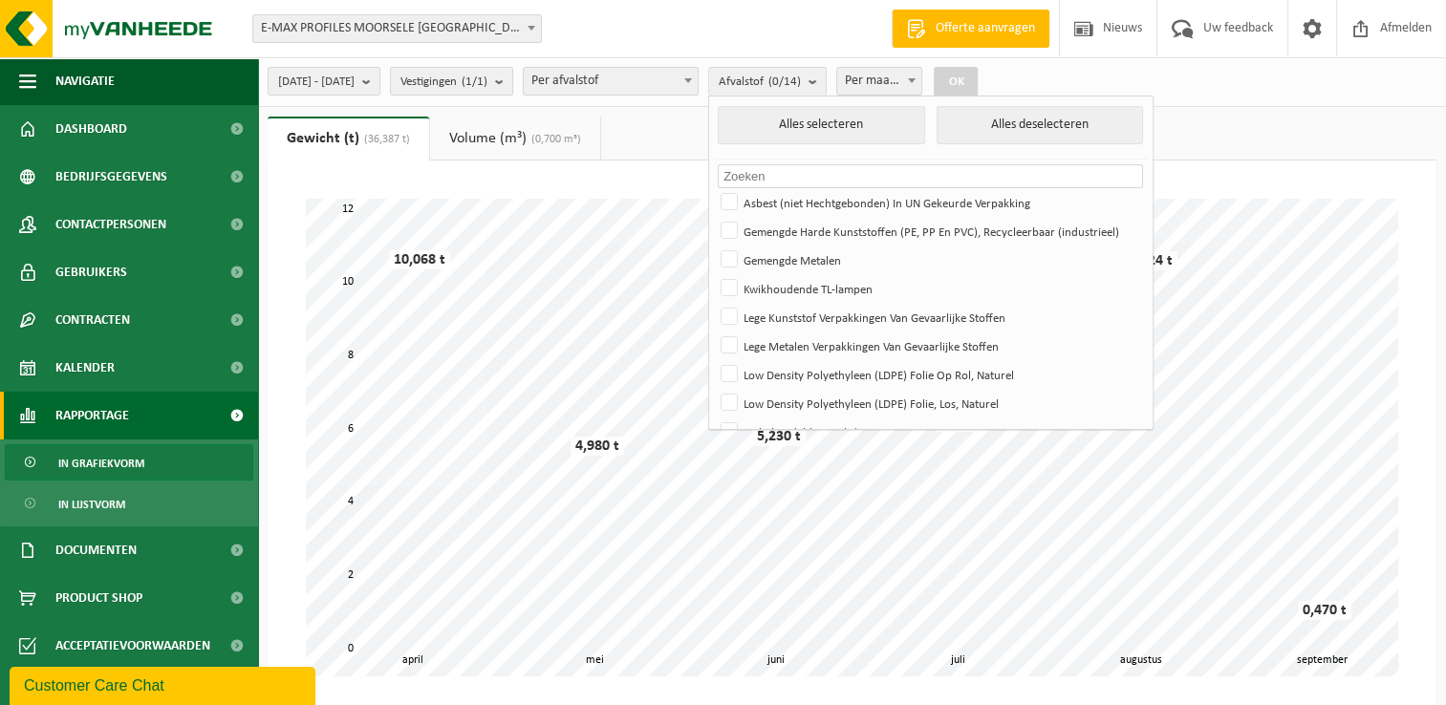
click at [111, 456] on span "In grafiekvorm" at bounding box center [101, 463] width 86 height 36
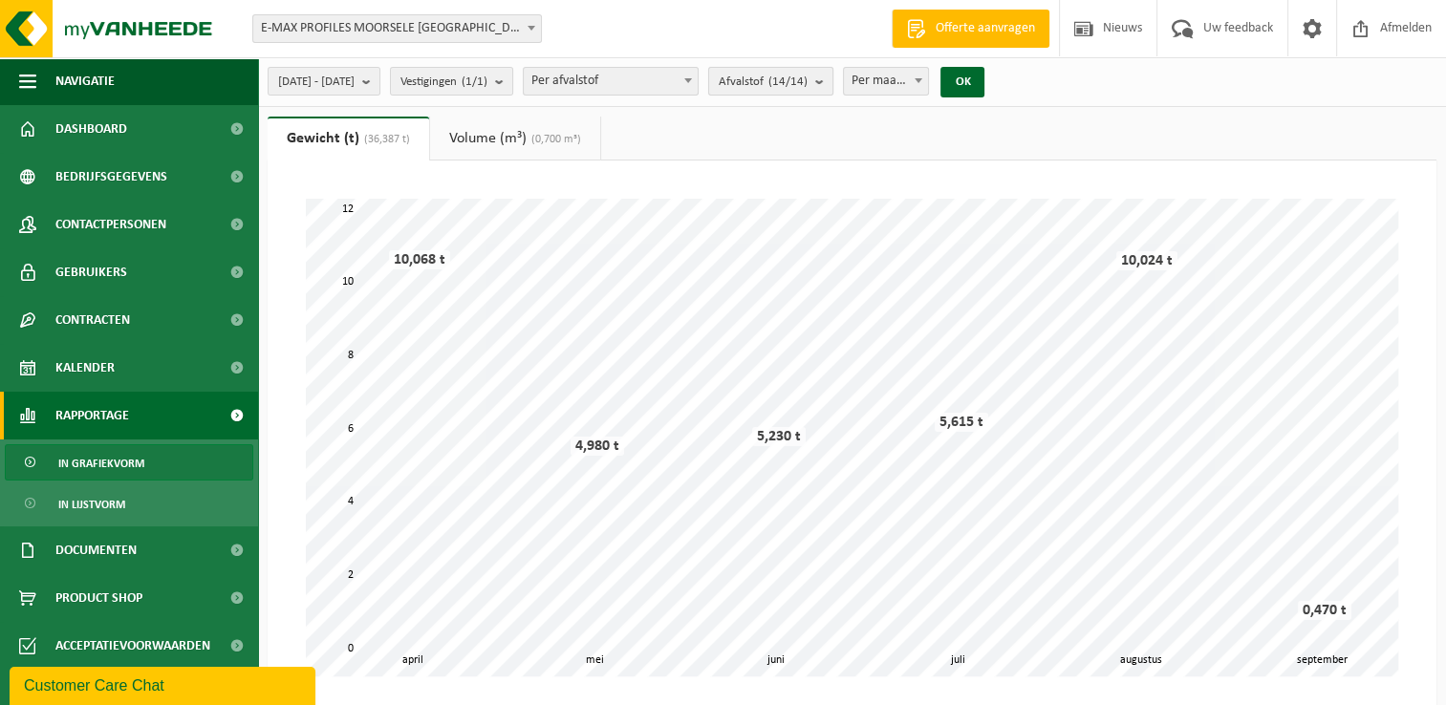
click at [791, 79] on span "Afvalstof (14/14)" at bounding box center [763, 82] width 89 height 29
